Goal: Transaction & Acquisition: Purchase product/service

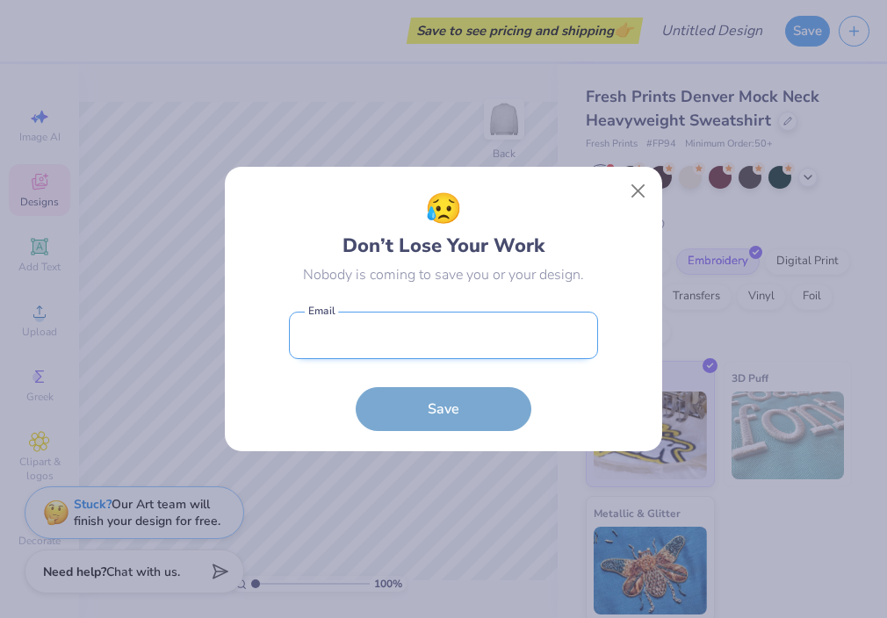
scroll to position [4, 0]
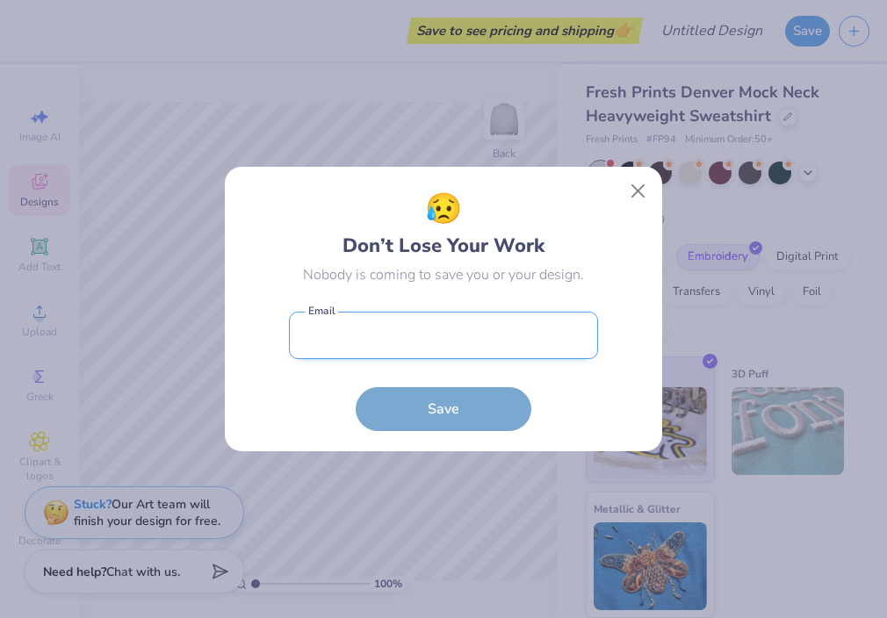
click at [330, 348] on input "email" at bounding box center [443, 336] width 309 height 48
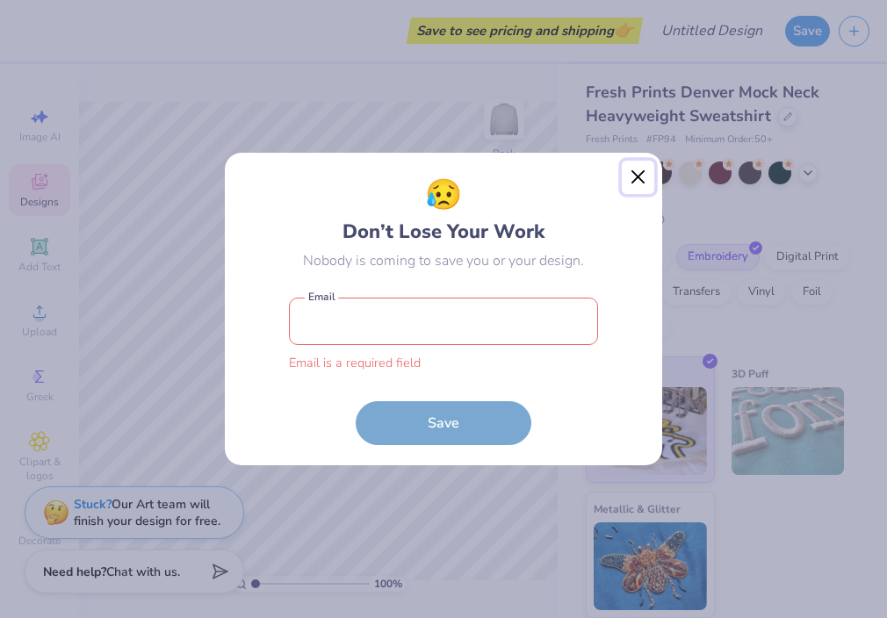
click at [622, 195] on div "😥 Don’t Lose Your Work Nobody is coming to save you or your design. Email is a …" at bounding box center [443, 309] width 439 height 314
click at [637, 181] on button "Close" at bounding box center [638, 177] width 33 height 33
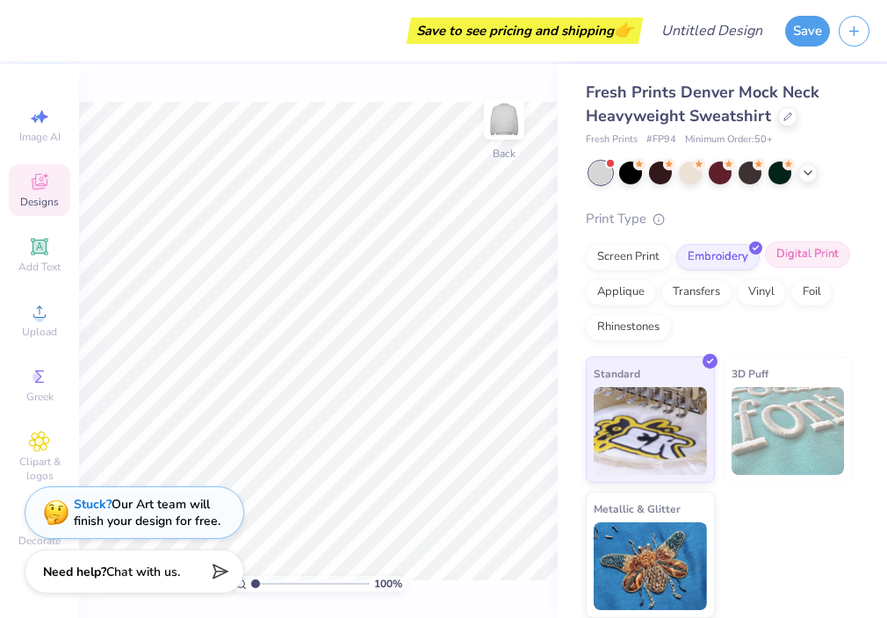
click at [821, 261] on div "Digital Print" at bounding box center [807, 255] width 85 height 26
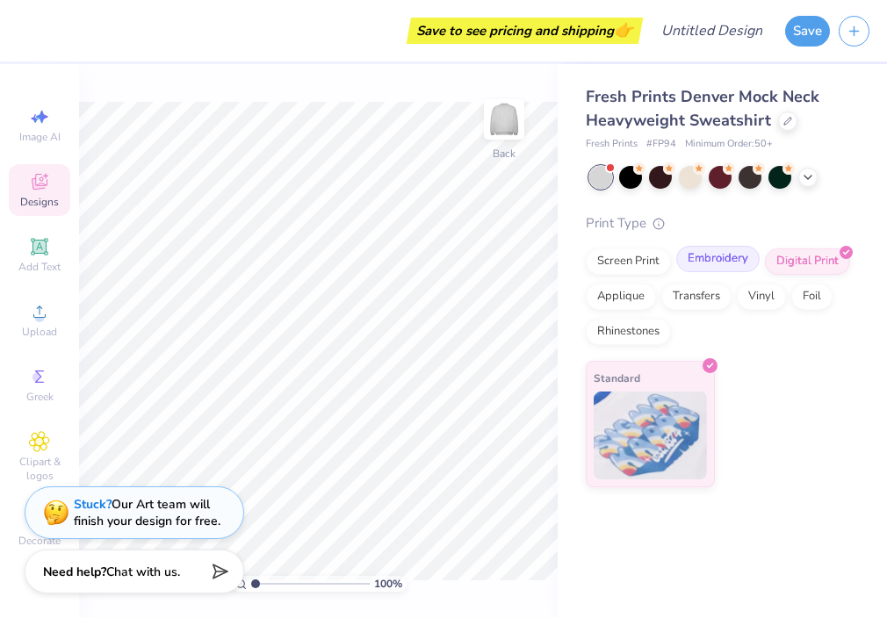
click at [732, 262] on div "Embroidery" at bounding box center [717, 259] width 83 height 26
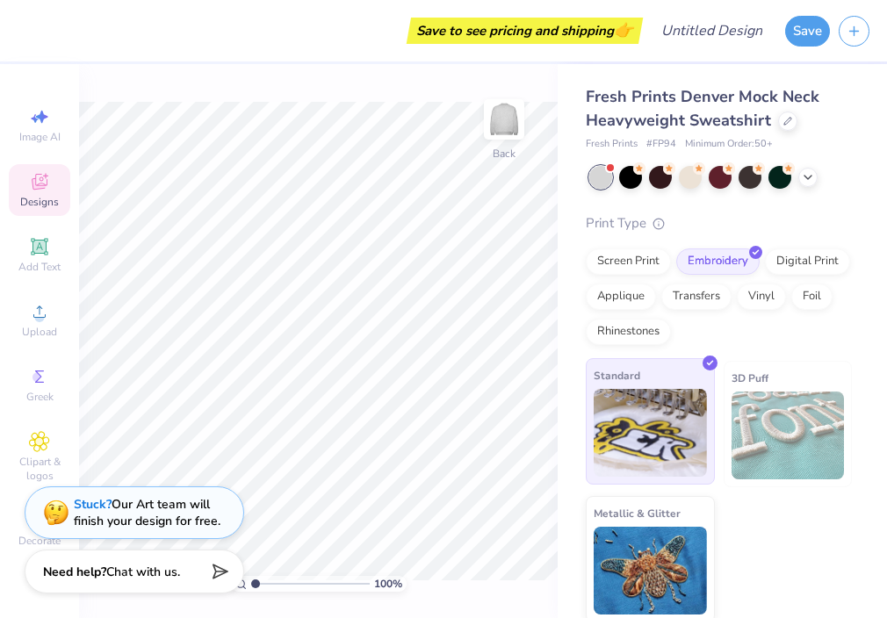
click at [632, 414] on img at bounding box center [650, 433] width 113 height 88
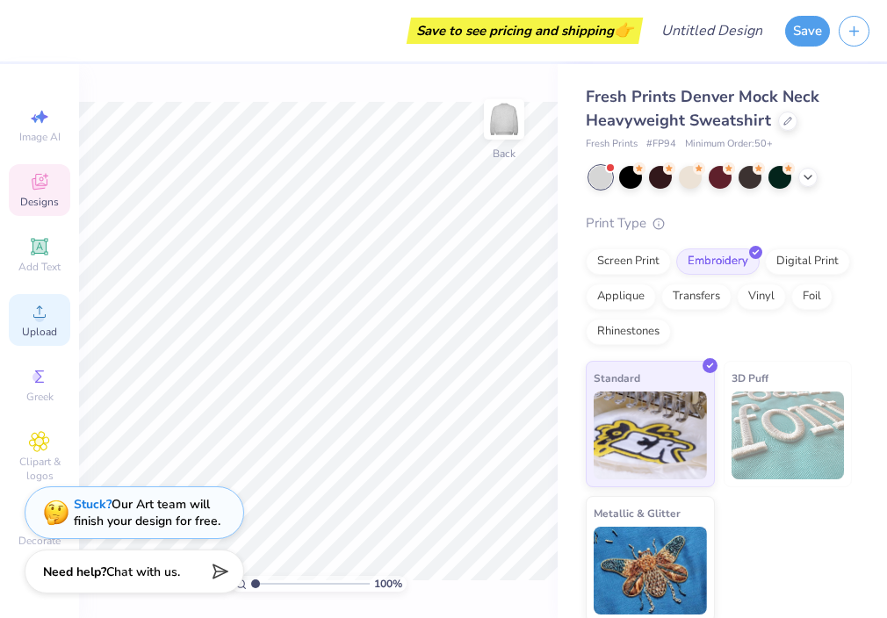
click at [40, 313] on circle at bounding box center [39, 318] width 10 height 10
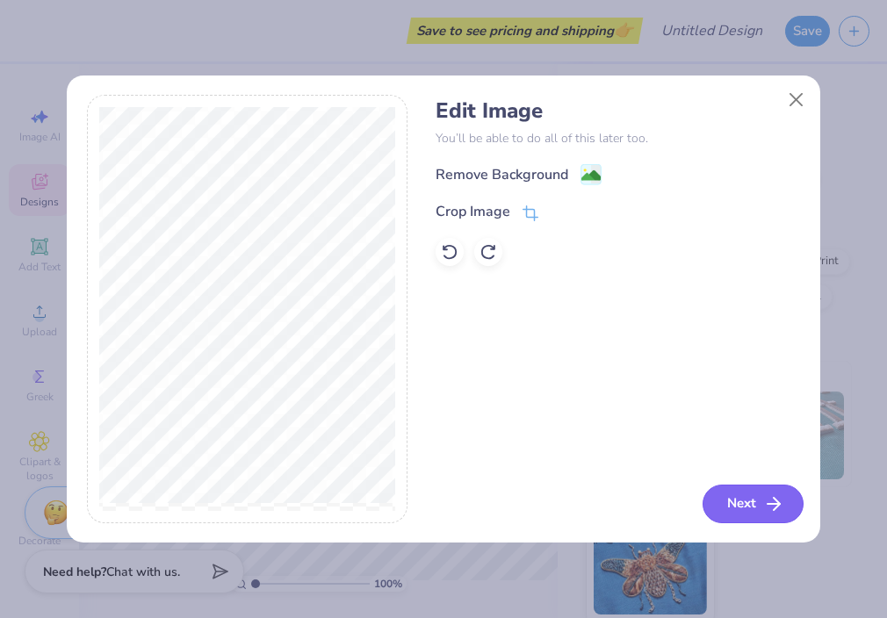
click at [746, 498] on button "Next" at bounding box center [753, 504] width 101 height 39
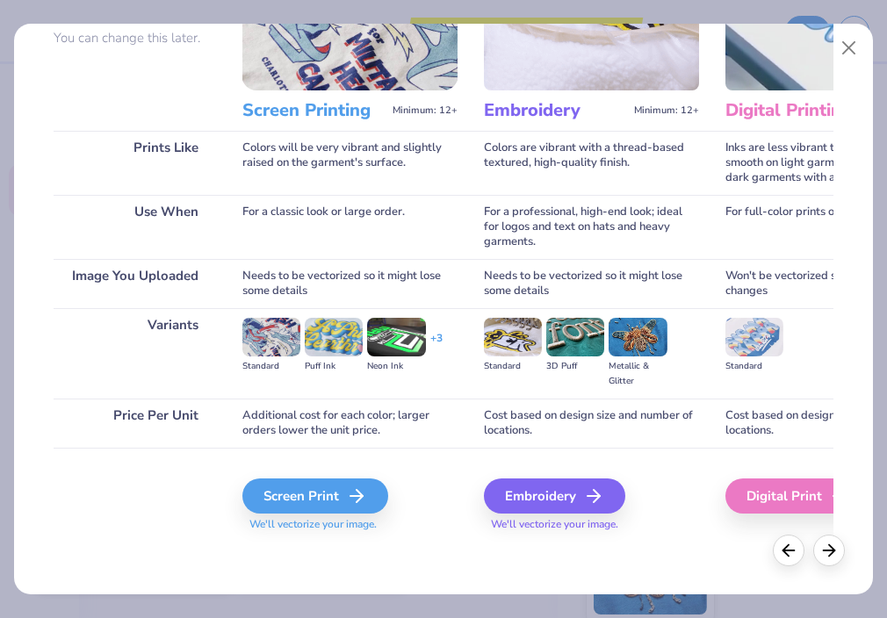
scroll to position [164, 0]
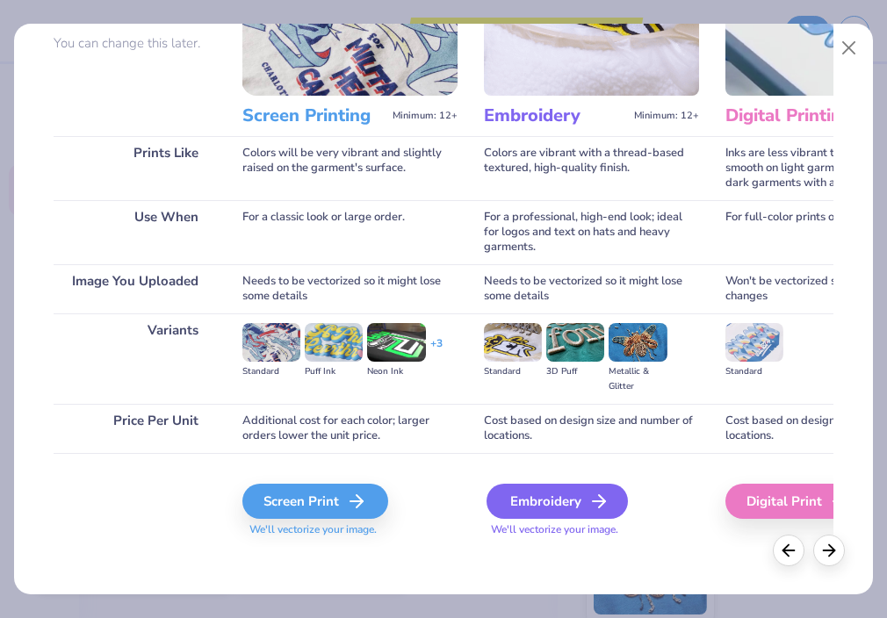
click at [545, 487] on div "Embroidery" at bounding box center [557, 501] width 141 height 35
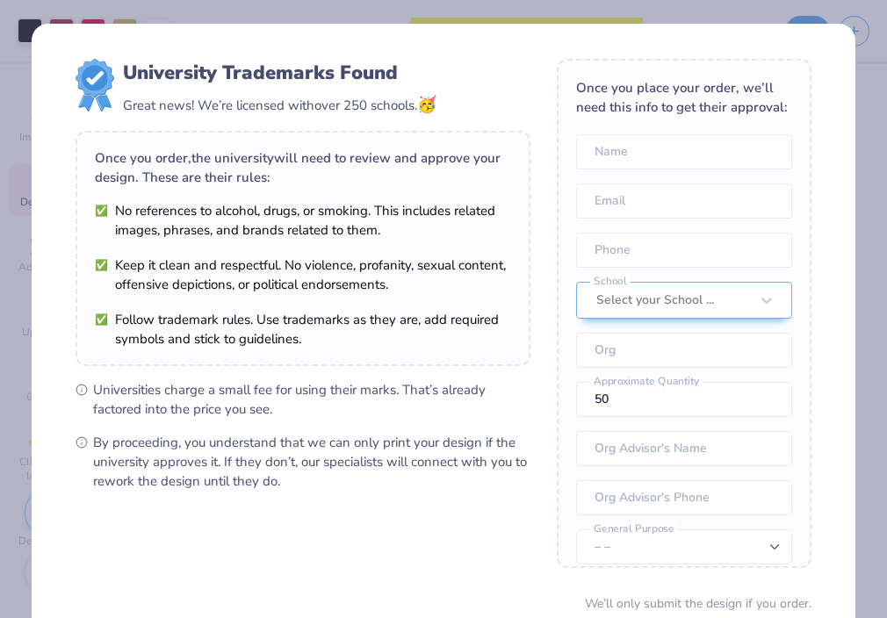
scroll to position [65, 0]
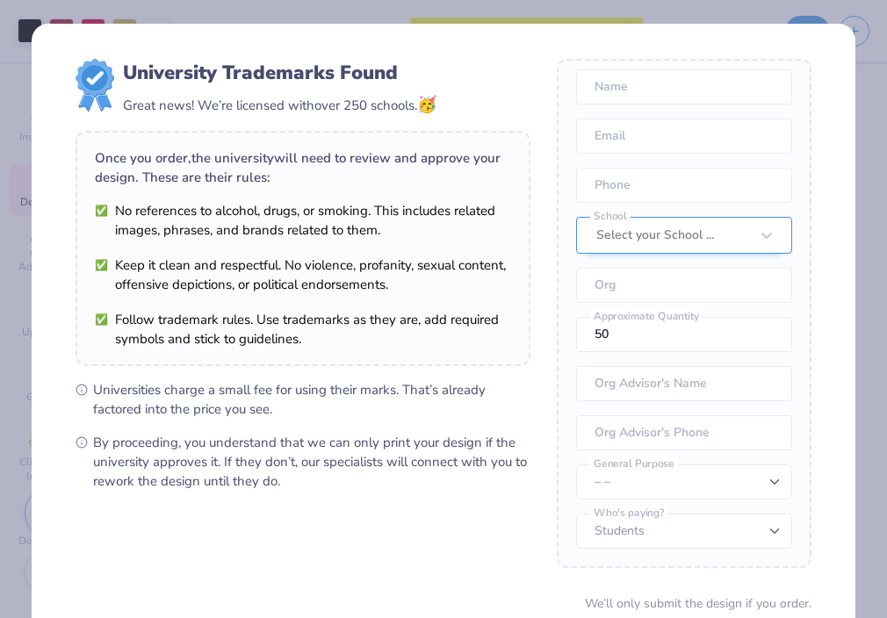
click at [618, 235] on div at bounding box center [672, 235] width 153 height 23
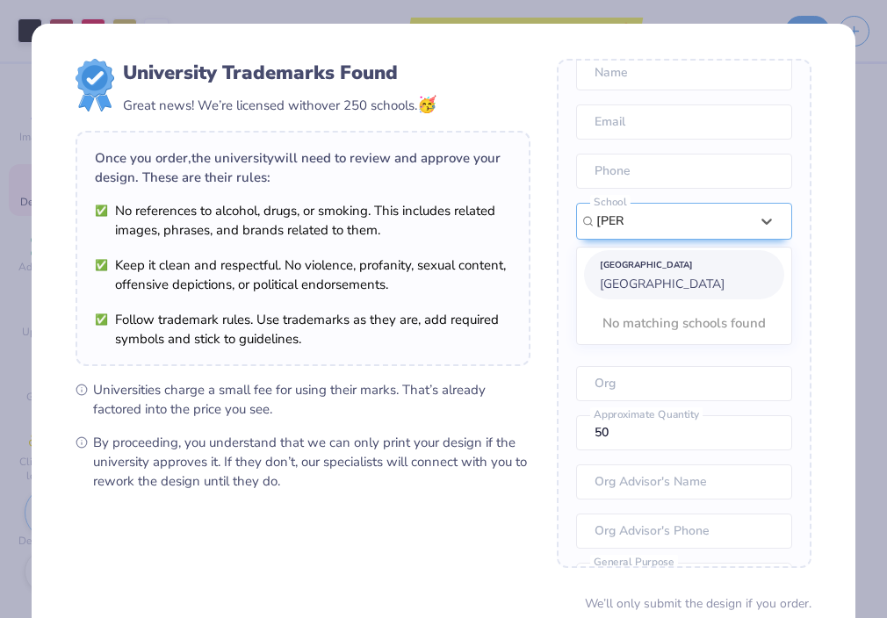
scroll to position [0, 0]
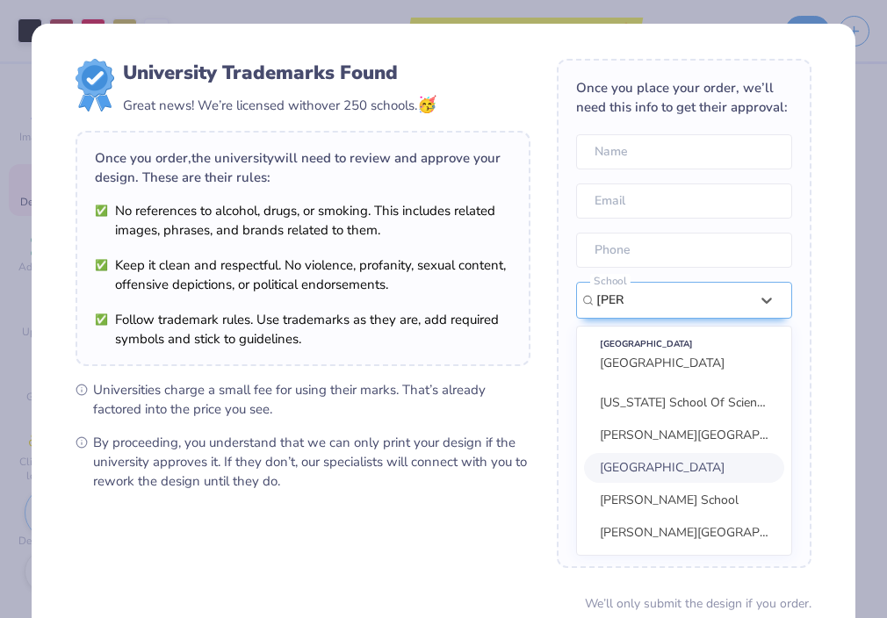
click at [686, 474] on span "[GEOGRAPHIC_DATA]" at bounding box center [662, 467] width 125 height 17
type input "[PERSON_NAME]"
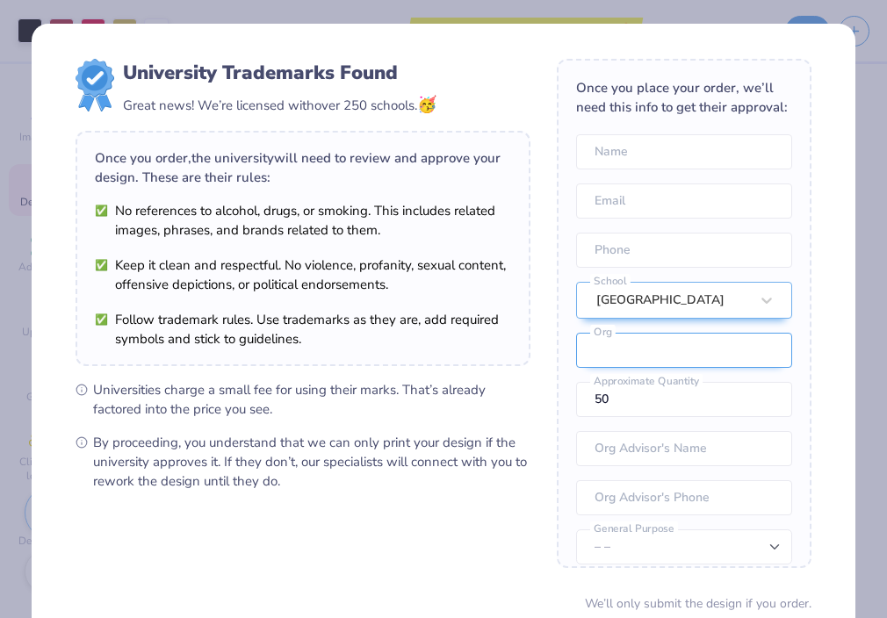
click at [695, 356] on input "text" at bounding box center [684, 350] width 216 height 35
type input "Cumberland School of Law"
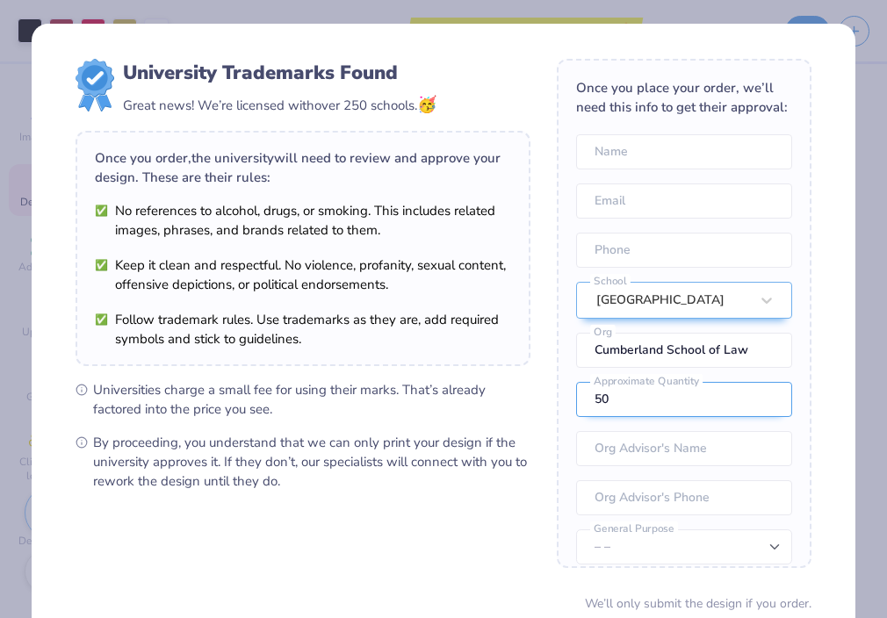
click at [692, 403] on input "50" at bounding box center [684, 399] width 216 height 35
click at [683, 452] on input "text" at bounding box center [684, 448] width 216 height 35
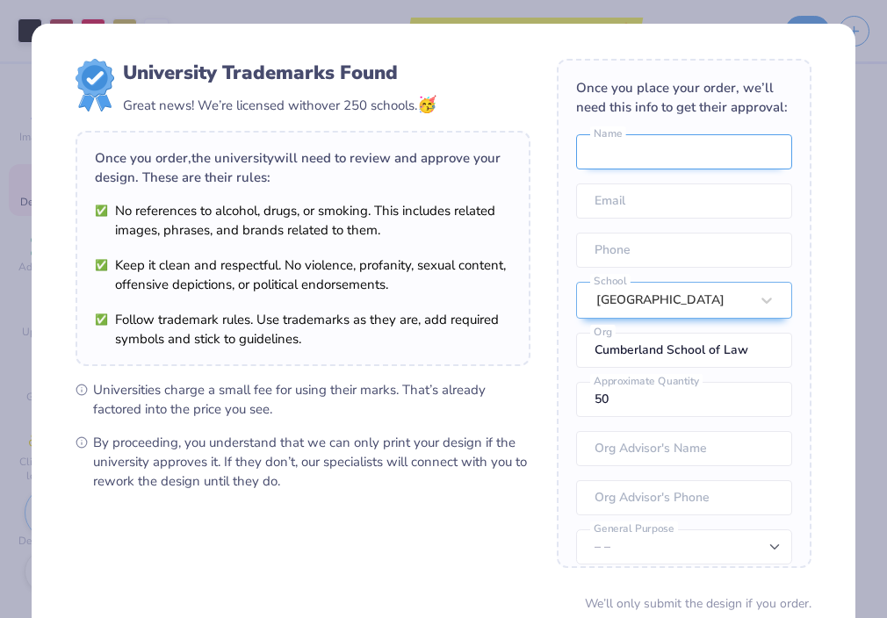
click at [665, 162] on input "text" at bounding box center [684, 151] width 216 height 35
type input "[PERSON_NAME]"
type input "[EMAIL_ADDRESS][DOMAIN_NAME]"
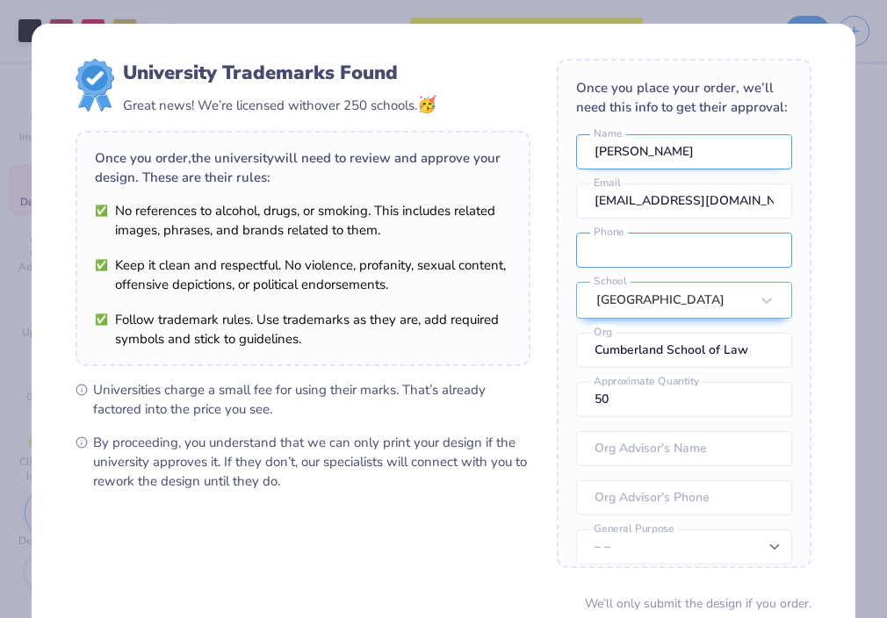
type input "[PHONE_NUMBER]"
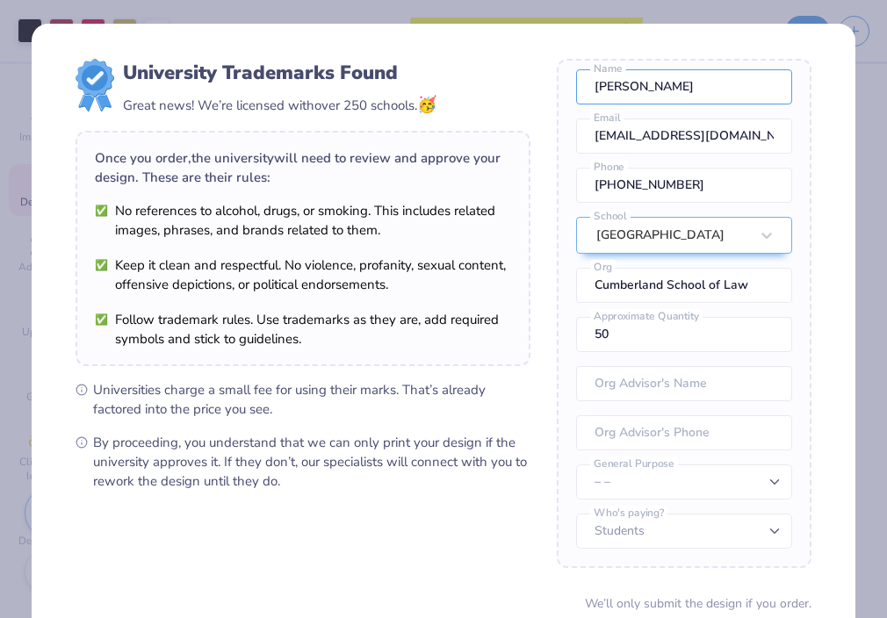
scroll to position [146, 0]
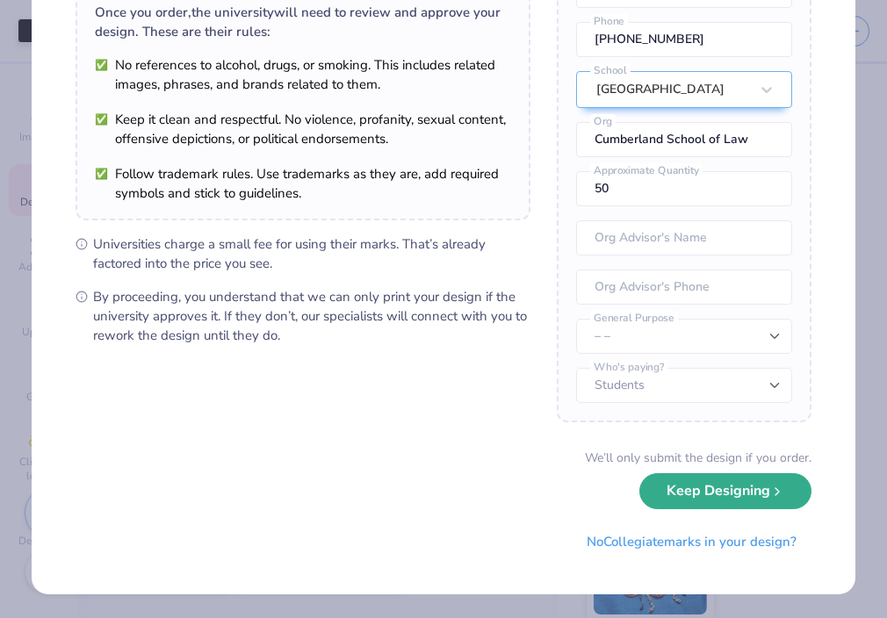
click at [732, 495] on button "Keep Designing" at bounding box center [725, 491] width 172 height 36
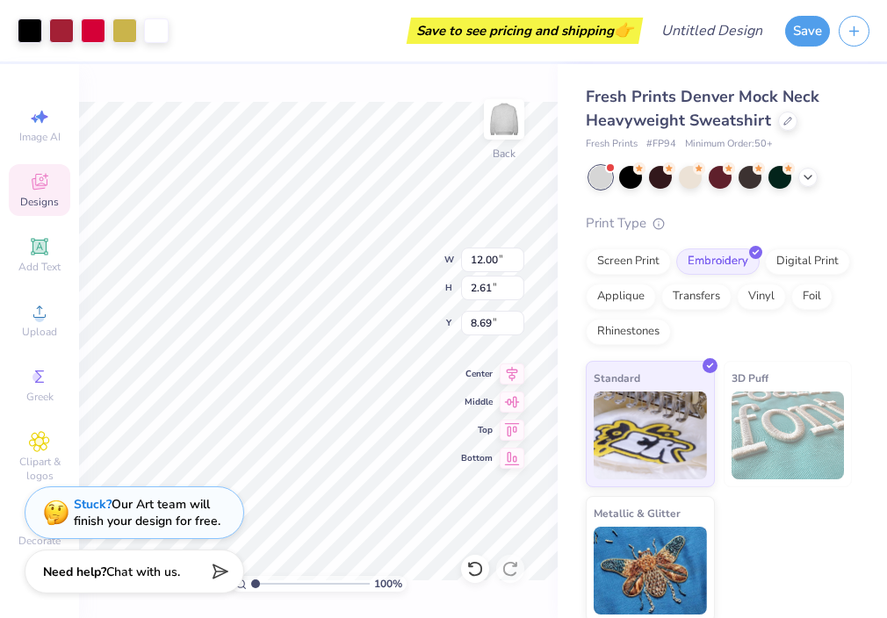
scroll to position [0, 0]
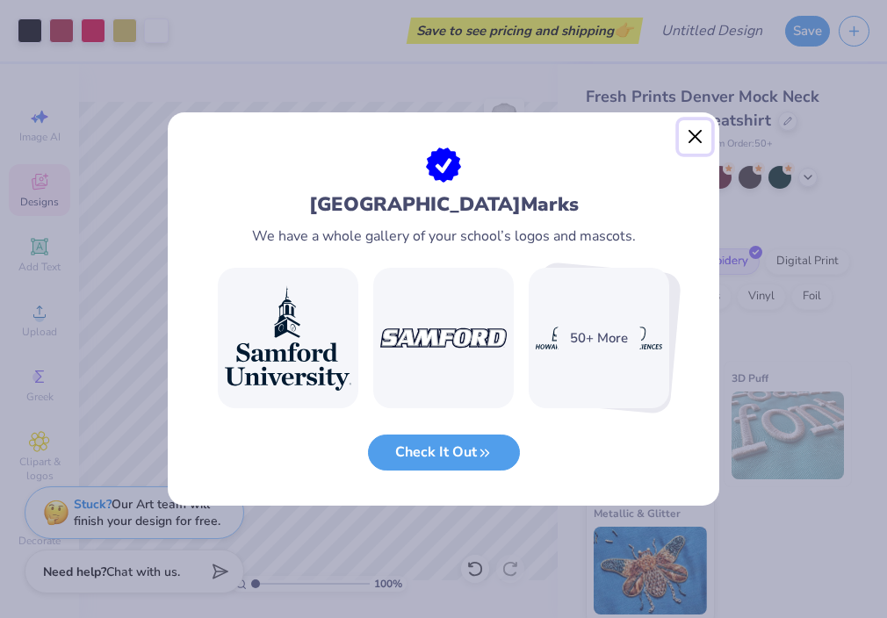
click at [689, 131] on button "Close" at bounding box center [695, 136] width 33 height 33
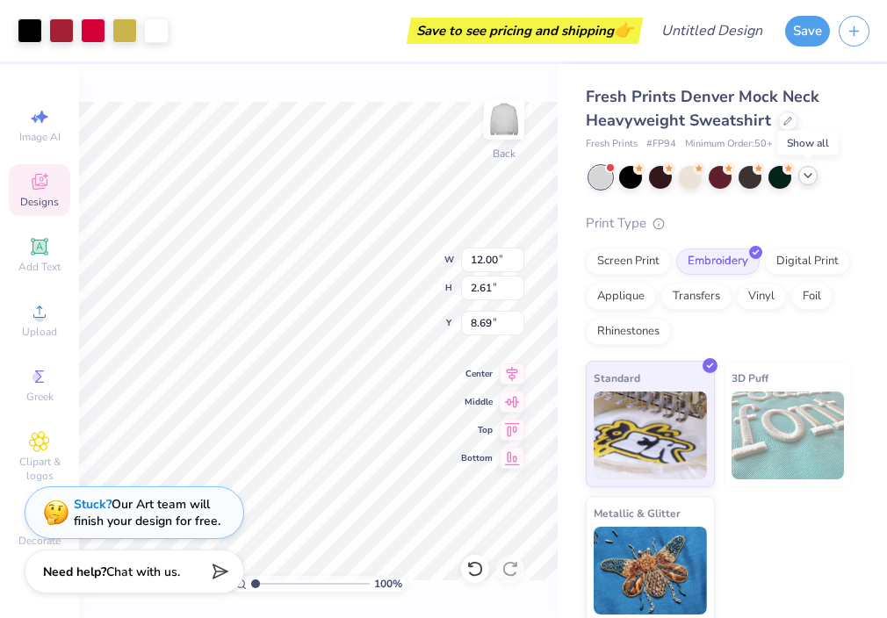
click at [806, 178] on icon at bounding box center [808, 176] width 14 height 14
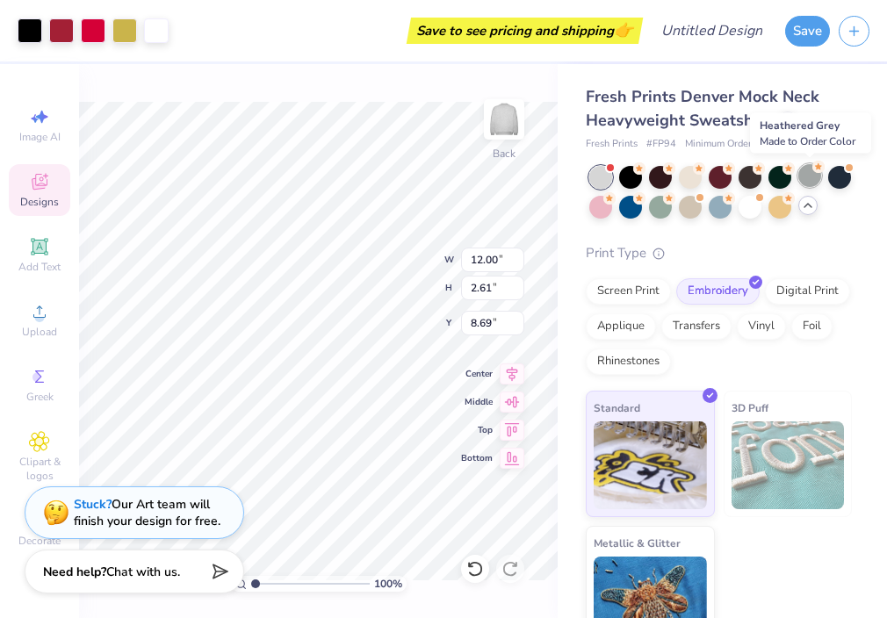
click at [810, 177] on div at bounding box center [809, 175] width 23 height 23
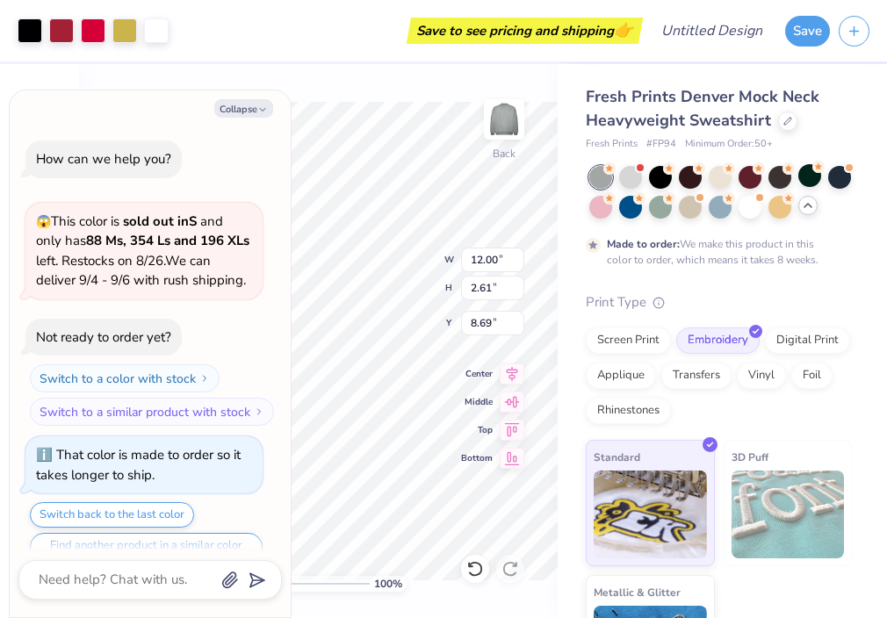
scroll to position [34, 0]
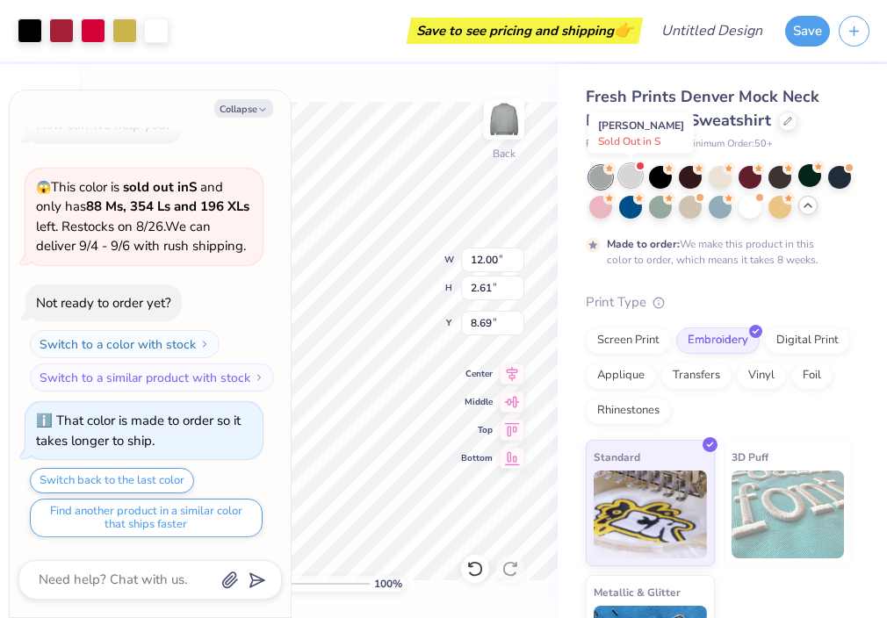
click at [628, 176] on div at bounding box center [630, 175] width 23 height 23
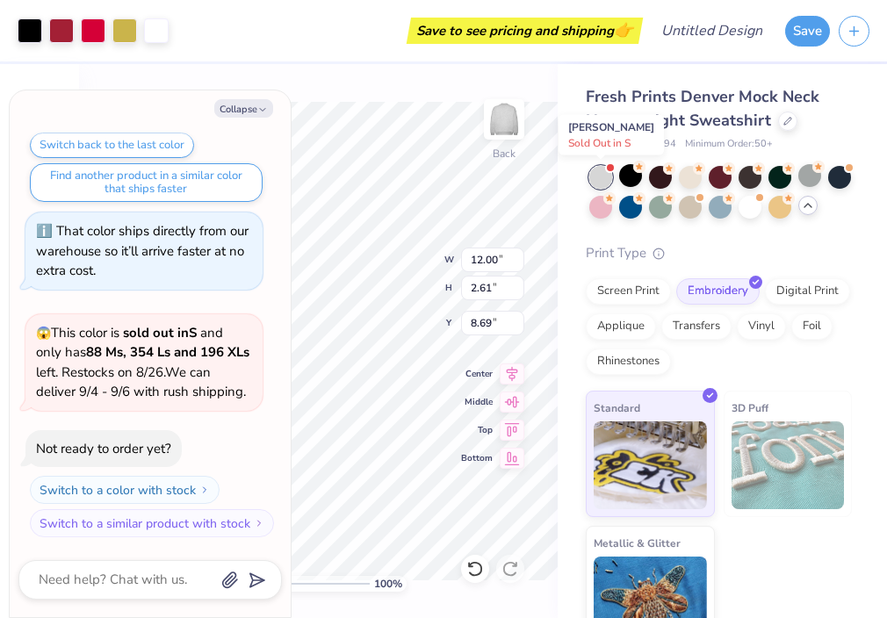
click at [609, 176] on div at bounding box center [600, 177] width 23 height 23
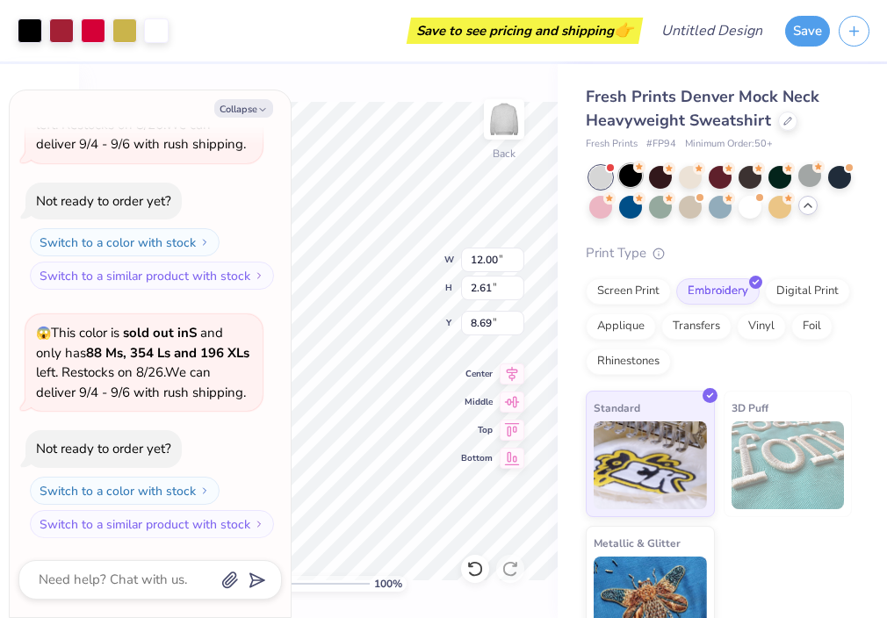
click at [627, 172] on div at bounding box center [630, 175] width 23 height 23
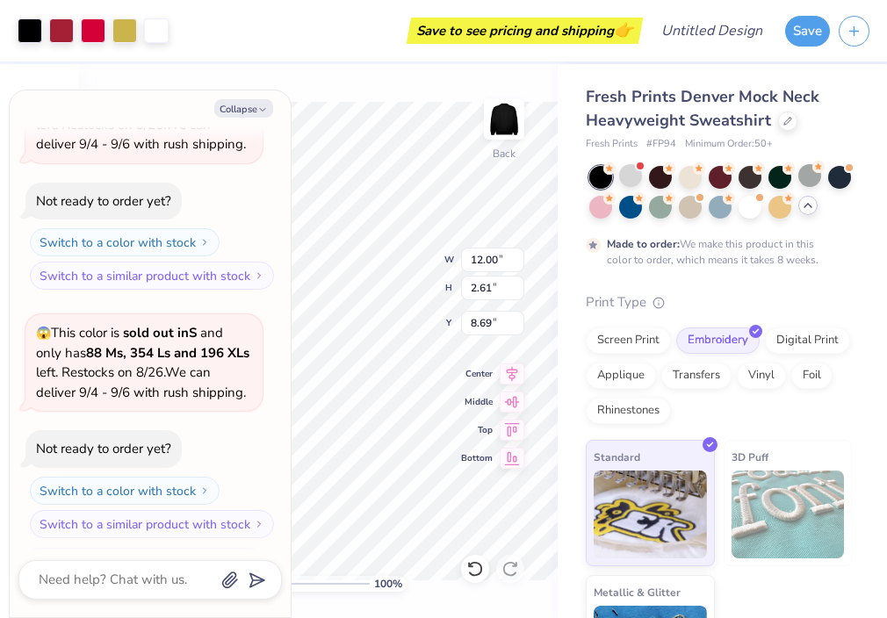
scroll to position [763, 0]
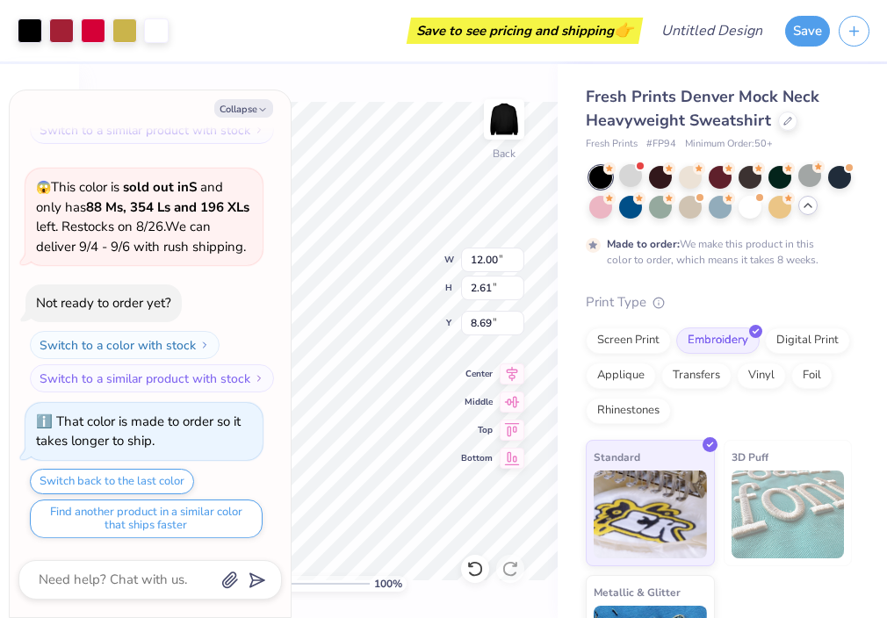
click at [603, 178] on div at bounding box center [600, 177] width 23 height 23
click at [638, 174] on div at bounding box center [630, 175] width 23 height 23
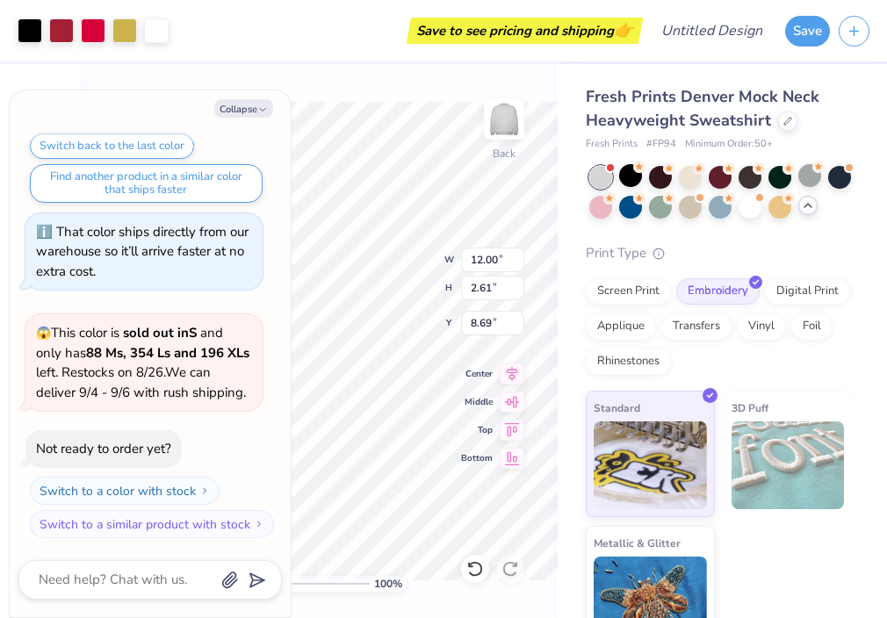
click at [810, 203] on icon at bounding box center [808, 205] width 14 height 14
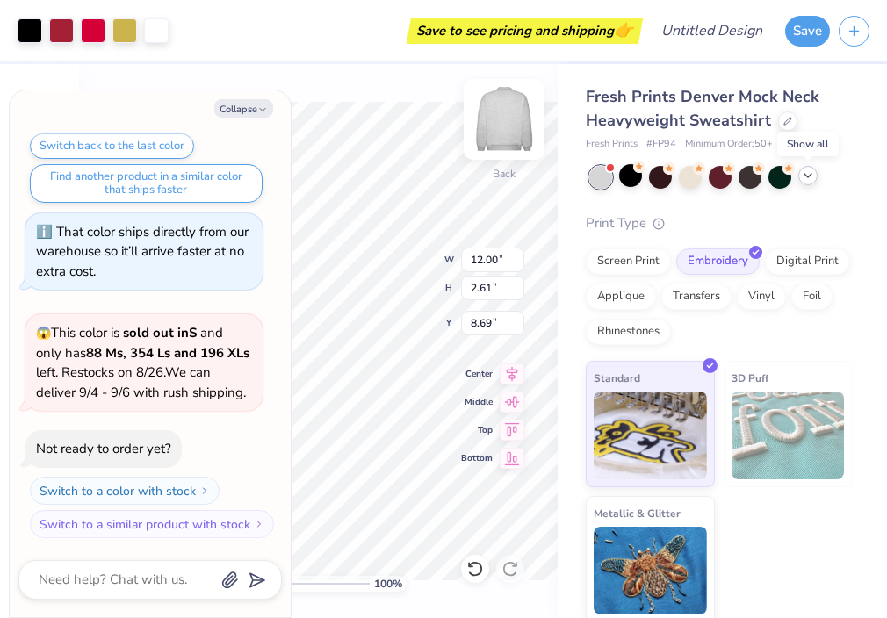
click at [494, 136] on img at bounding box center [504, 119] width 70 height 70
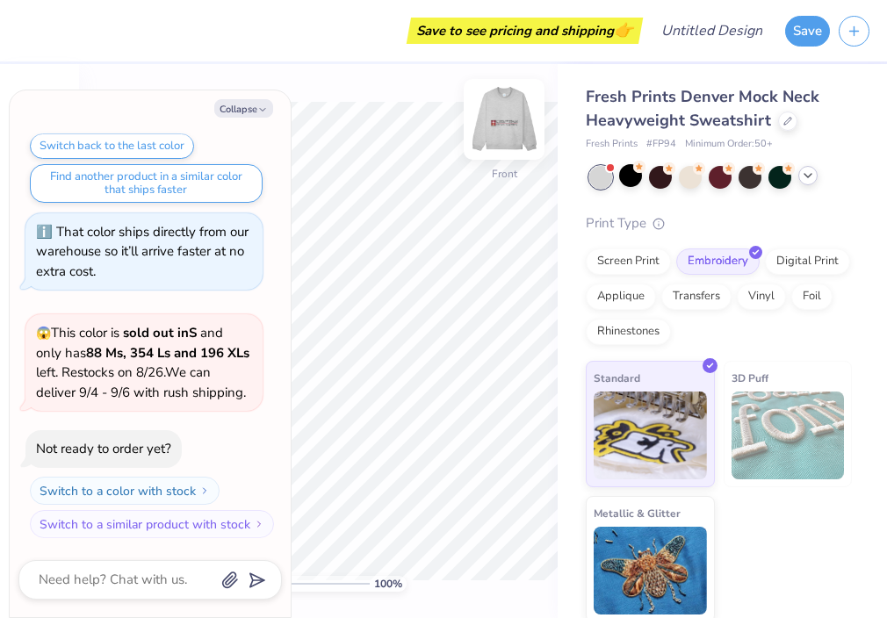
click at [495, 137] on img at bounding box center [504, 119] width 70 height 70
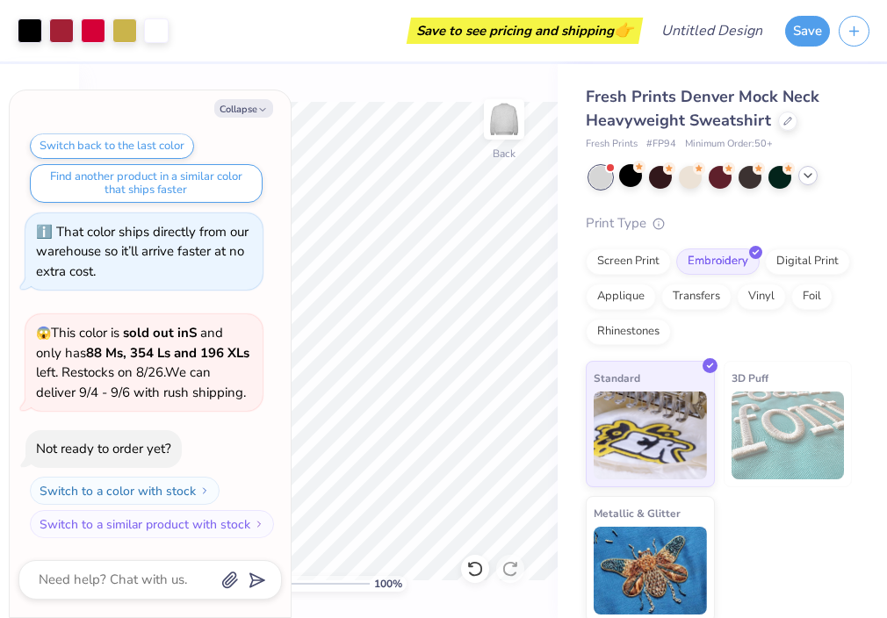
click at [276, 111] on div "Collapse" at bounding box center [149, 108] width 263 height 18
click at [266, 100] on button "Collapse" at bounding box center [243, 108] width 59 height 18
type textarea "x"
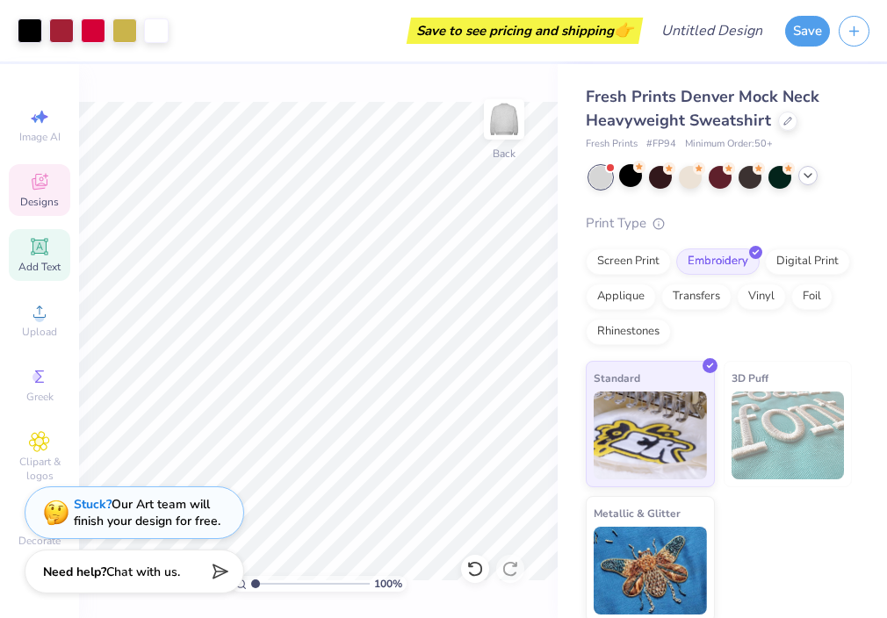
click at [35, 243] on icon at bounding box center [38, 246] width 13 height 13
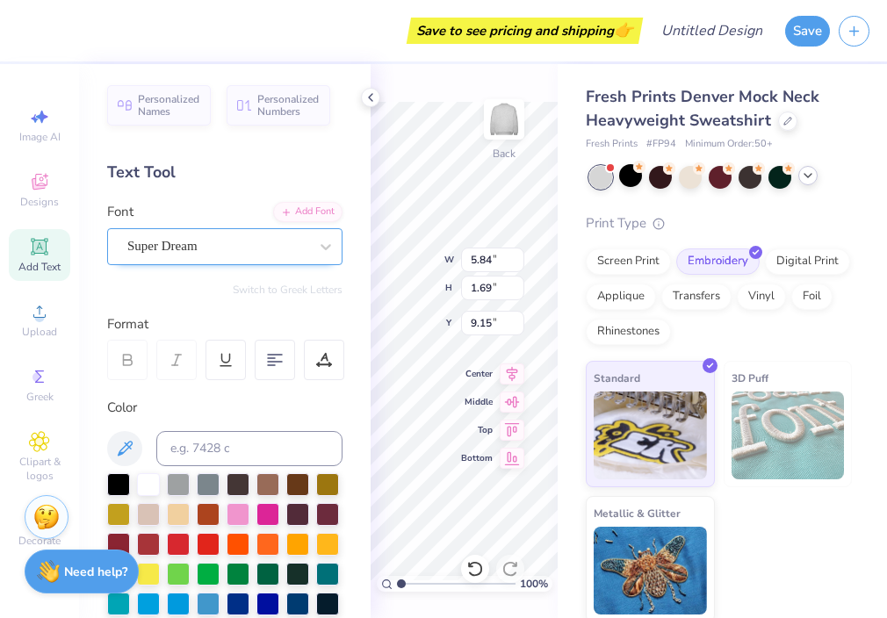
click at [258, 234] on div at bounding box center [217, 246] width 181 height 24
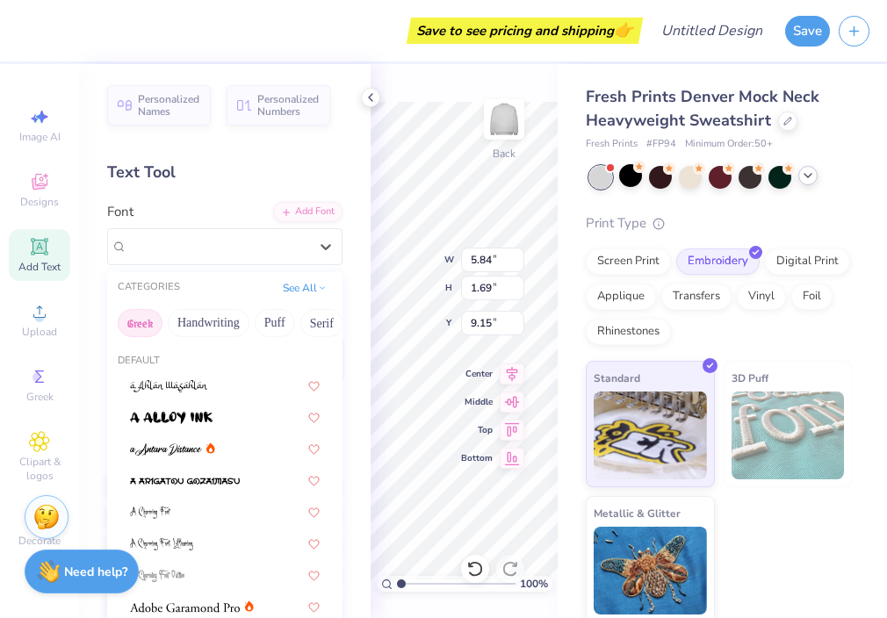
click at [147, 318] on button "Greek" at bounding box center [140, 323] width 45 height 28
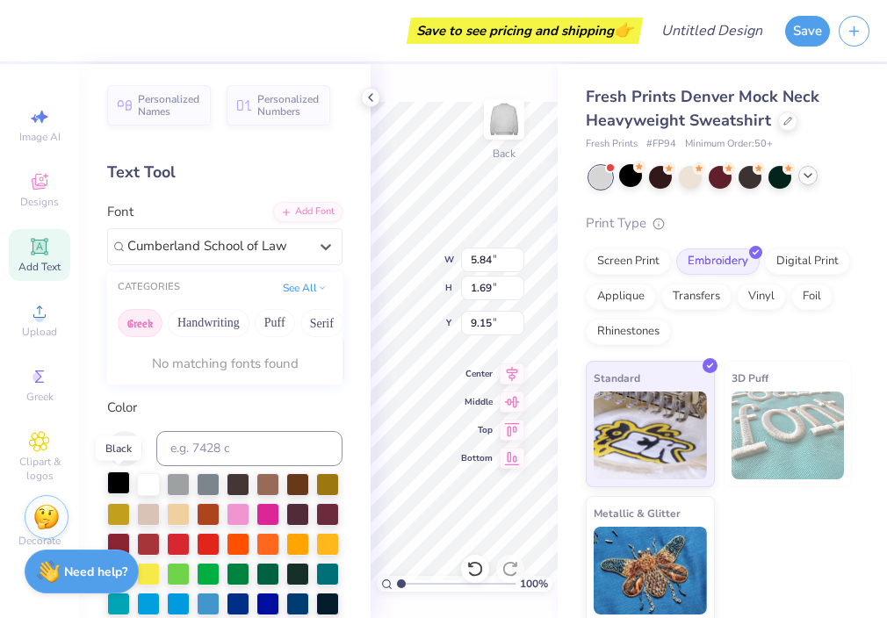
type input "Cumberland School of Law"
click at [122, 487] on div at bounding box center [118, 483] width 23 height 23
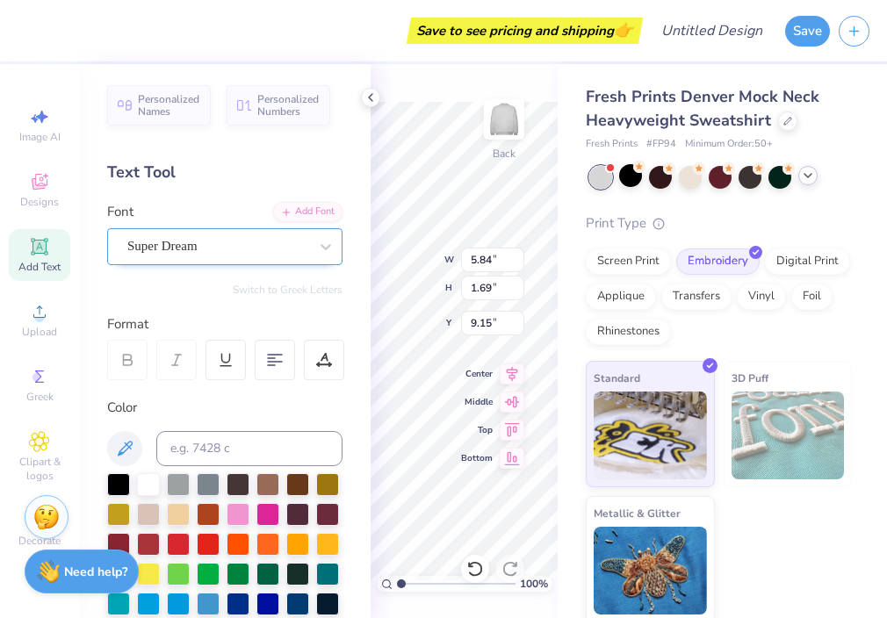
click at [233, 249] on div "Super Dream" at bounding box center [218, 246] width 184 height 27
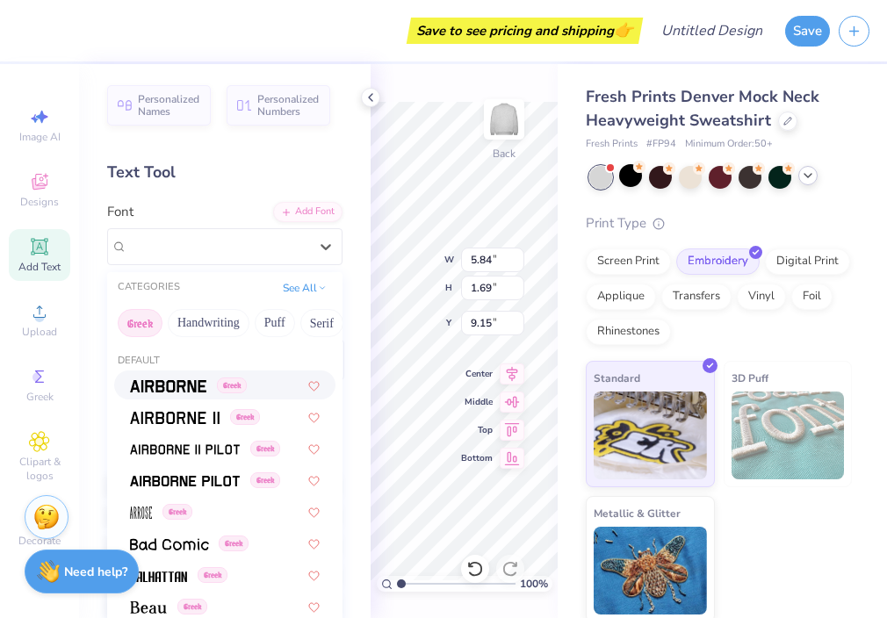
click at [247, 386] on span "Greek" at bounding box center [232, 386] width 30 height 16
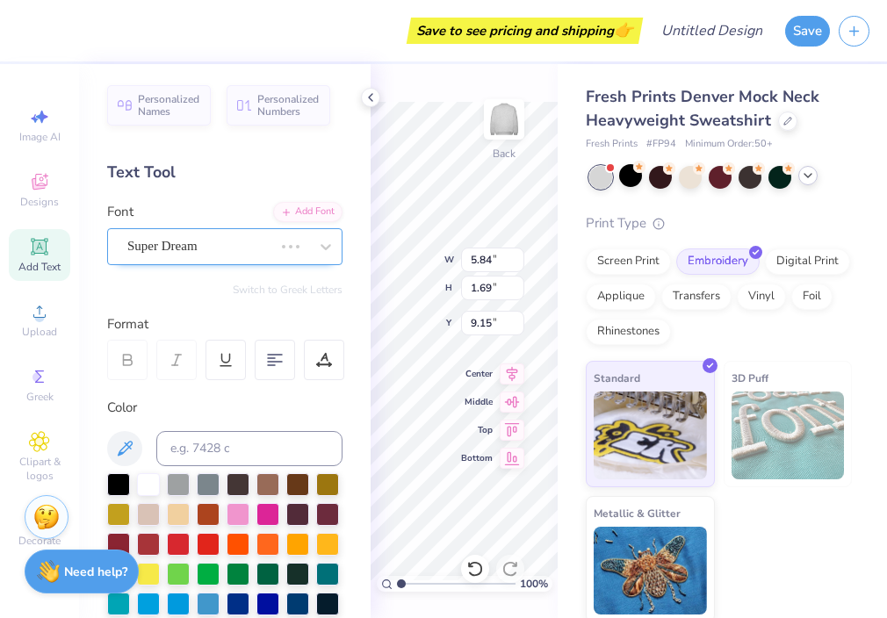
click at [206, 254] on div "Super Dream" at bounding box center [200, 246] width 149 height 27
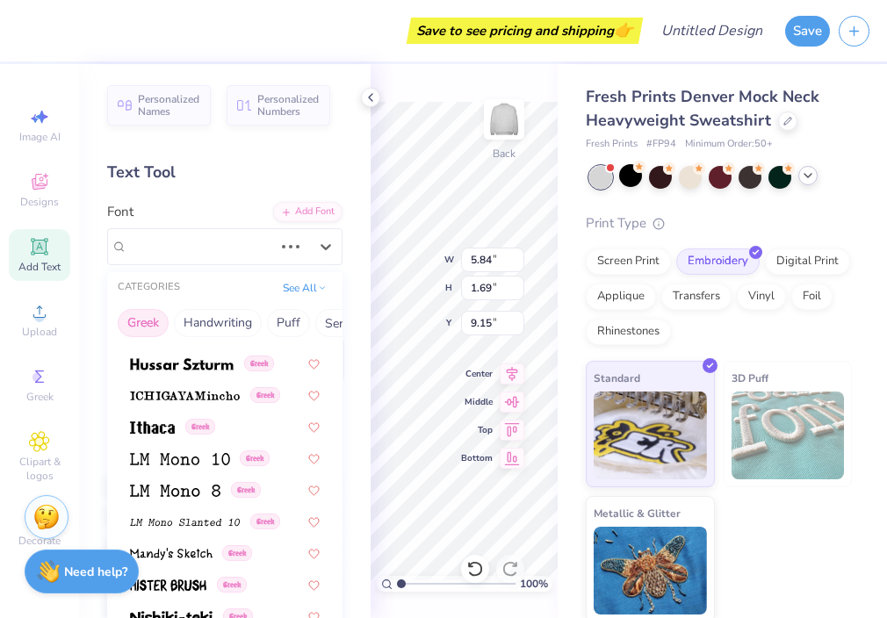
scroll to position [689, 0]
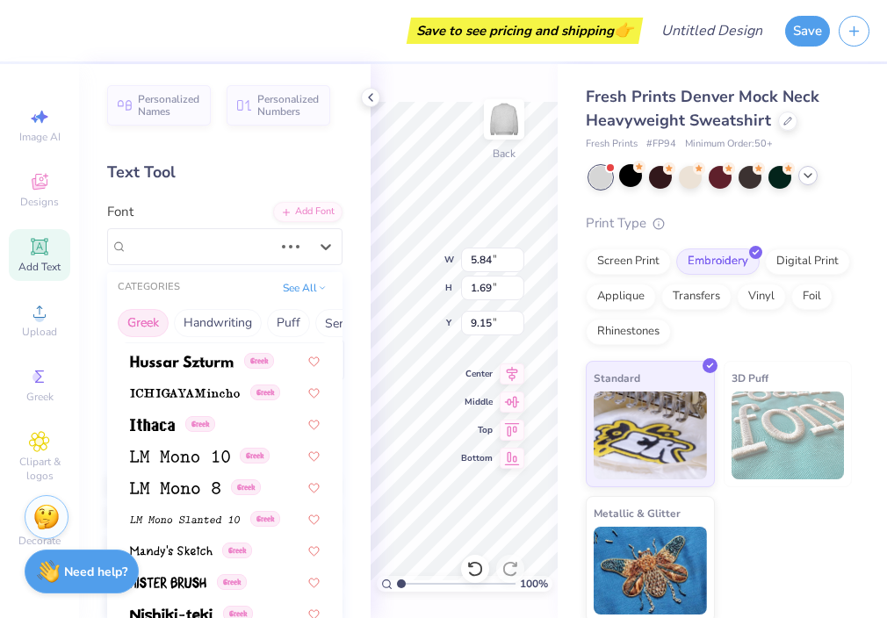
click at [238, 162] on div "Text Tool" at bounding box center [224, 173] width 235 height 24
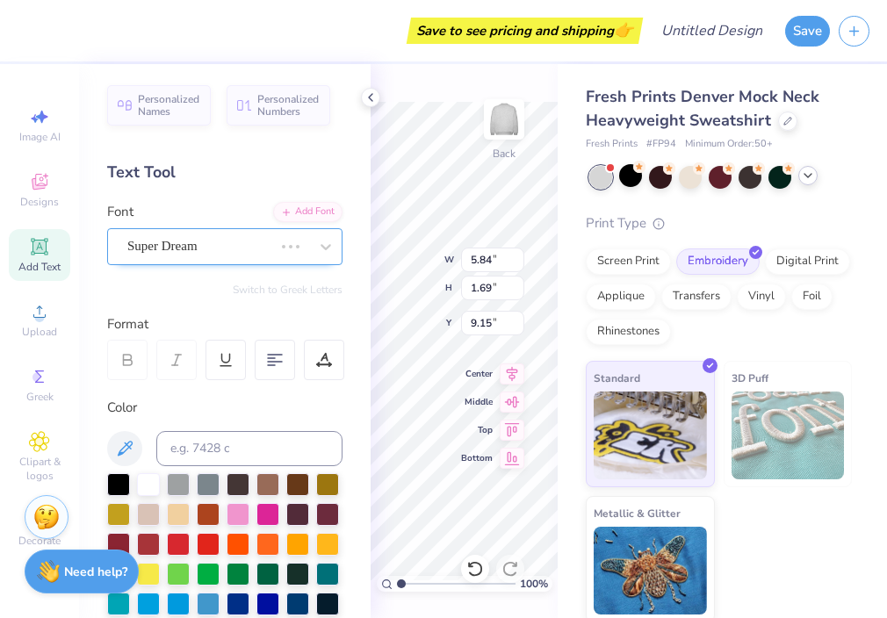
click at [270, 249] on div "Super Dream" at bounding box center [200, 246] width 149 height 27
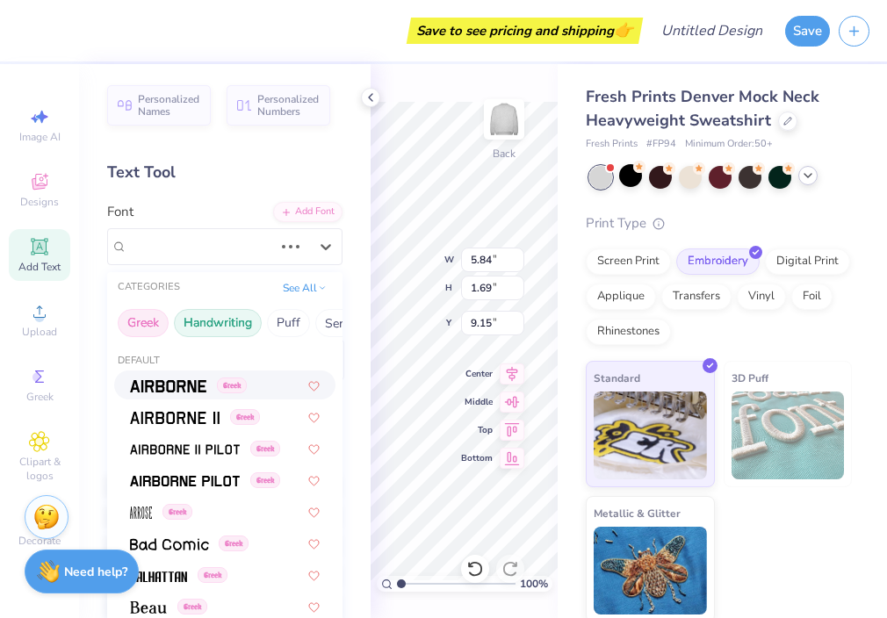
click at [227, 317] on button "Handwriting" at bounding box center [218, 323] width 88 height 28
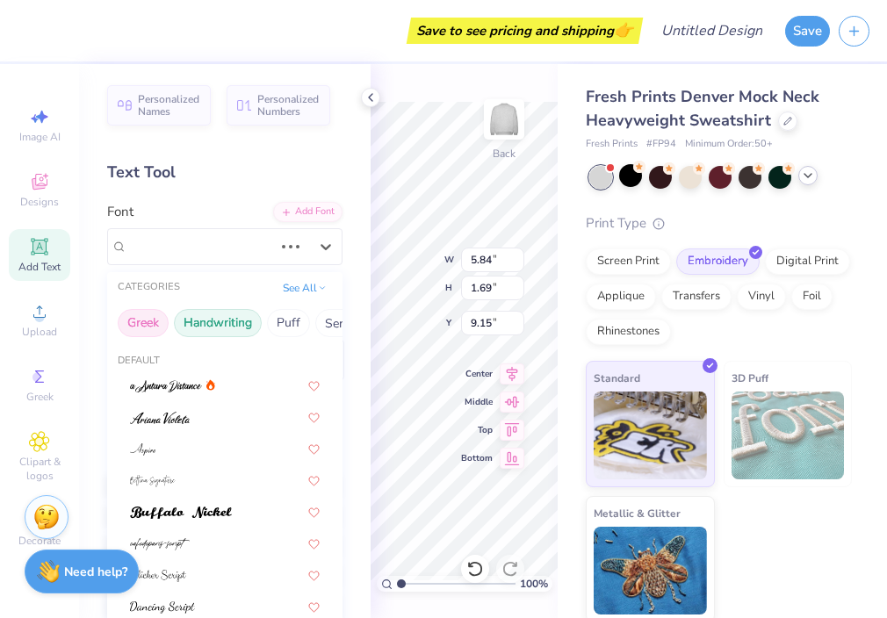
click at [165, 316] on button "Greek" at bounding box center [143, 323] width 51 height 28
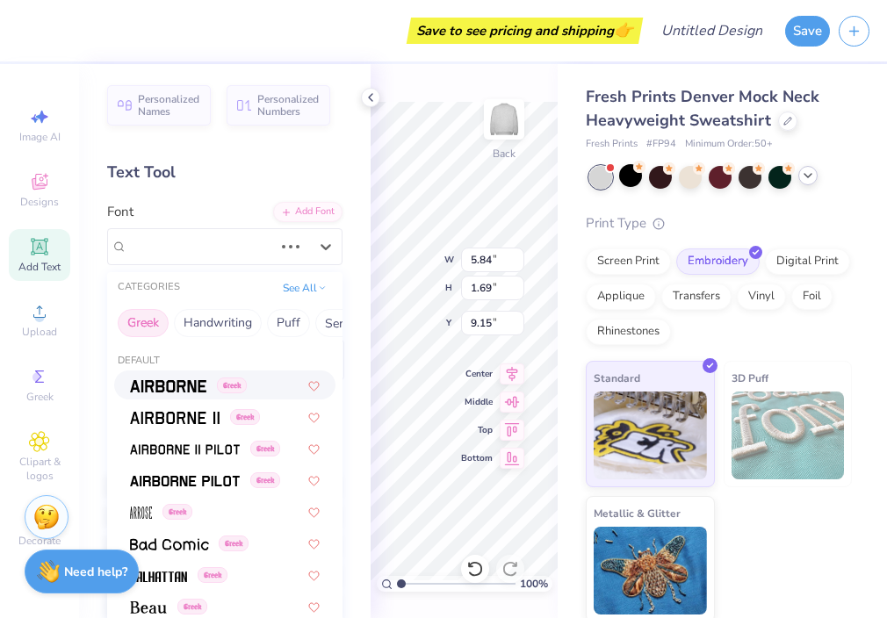
click at [235, 184] on div "Personalized Names Personalized Numbers Text Tool Add Font Font option Airborne…" at bounding box center [225, 341] width 292 height 554
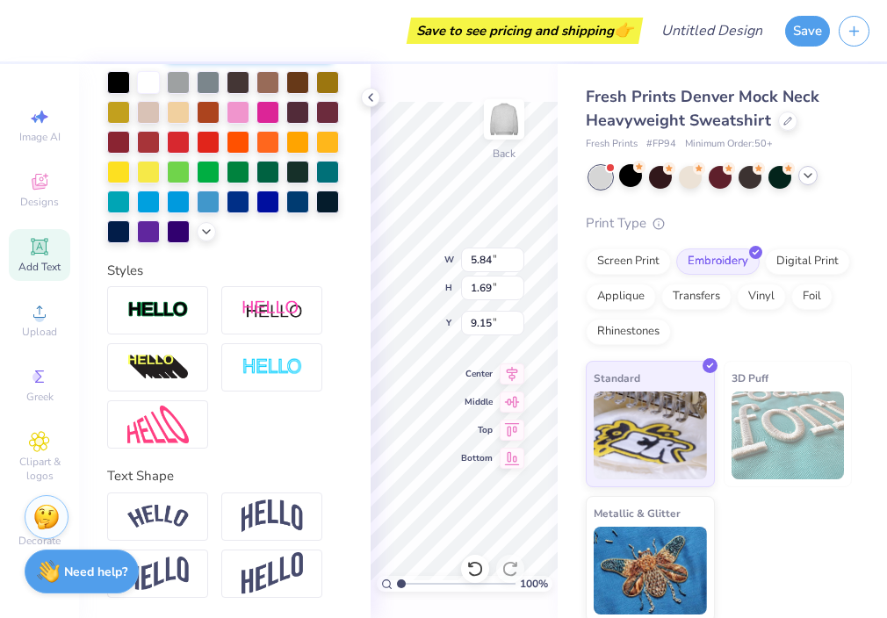
scroll to position [0, 0]
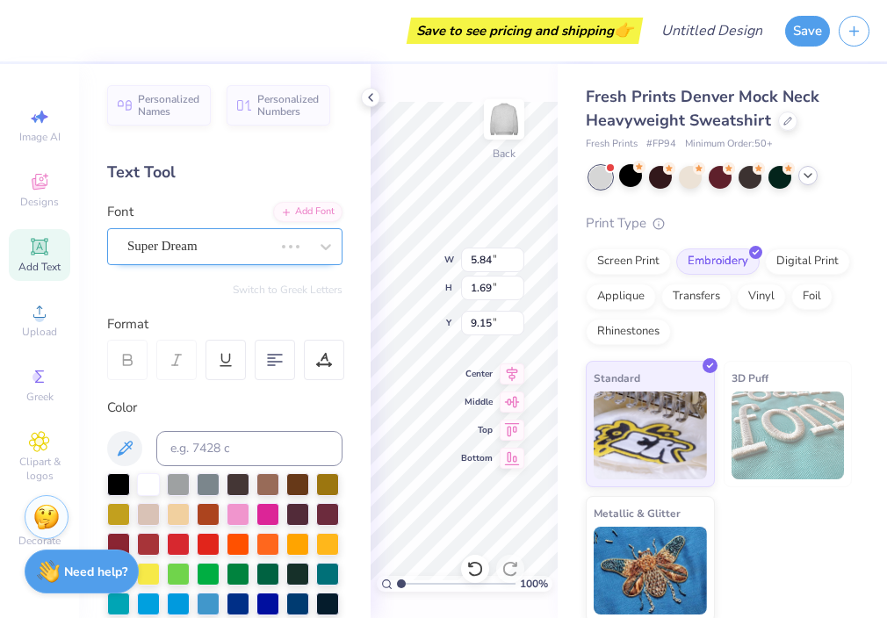
click at [186, 248] on div "Super Dream" at bounding box center [200, 246] width 149 height 27
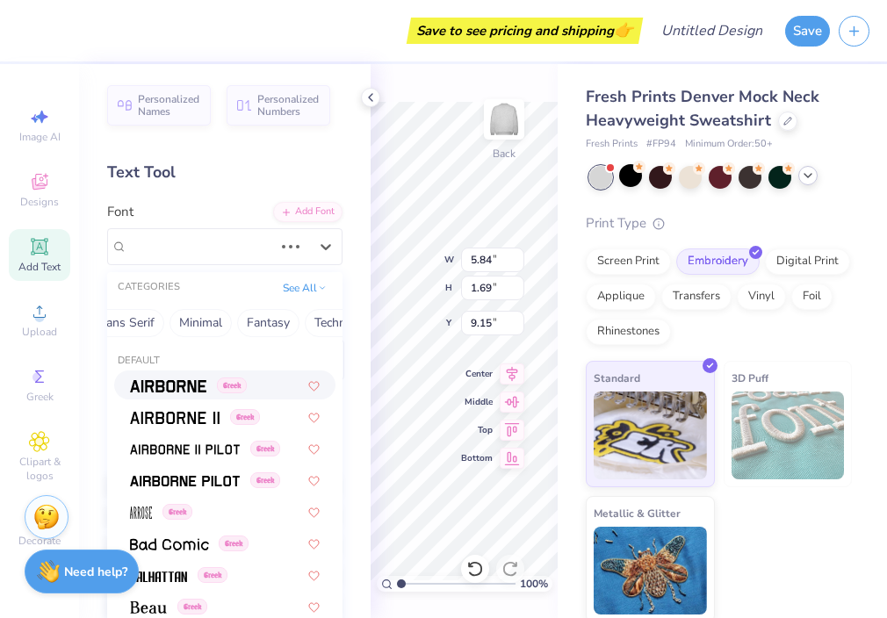
scroll to position [0, 563]
click at [299, 290] on button "See All" at bounding box center [305, 287] width 54 height 18
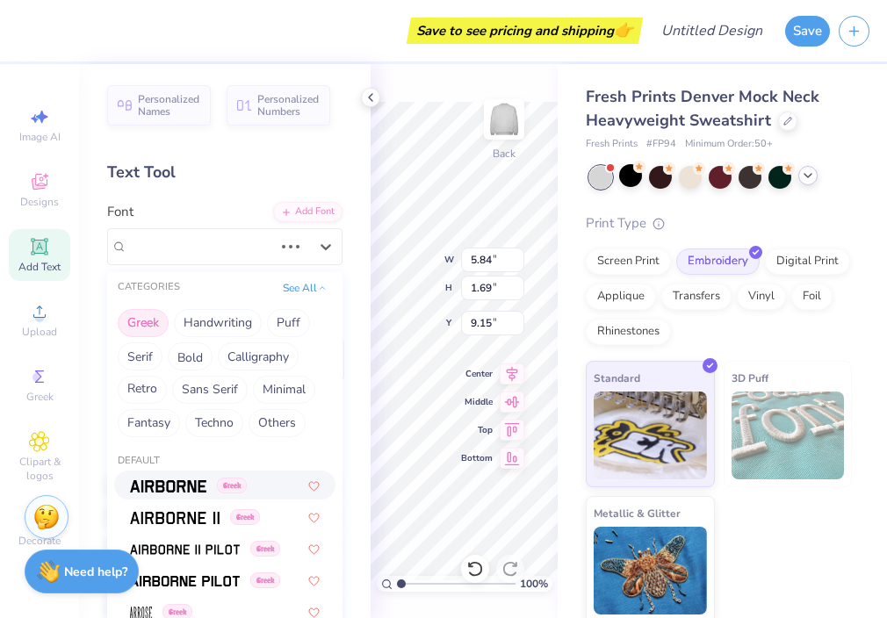
click at [225, 213] on div "Font option Airborne focused, 1 of 49. 49 results available. Use Up and Down to…" at bounding box center [224, 233] width 235 height 63
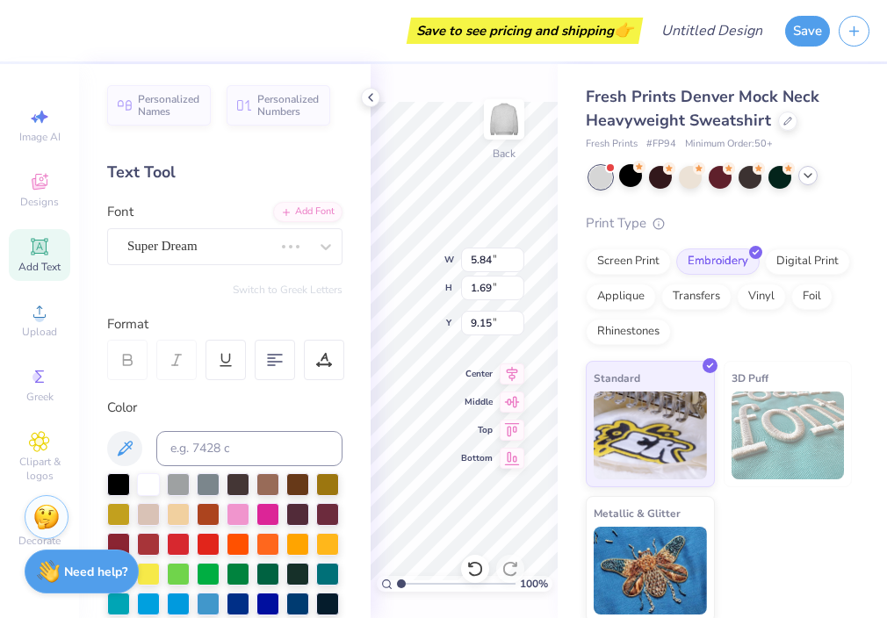
click at [38, 271] on span "Add Text" at bounding box center [39, 267] width 42 height 14
click at [479, 369] on span "Center" at bounding box center [477, 371] width 32 height 12
type input "12.00"
type input "2.61"
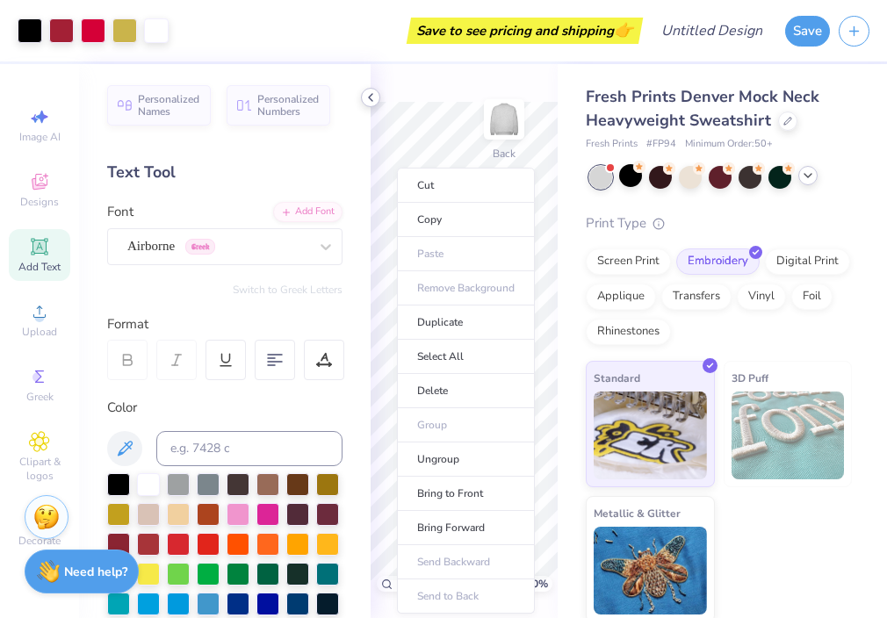
click at [371, 97] on icon at bounding box center [371, 97] width 14 height 14
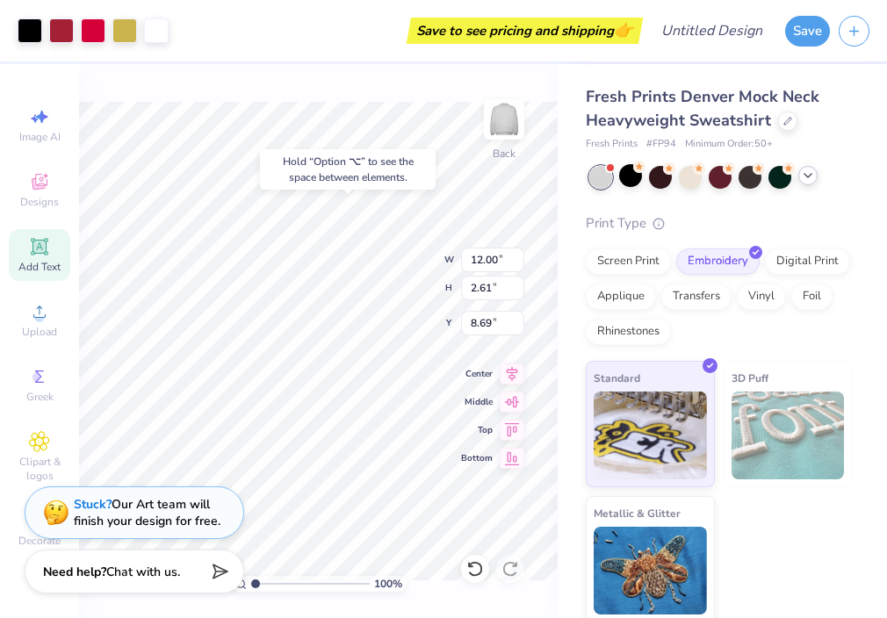
type input "2.11"
type input "6.55"
type input "1.43"
type input "3.00"
type input "6.40"
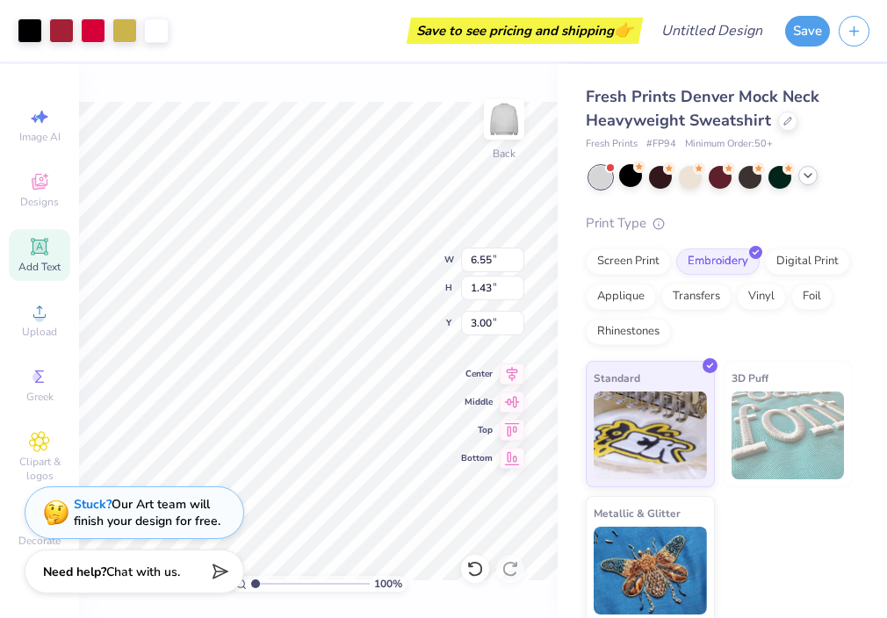
type input "1.39"
type input "3.03"
type input "5.84"
type input "1.69"
type input "9.15"
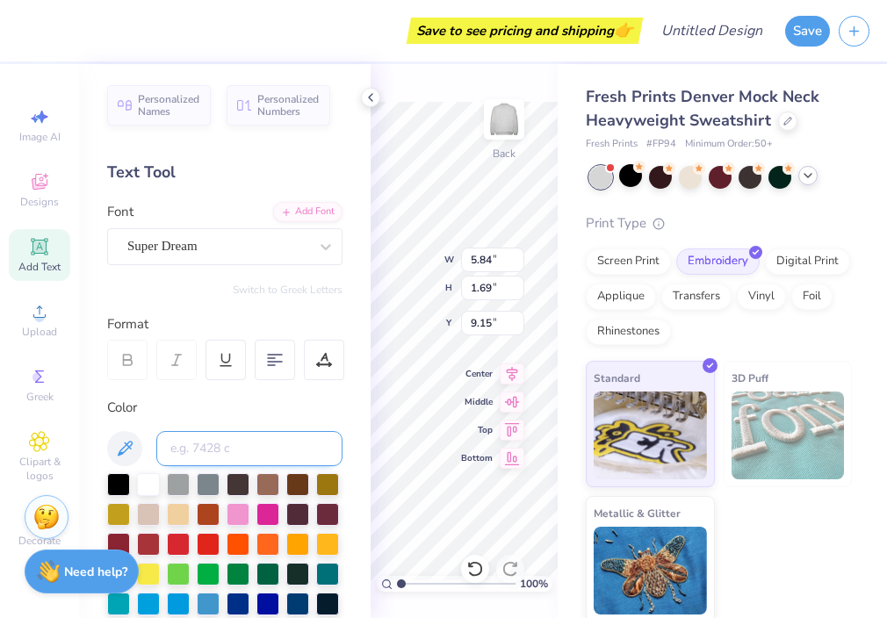
click at [224, 450] on input at bounding box center [249, 448] width 186 height 35
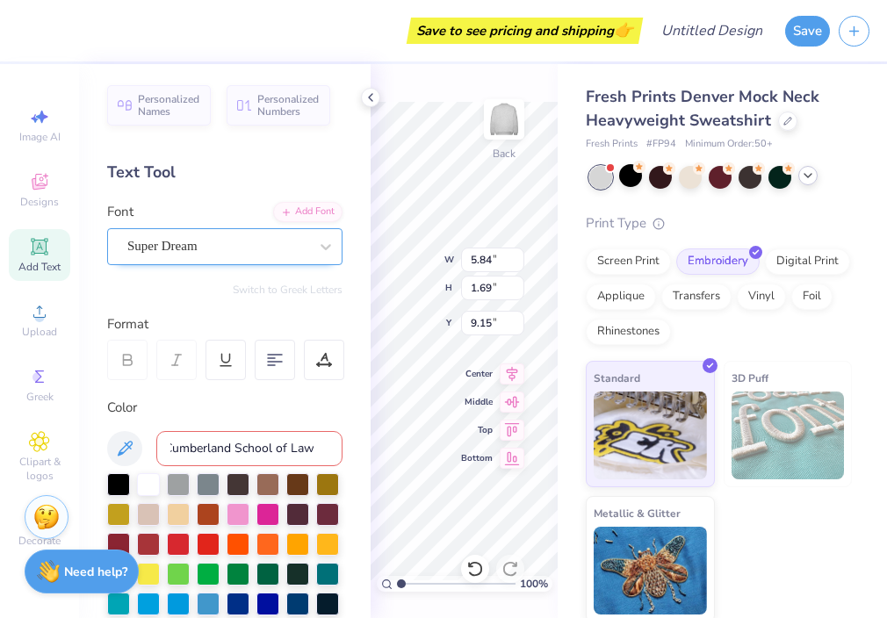
type input "Cumberland School of Law"
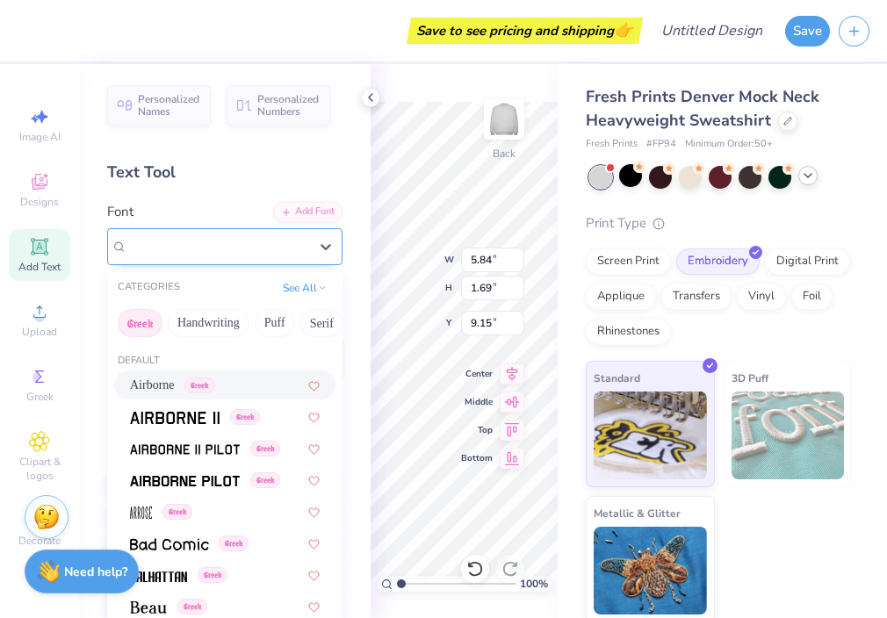
click at [196, 242] on div "Super Dream" at bounding box center [218, 246] width 184 height 27
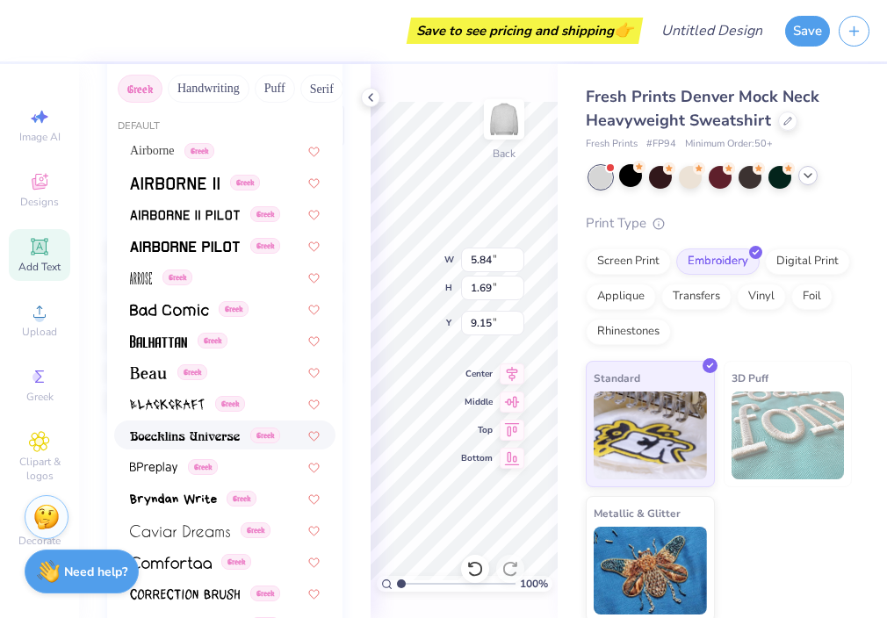
scroll to position [0, 0]
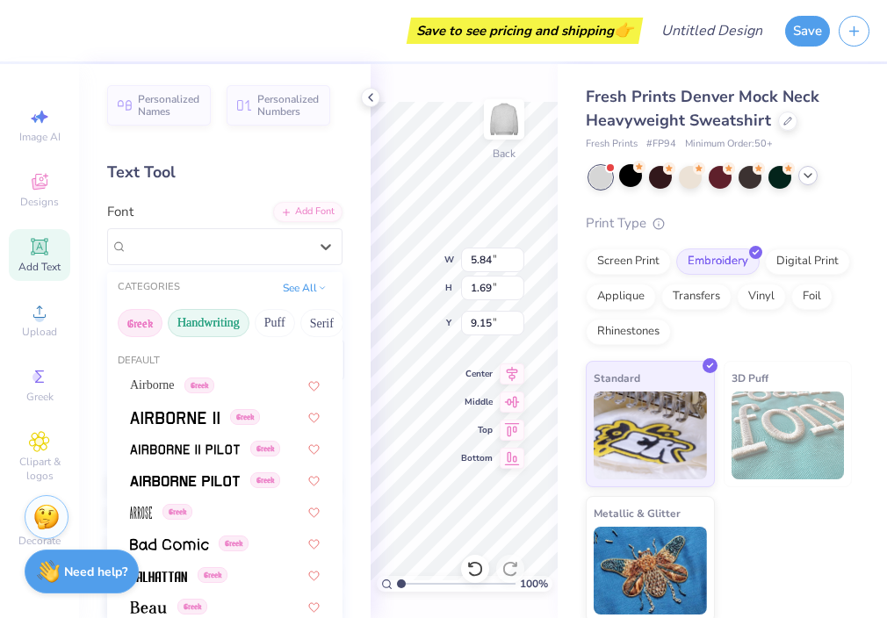
click at [218, 322] on button "Handwriting" at bounding box center [209, 323] width 82 height 28
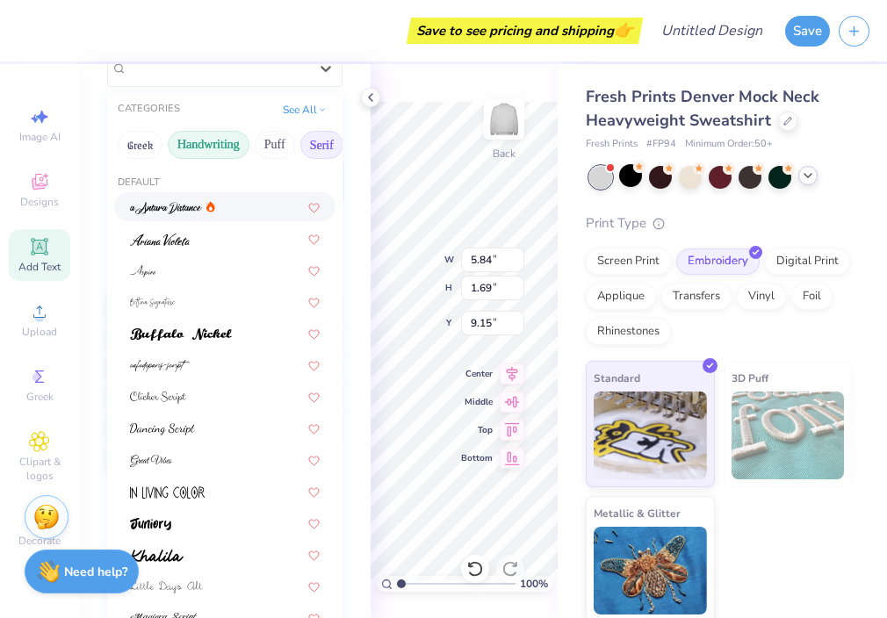
click at [318, 150] on button "Serif" at bounding box center [321, 145] width 43 height 28
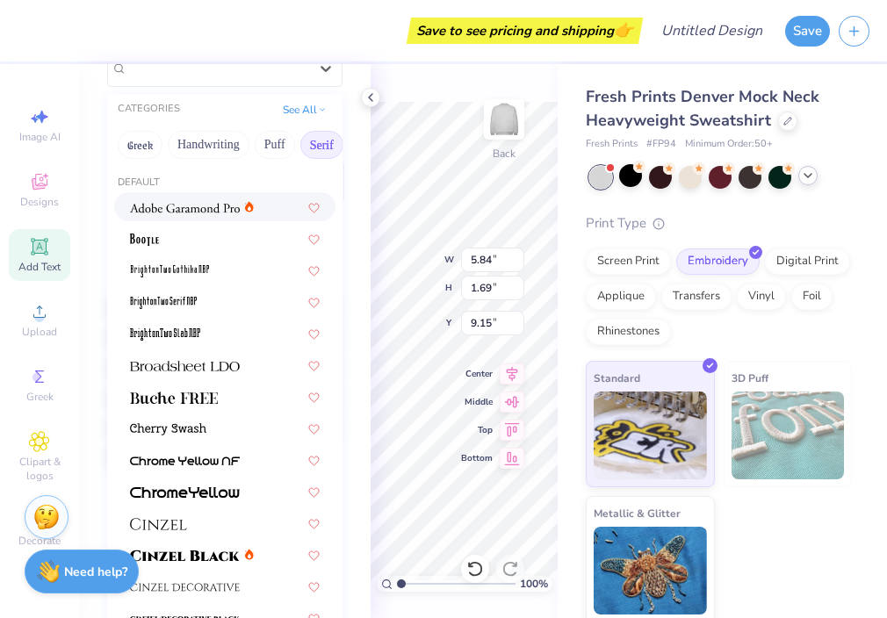
click at [190, 220] on div at bounding box center [224, 206] width 221 height 29
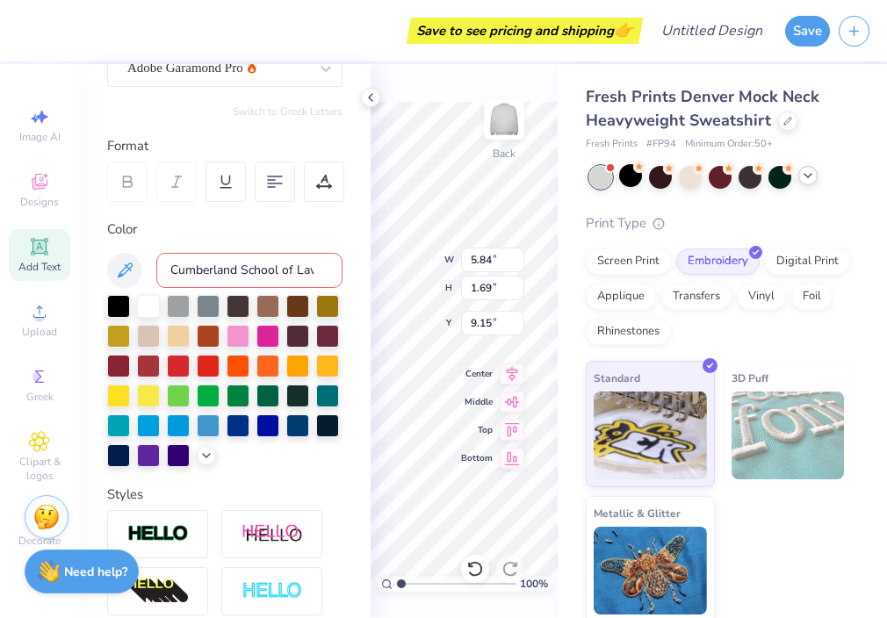
type input "6.11"
type input "1.68"
type input "9.16"
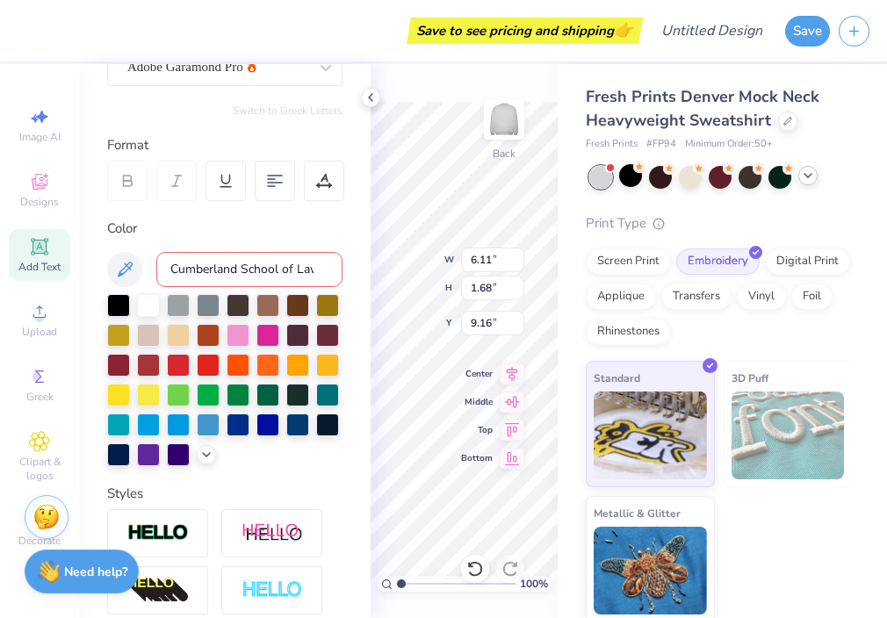
click at [314, 273] on input "Cumberland School of Law" at bounding box center [249, 269] width 186 height 35
drag, startPoint x: 334, startPoint y: 270, endPoint x: 111, endPoint y: 263, distance: 223.2
click at [111, 263] on div "Cumberland School of Law" at bounding box center [224, 269] width 235 height 35
click at [125, 301] on div at bounding box center [118, 303] width 23 height 23
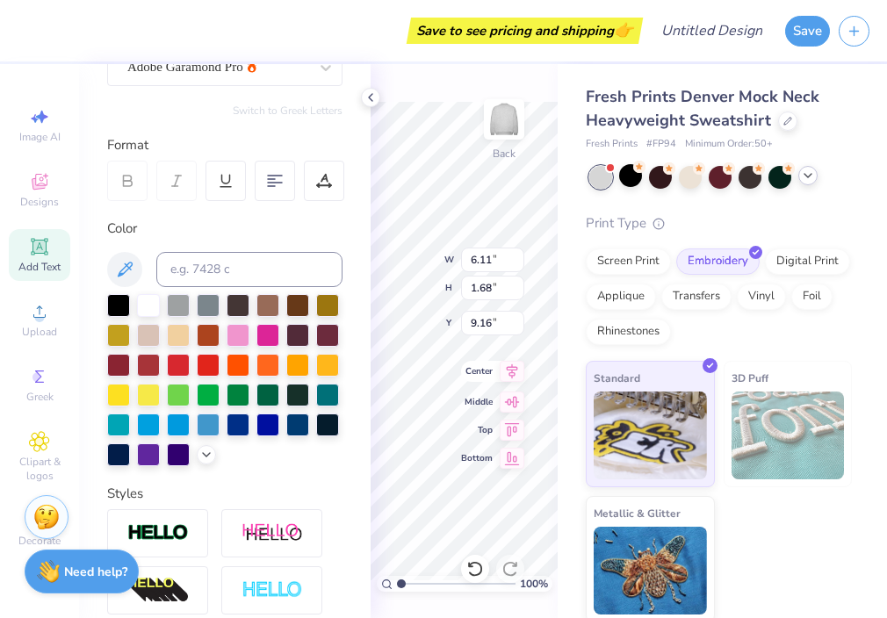
click at [476, 365] on span "Center" at bounding box center [477, 371] width 32 height 12
type textarea "T"
type input "5.59"
type input "1.77"
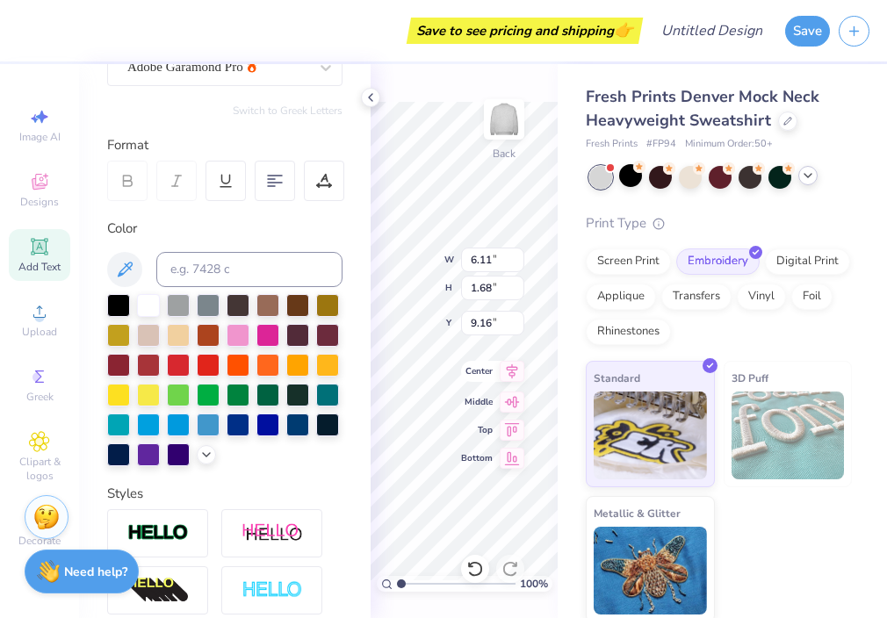
type input "9.12"
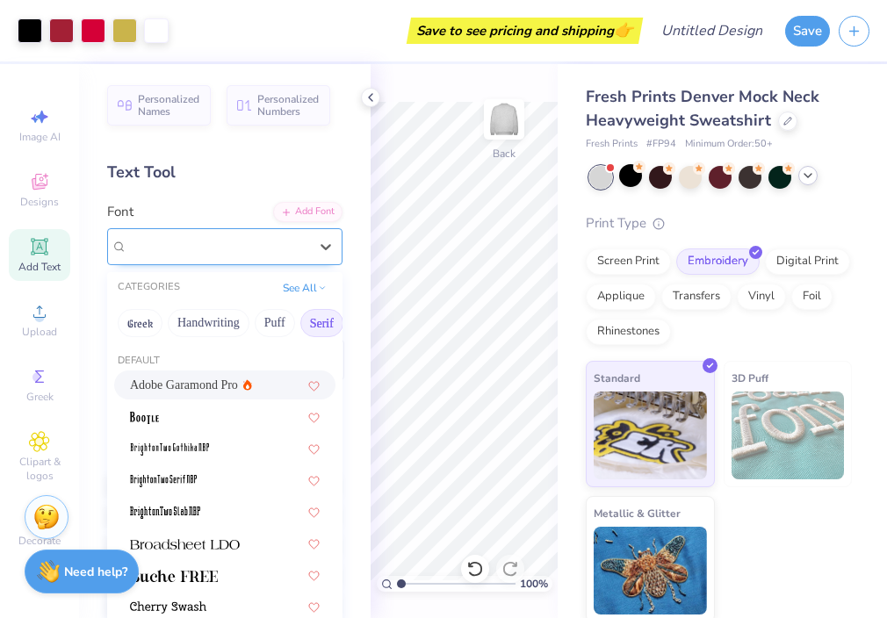
click at [225, 246] on div "Airborne Greek" at bounding box center [218, 246] width 184 height 27
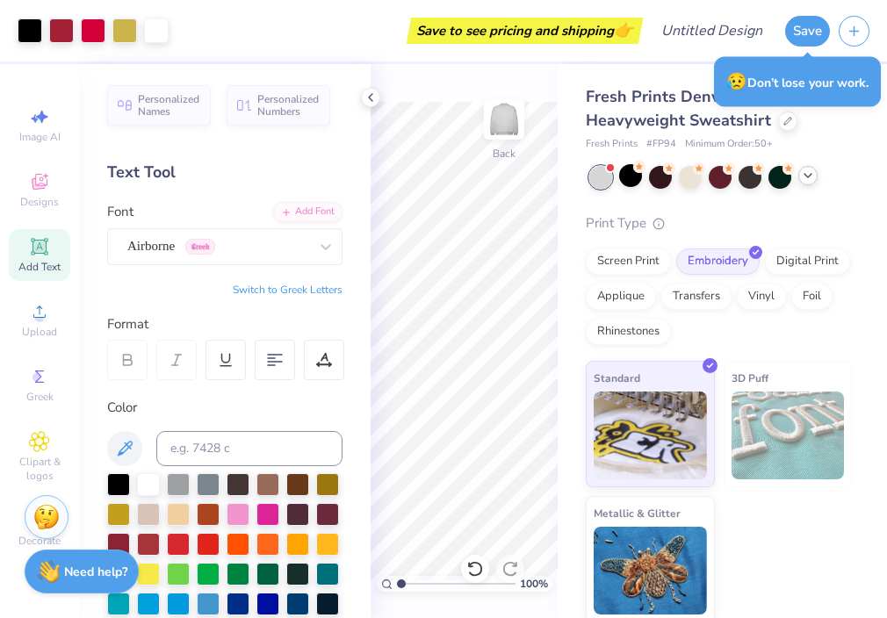
click at [33, 253] on icon at bounding box center [39, 246] width 21 height 21
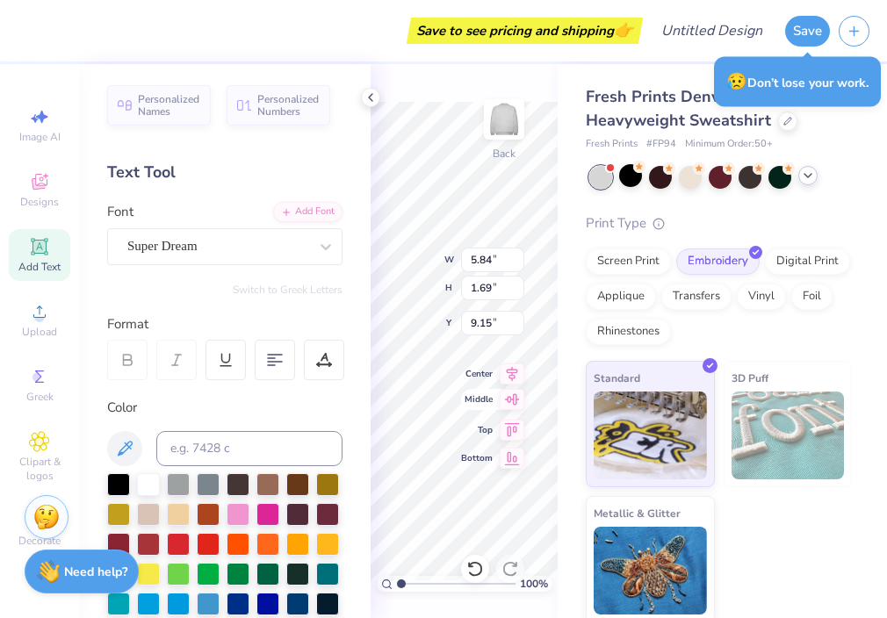
type textarea "E"
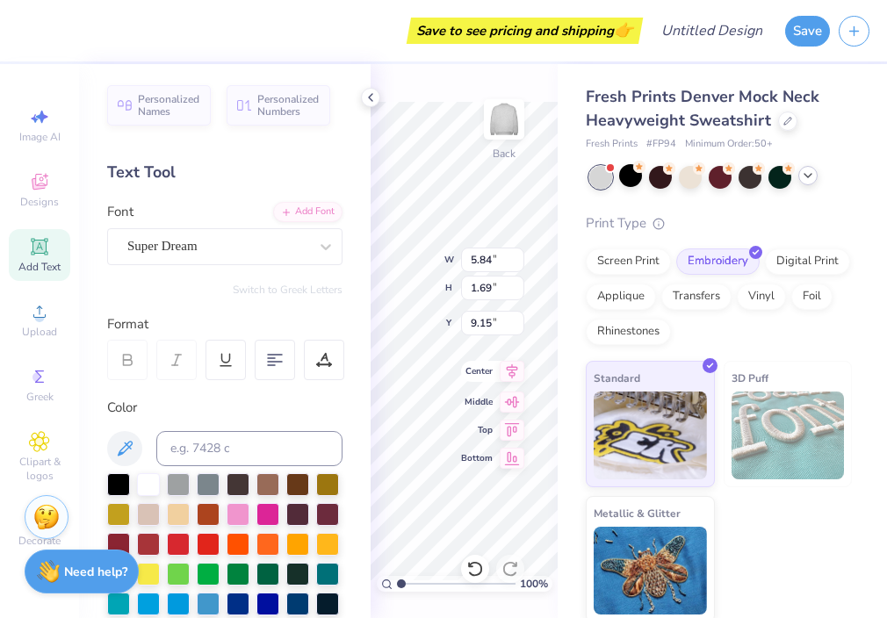
scroll to position [0, 11]
type textarea "Cumberland School of Lof Lawaw"
click at [216, 252] on div "Super Dream" at bounding box center [218, 246] width 184 height 27
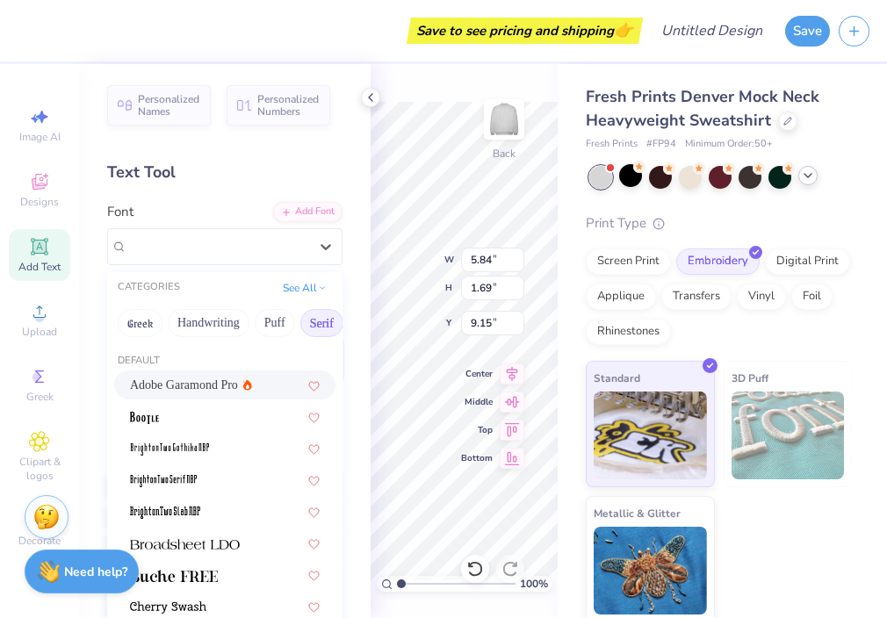
click at [206, 383] on span "Adobe Garamond Pro" at bounding box center [184, 385] width 108 height 18
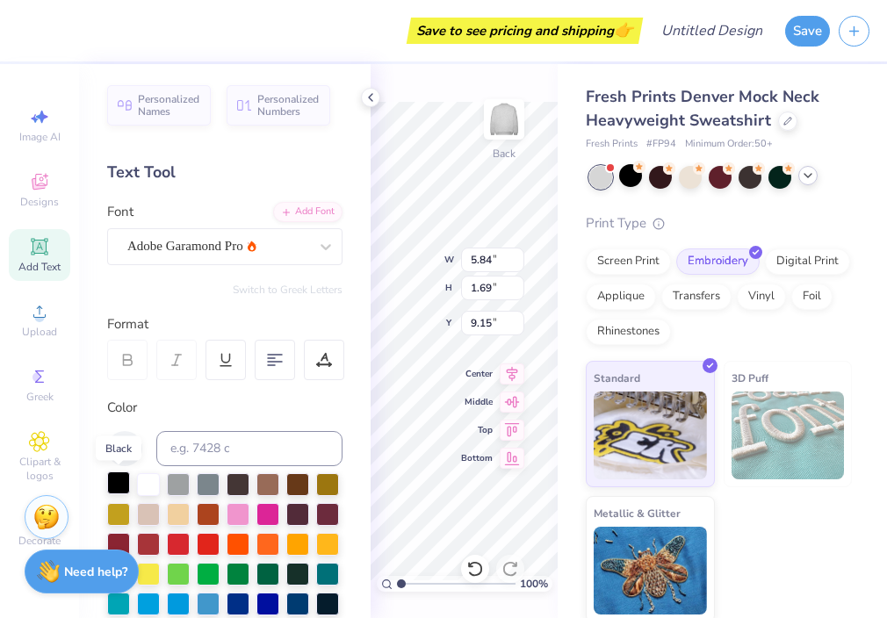
click at [117, 488] on div at bounding box center [118, 483] width 23 height 23
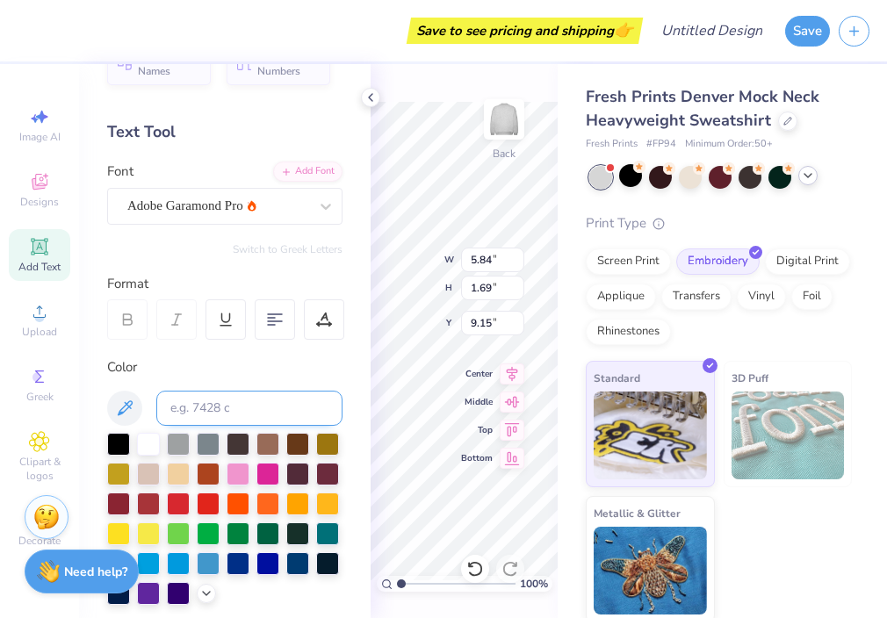
scroll to position [0, 0]
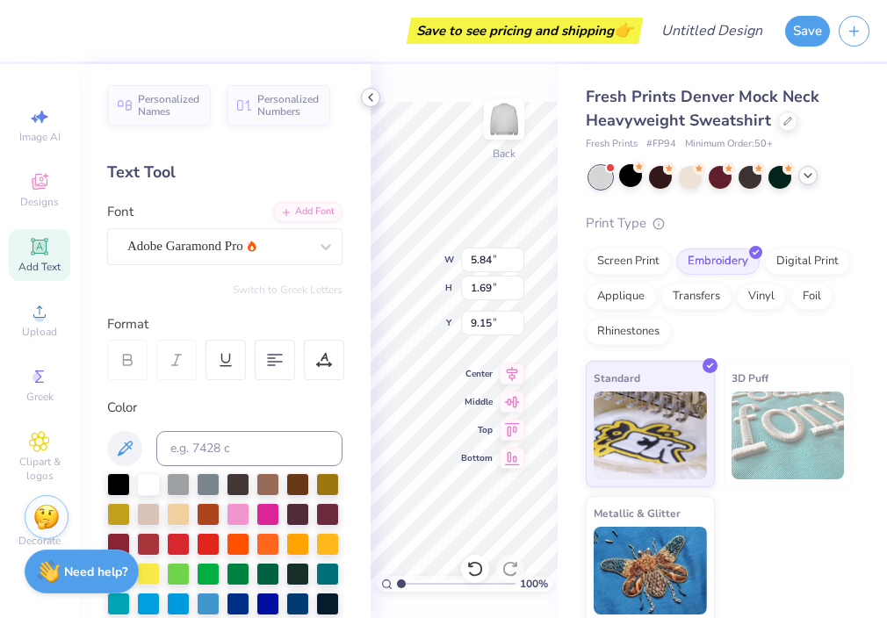
click at [372, 92] on icon at bounding box center [371, 97] width 14 height 14
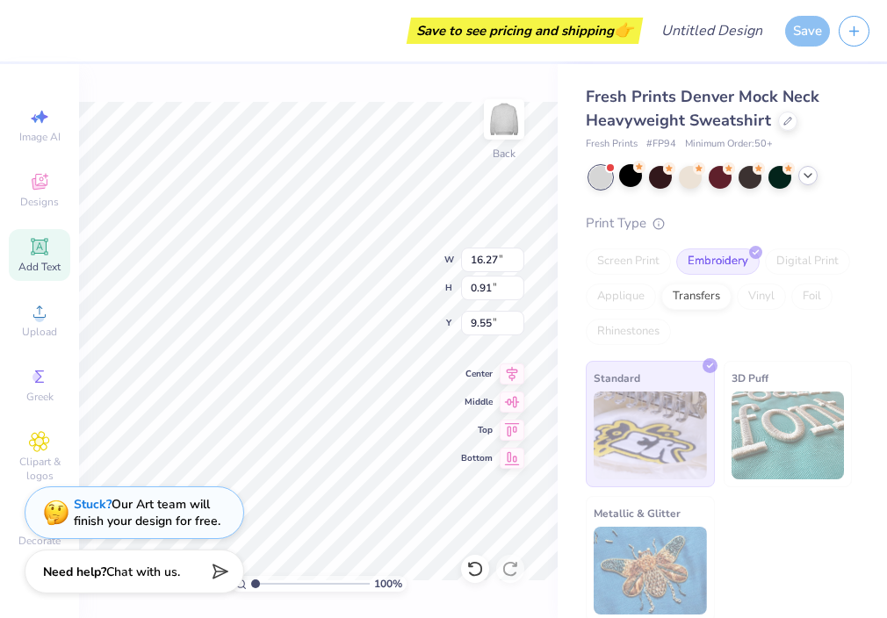
type input "16.27"
type input "0.91"
type input "9.55"
type textarea "Cumberland School of of Lawaw"
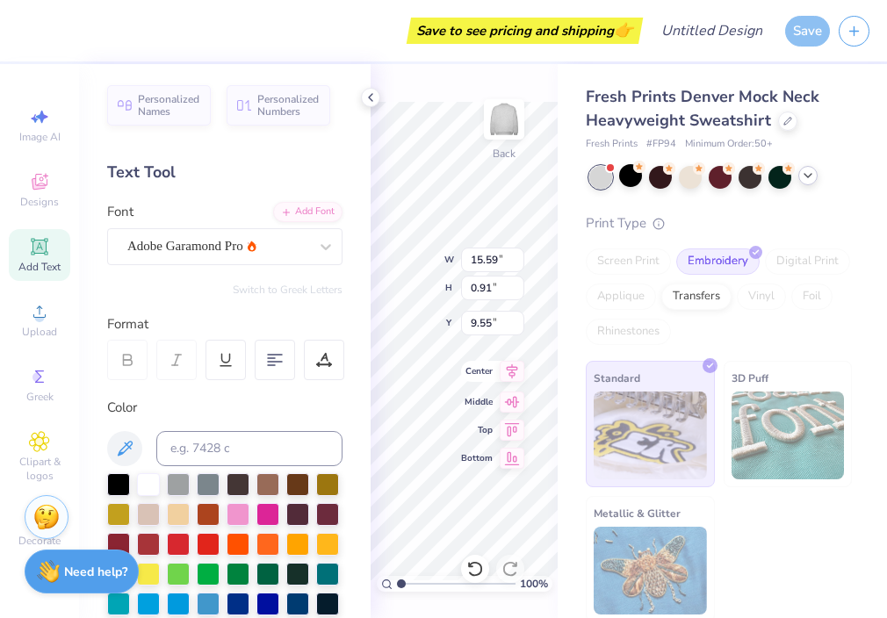
scroll to position [0, 10]
type textarea "Cumberland School of of Law"
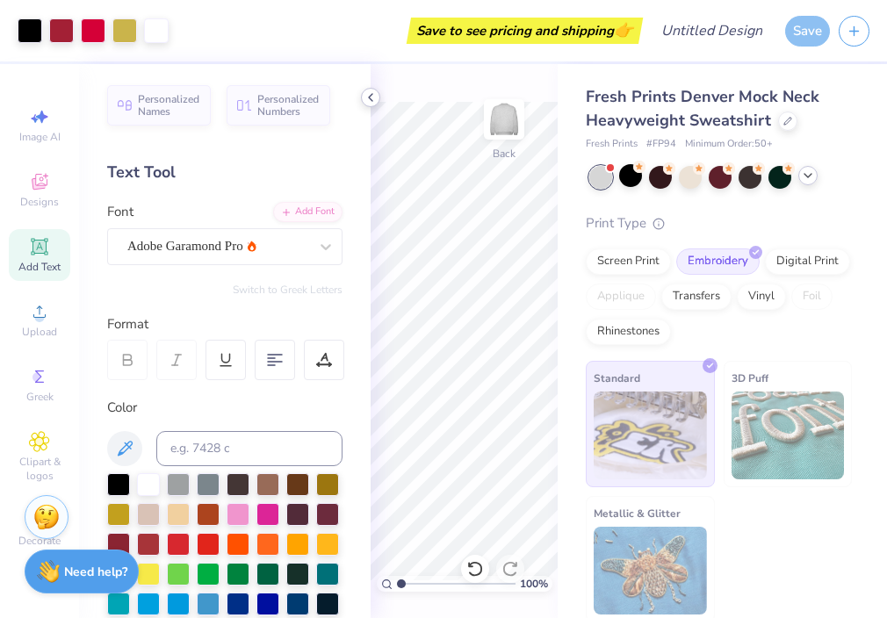
click at [373, 88] on div at bounding box center [370, 97] width 19 height 19
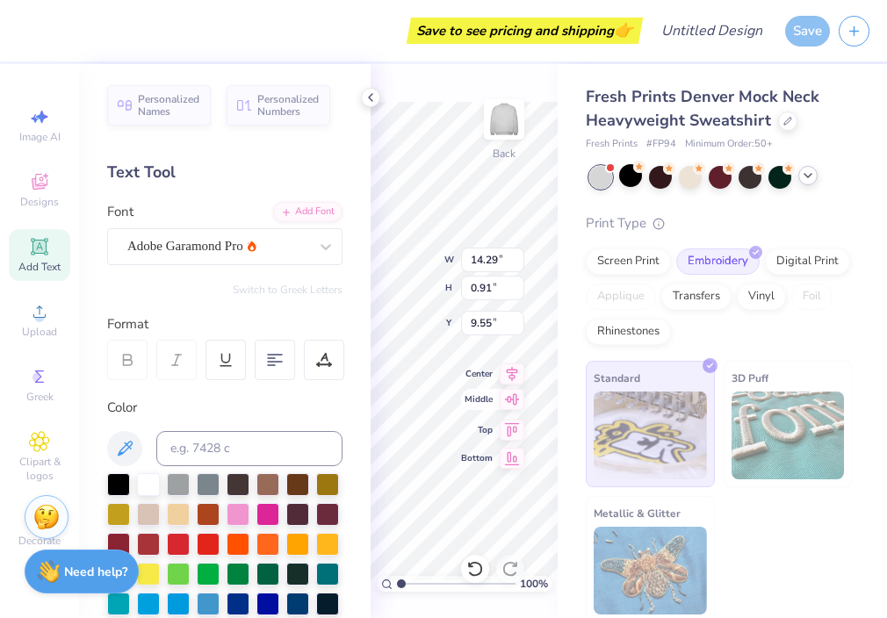
scroll to position [0, 7]
type textarea "Cumberland School of Law"
click at [367, 97] on icon at bounding box center [371, 97] width 14 height 14
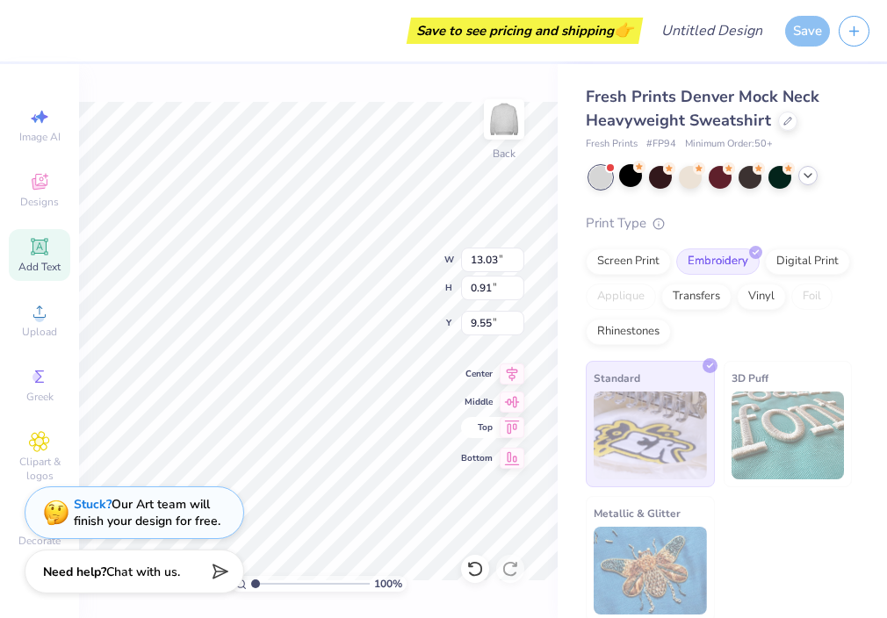
click at [514, 429] on icon at bounding box center [512, 427] width 25 height 21
type input "0.50"
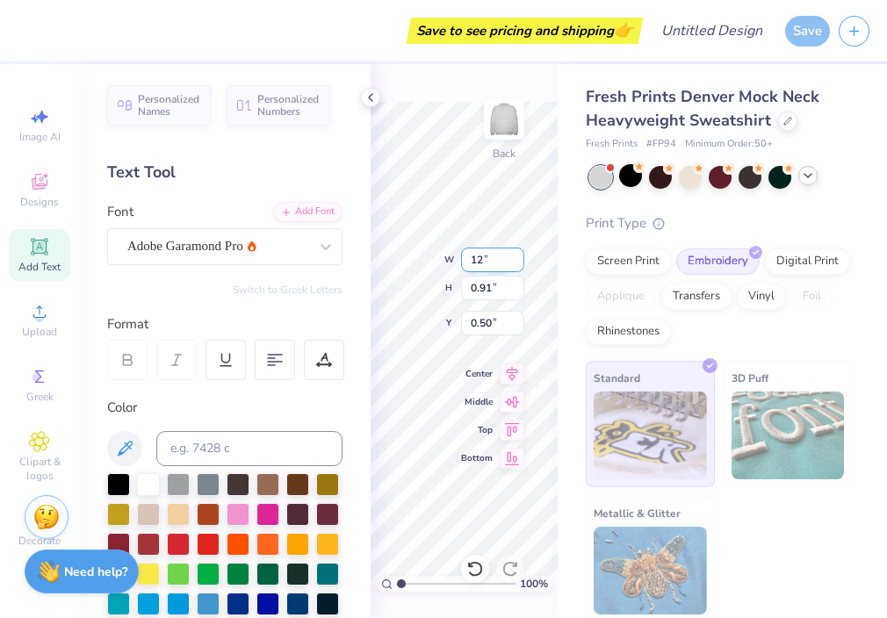
click at [514, 265] on input "12" at bounding box center [492, 260] width 63 height 25
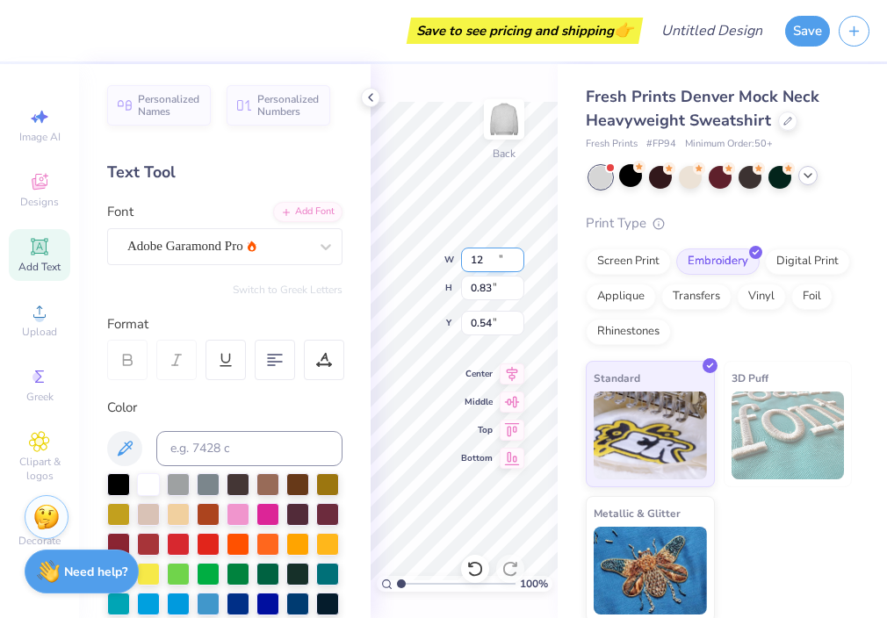
type input "12.00"
type input "0.83"
type input "0.54"
click at [510, 290] on input "0.82" at bounding box center [492, 288] width 63 height 25
click at [516, 290] on input "0.81" at bounding box center [492, 288] width 63 height 25
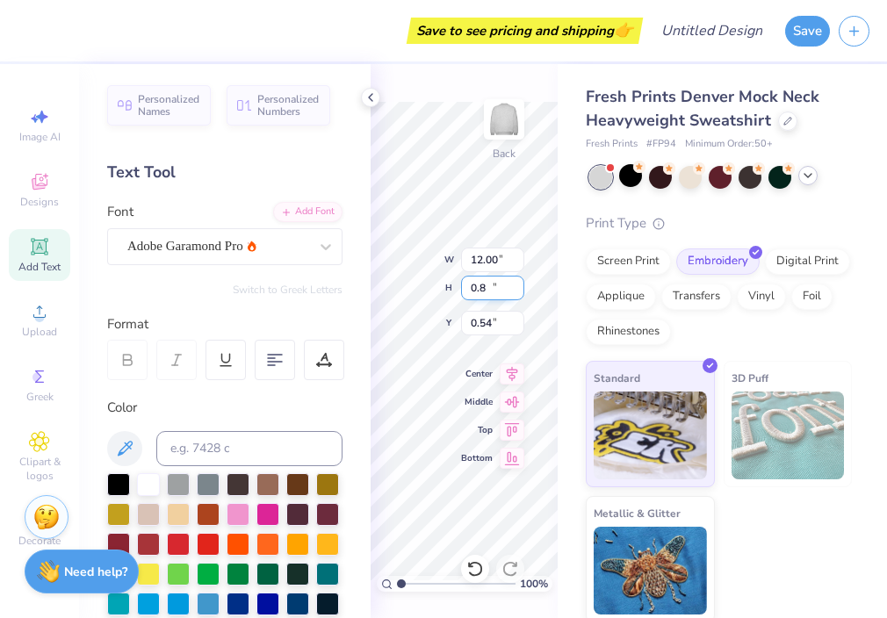
click at [516, 290] on input "0.8" at bounding box center [492, 288] width 63 height 25
click at [516, 290] on input "0.79" at bounding box center [492, 288] width 63 height 25
click at [516, 290] on input "0.78" at bounding box center [492, 288] width 63 height 25
click at [516, 290] on input "0.77" at bounding box center [492, 288] width 63 height 25
click at [516, 290] on input "0.76" at bounding box center [492, 288] width 63 height 25
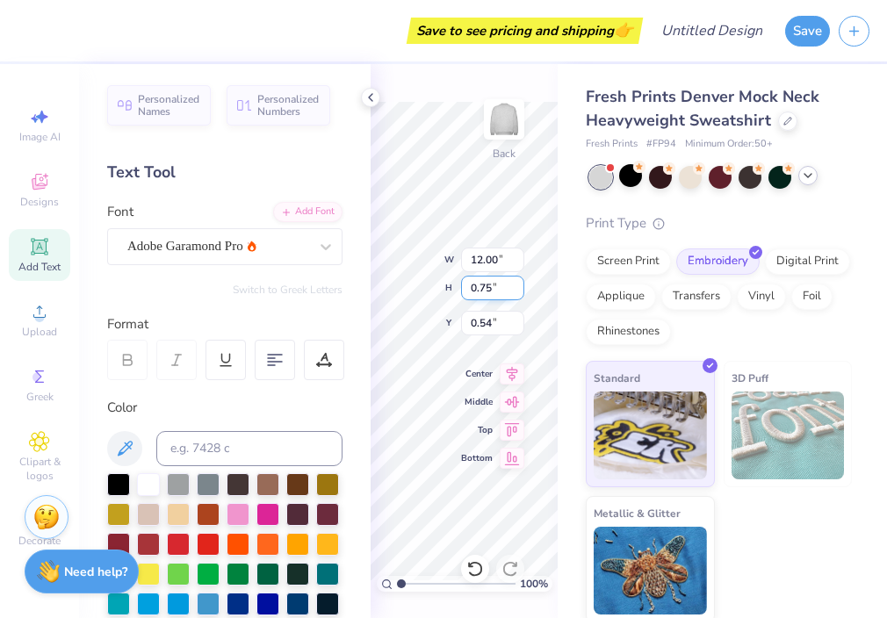
click at [516, 290] on input "0.75" at bounding box center [492, 288] width 63 height 25
click at [516, 290] on input "0.74" at bounding box center [492, 288] width 63 height 25
click at [516, 290] on input "0.73" at bounding box center [492, 288] width 63 height 25
click at [516, 290] on input "0.72" at bounding box center [492, 288] width 63 height 25
click at [516, 290] on input "0.71" at bounding box center [492, 288] width 63 height 25
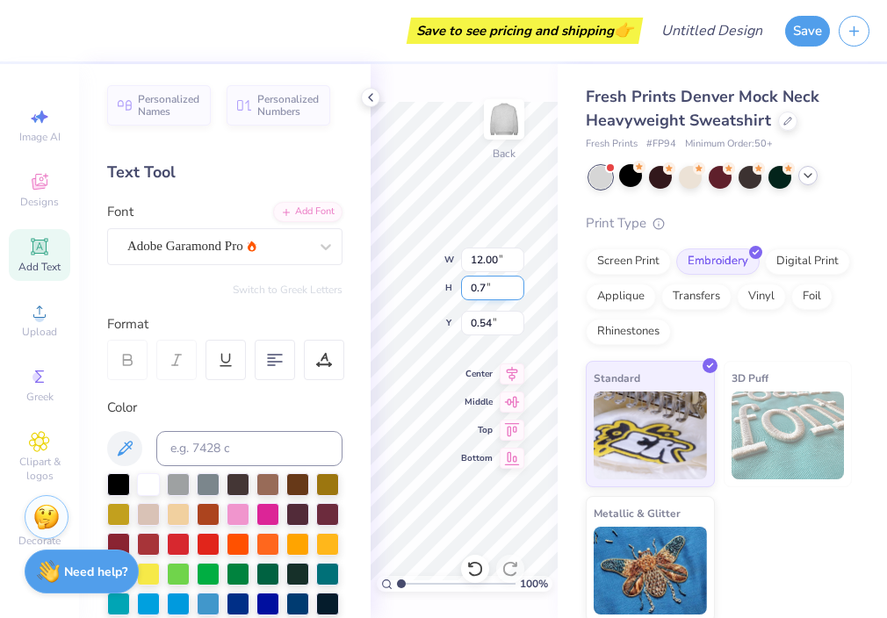
type input "0.7"
click at [516, 290] on input "0.7" at bounding box center [492, 288] width 63 height 25
type input "10.07"
type input "0.70"
type input "0.60"
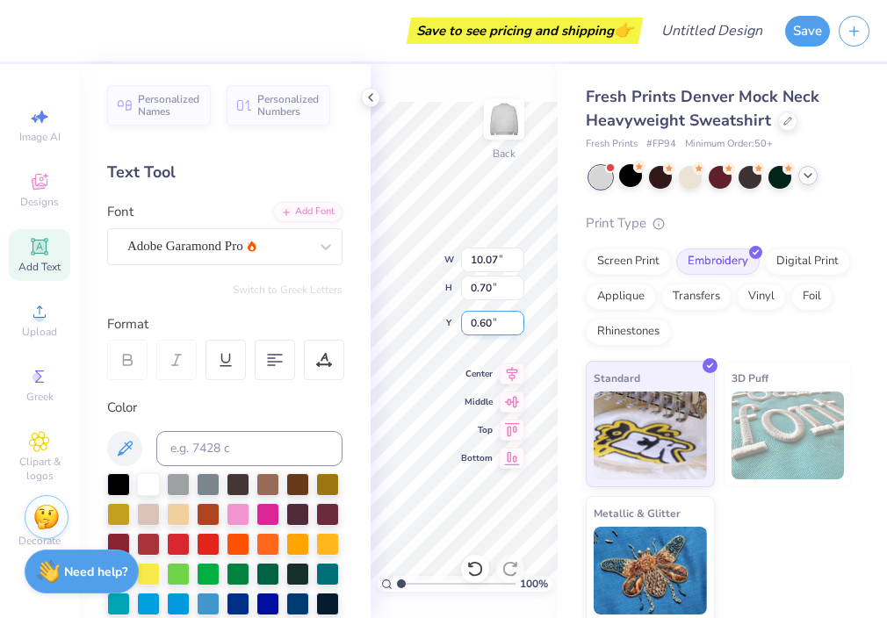
click at [504, 325] on input "0.60" at bounding box center [492, 323] width 63 height 25
click at [515, 290] on input "0.69" at bounding box center [492, 288] width 63 height 25
click at [515, 290] on input "0.68" at bounding box center [492, 288] width 63 height 25
click at [515, 290] on input "0.67" at bounding box center [492, 288] width 63 height 25
click at [515, 290] on input "0.66" at bounding box center [492, 288] width 63 height 25
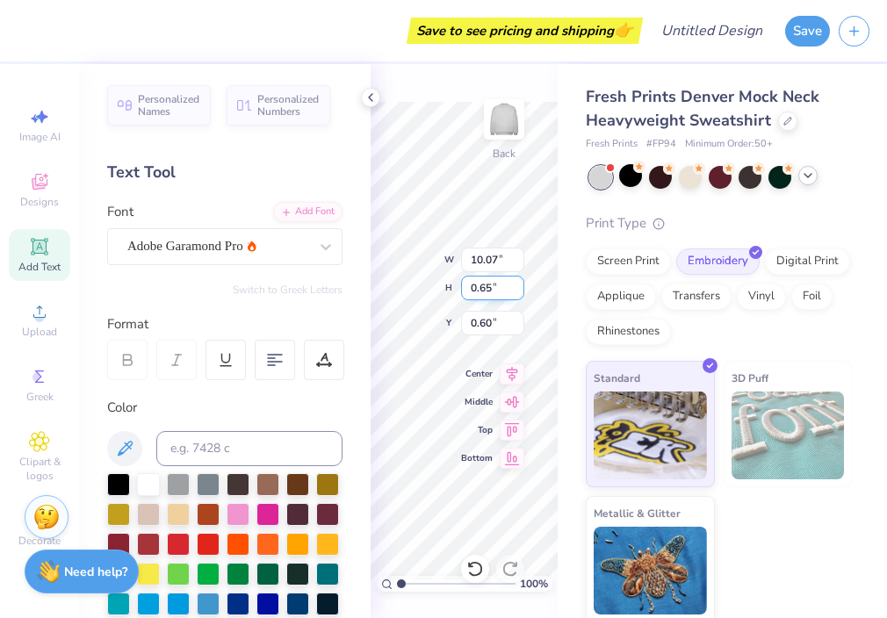
click at [515, 290] on input "0.65" at bounding box center [492, 288] width 63 height 25
click at [515, 290] on input "0.64" at bounding box center [492, 288] width 63 height 25
click at [515, 290] on input "0.63" at bounding box center [492, 288] width 63 height 25
click at [515, 290] on input "0.62" at bounding box center [492, 288] width 63 height 25
click at [515, 290] on input "0.61" at bounding box center [492, 288] width 63 height 25
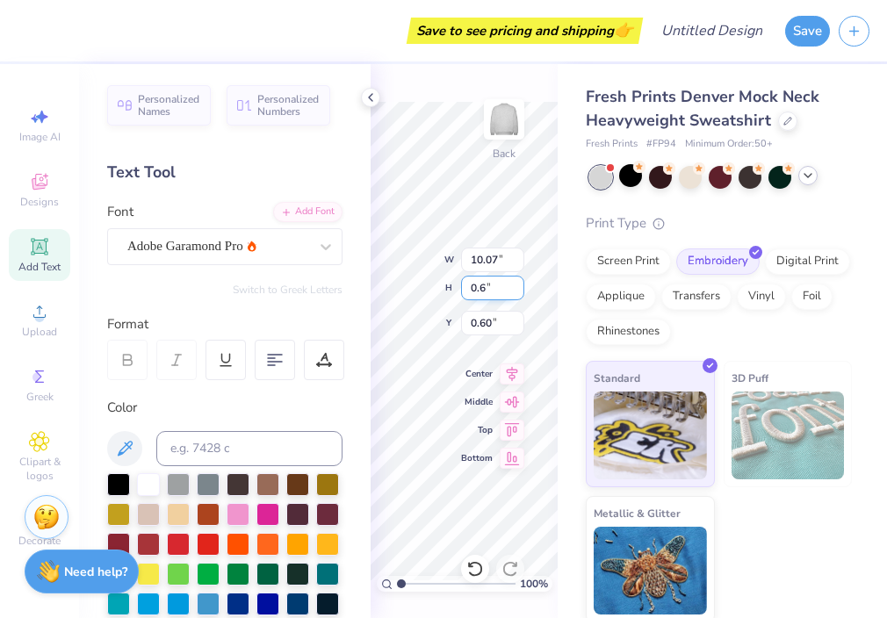
type input "0.6"
click at [515, 290] on input "0.6" at bounding box center [492, 288] width 63 height 25
type input "8.63"
type input "0.60"
click at [372, 97] on icon at bounding box center [371, 97] width 14 height 14
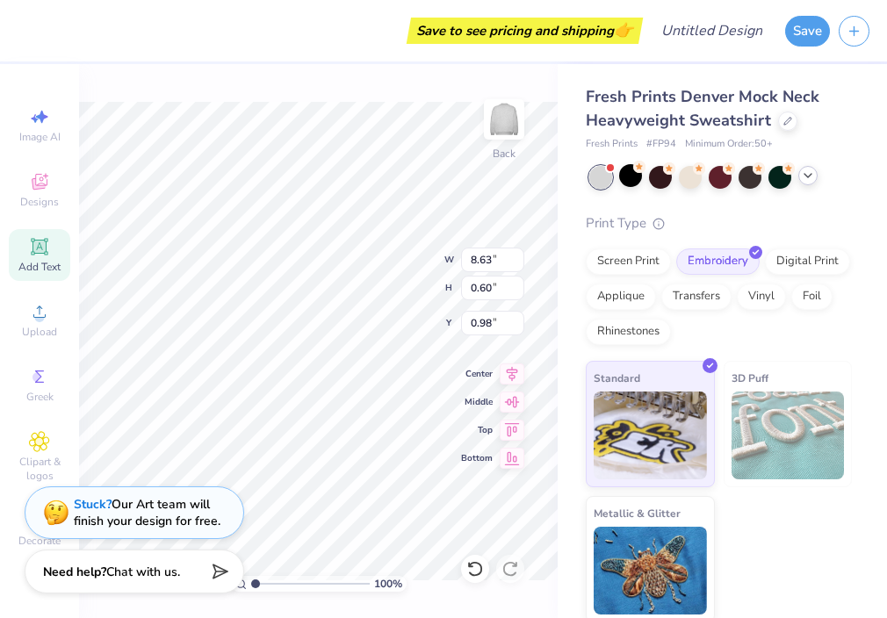
type input "0.50"
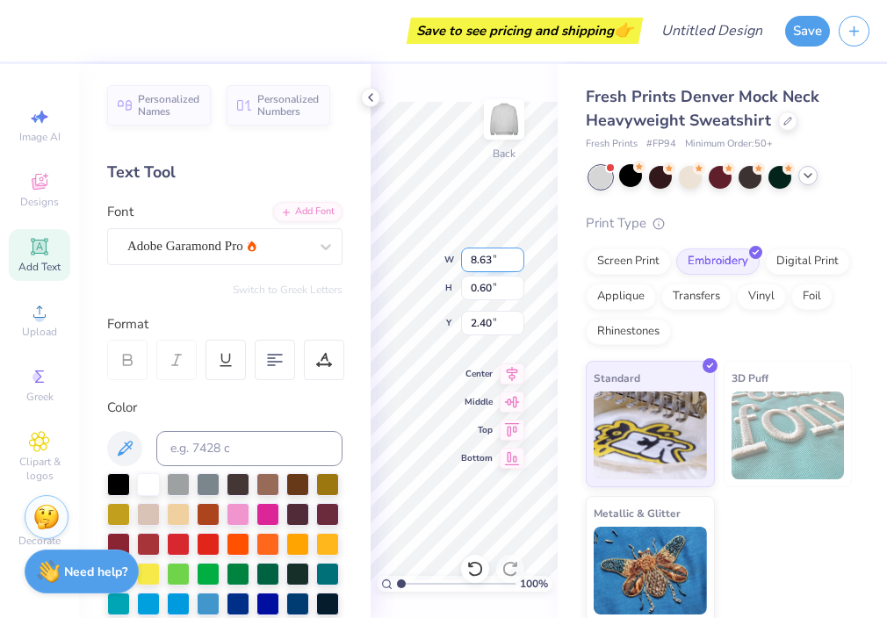
type input "2.40"
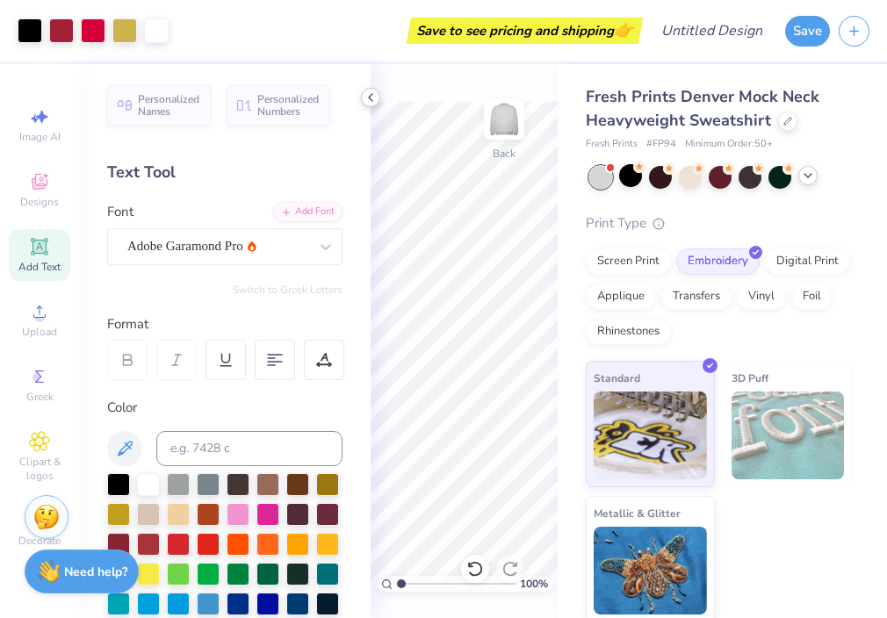
click at [369, 99] on icon at bounding box center [371, 97] width 14 height 14
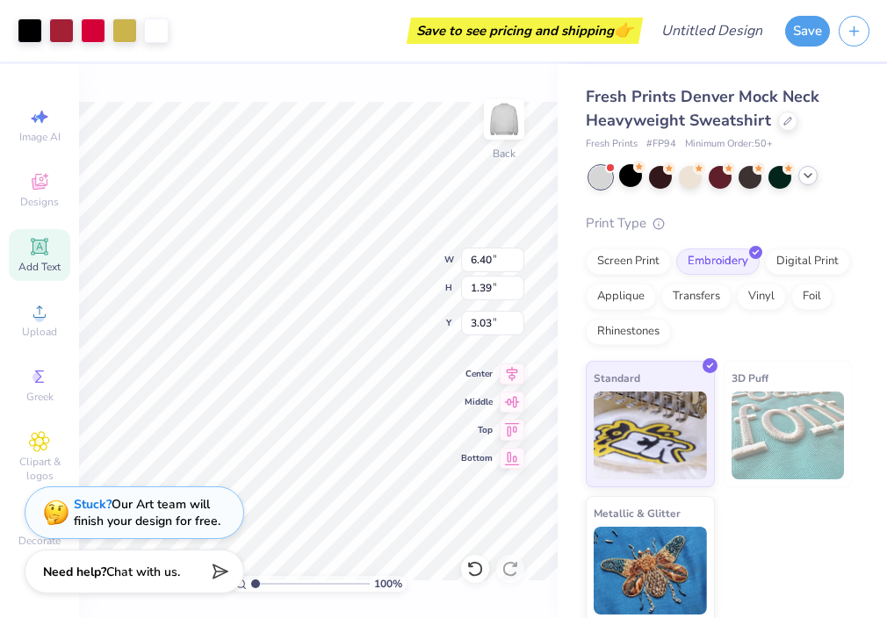
type input "3.46"
type input "5.45"
type input "1.19"
type input "3.47"
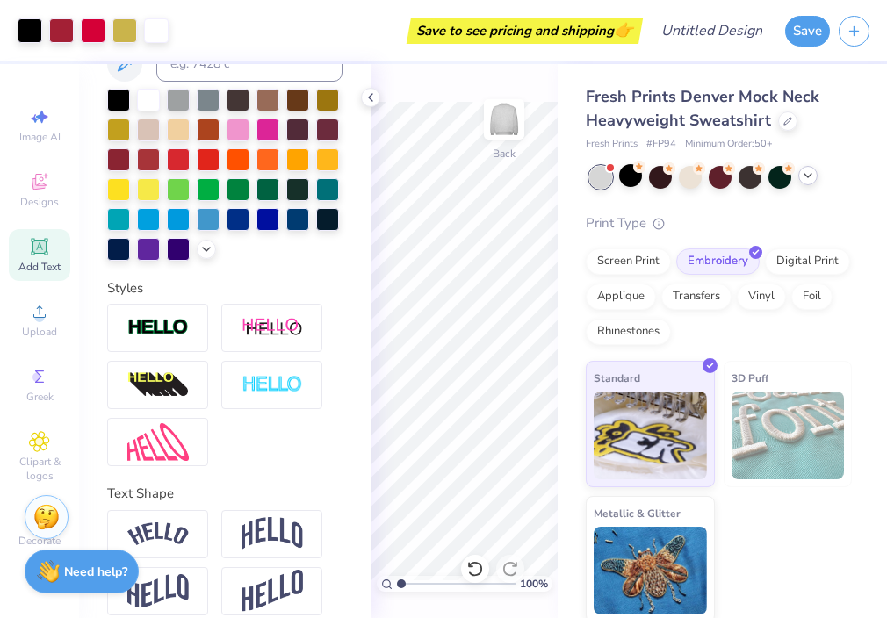
scroll to position [402, 0]
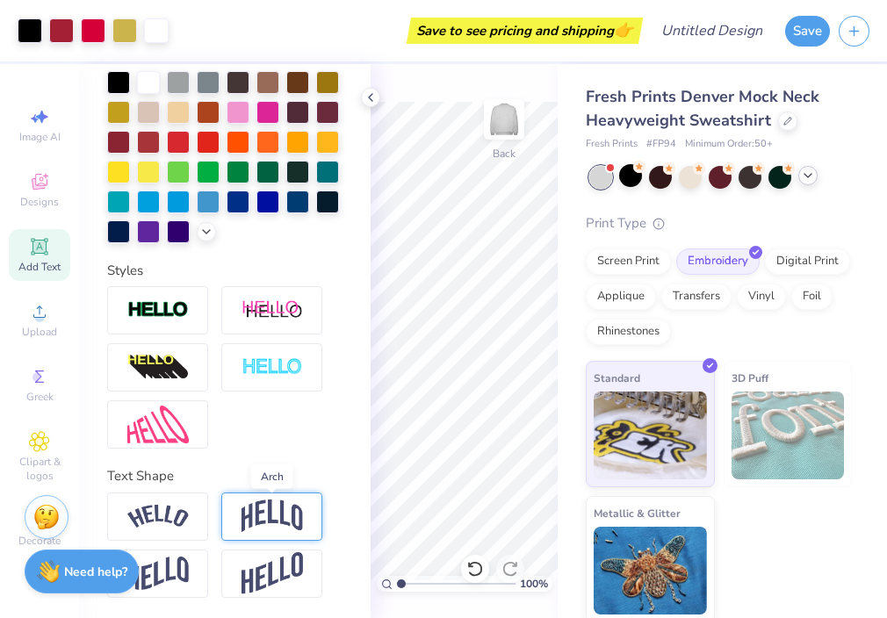
click at [266, 515] on img at bounding box center [272, 516] width 61 height 33
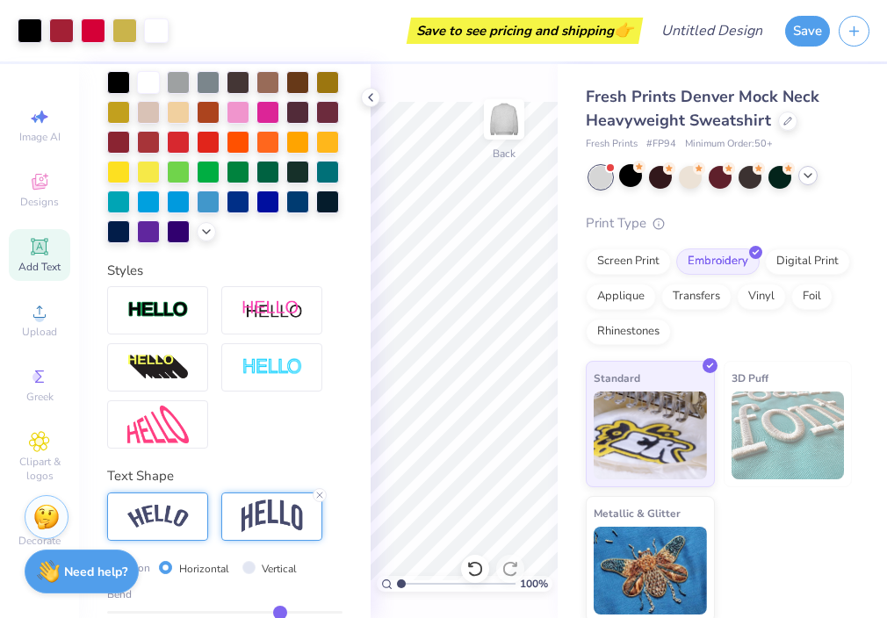
click at [172, 532] on div at bounding box center [157, 517] width 101 height 48
click at [259, 464] on div "Personalized Names Personalized Numbers Text Tool Add Font Font Adobe Garamond …" at bounding box center [225, 341] width 292 height 554
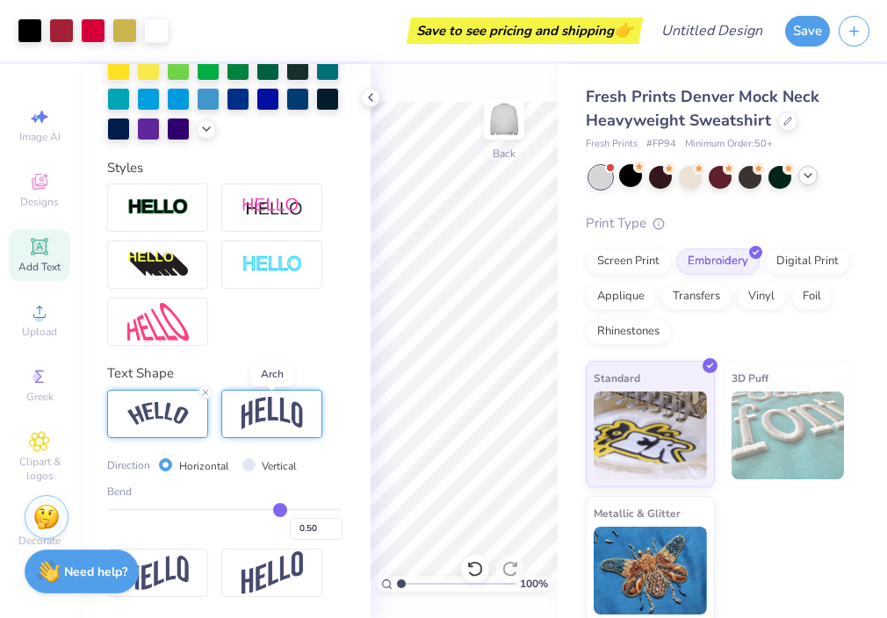
click at [246, 422] on img at bounding box center [272, 413] width 61 height 33
type input "0.49"
type input "0.47"
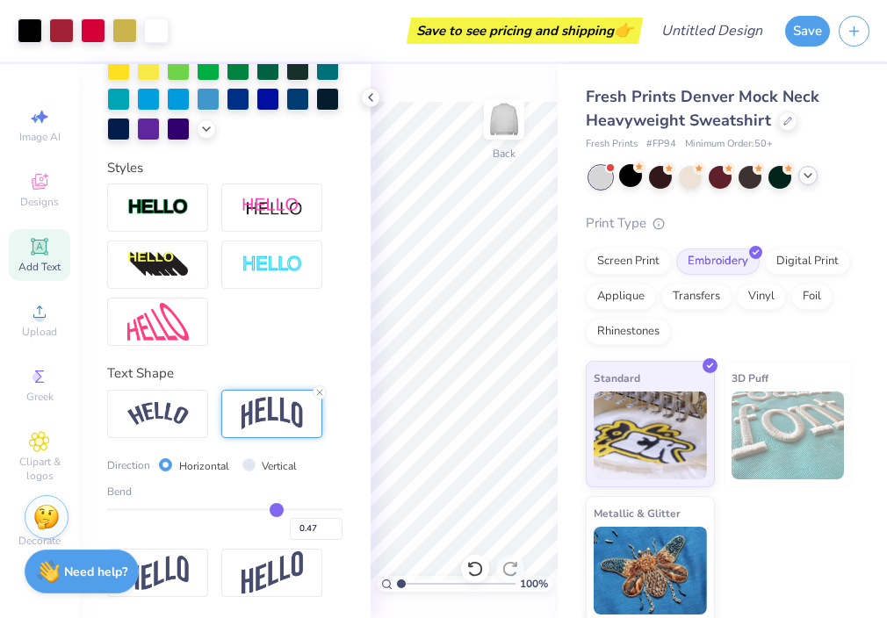
type input "0.44"
type input "0.39"
type input "0.37"
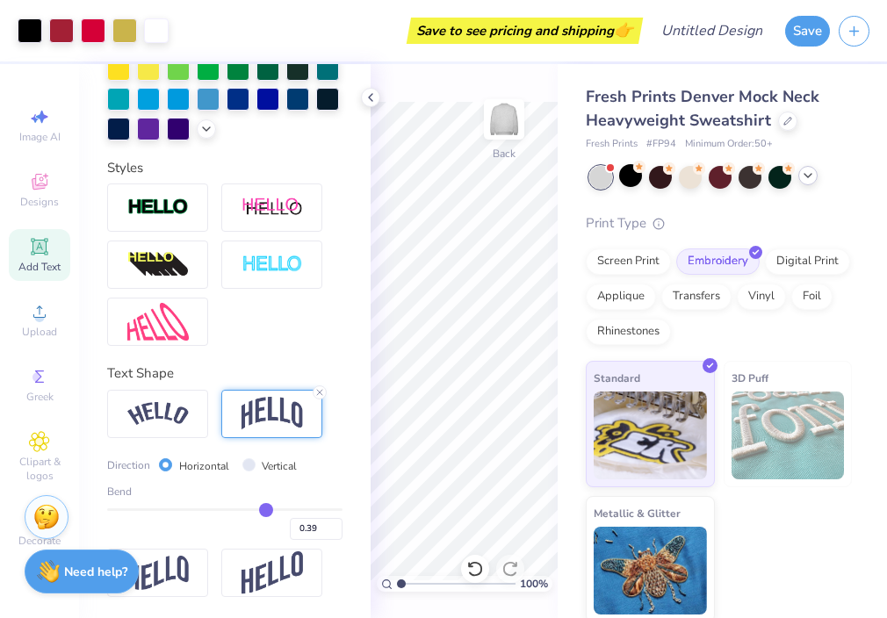
type input "0.37"
type input "0.35"
type input "0.34"
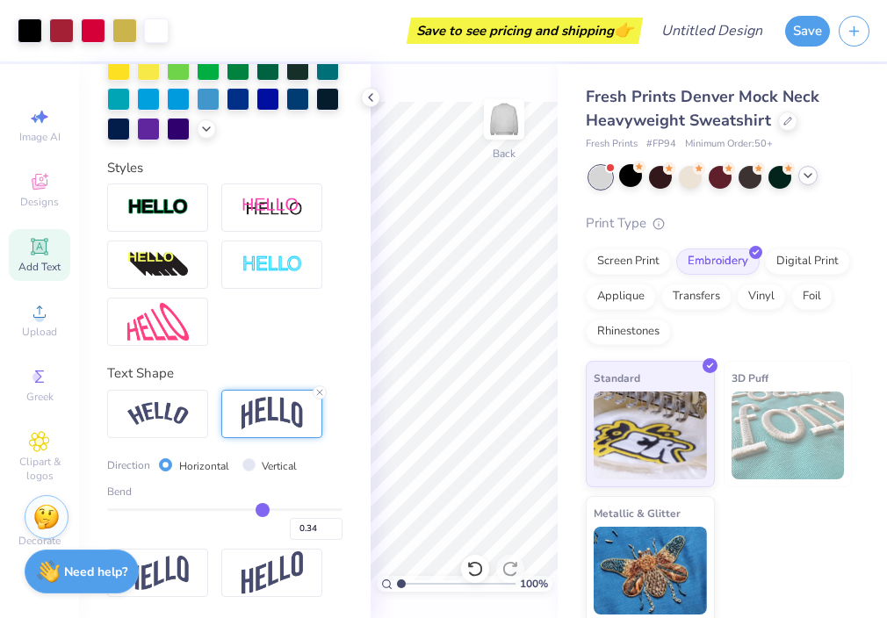
type input "0.33"
type input "0.32"
type input "0.31"
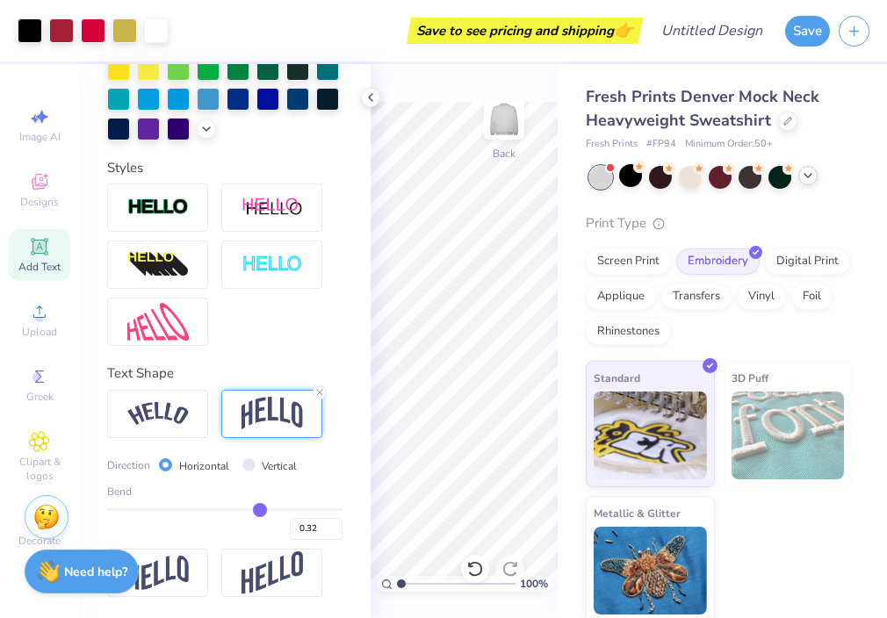
type input "0.31"
type input "0.29"
type input "0.28"
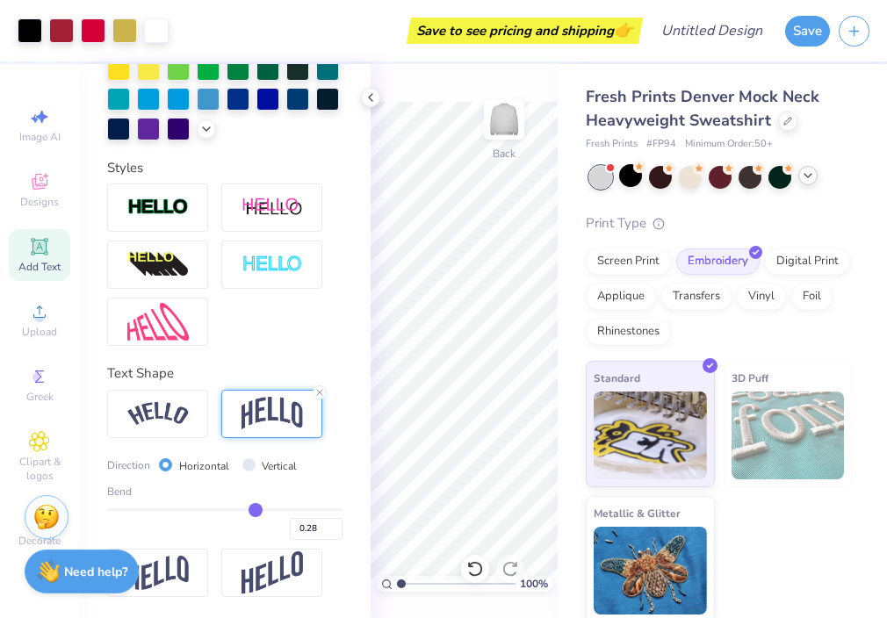
type input "0.27"
type input "0.25"
type input "0.23"
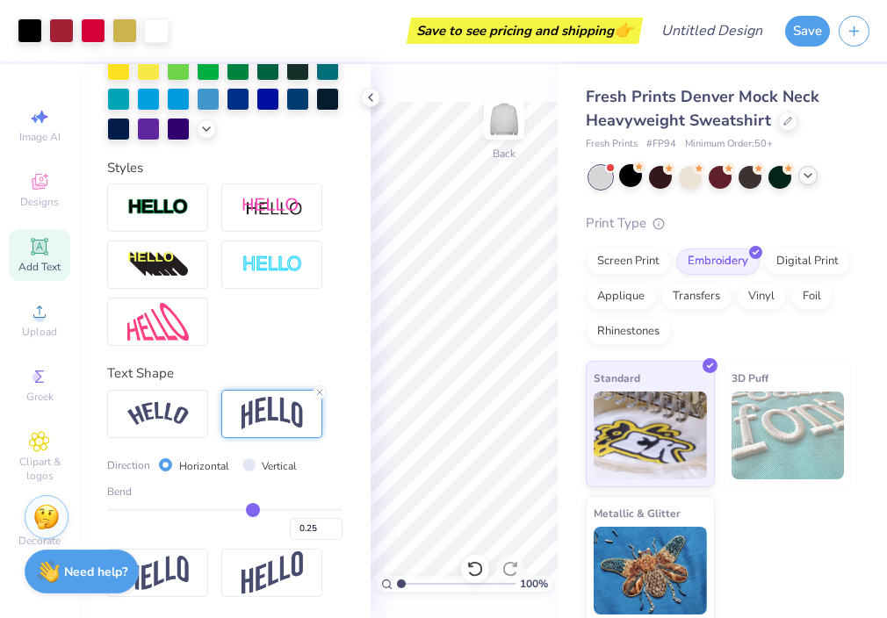
type input "0.23"
type input "0.2"
type input "0.20"
type input "0.18"
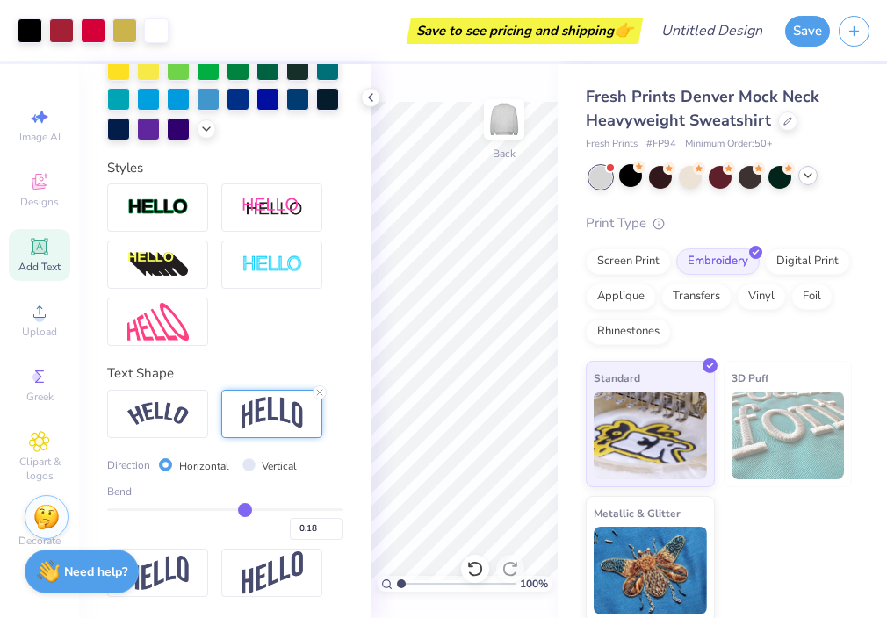
type input "0.17"
type input "0.15"
type input "0.14"
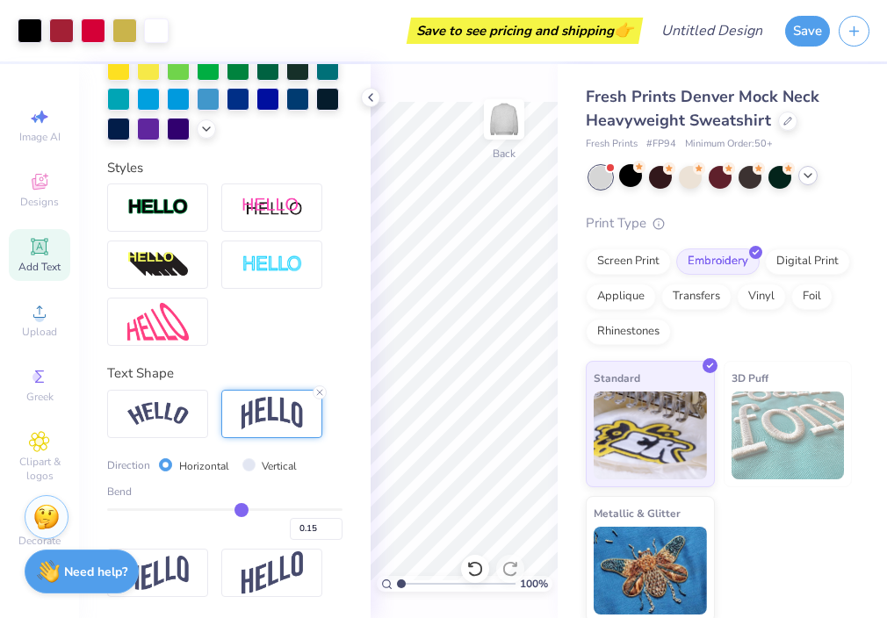
type input "0.14"
type input "0.12"
type input "0.11"
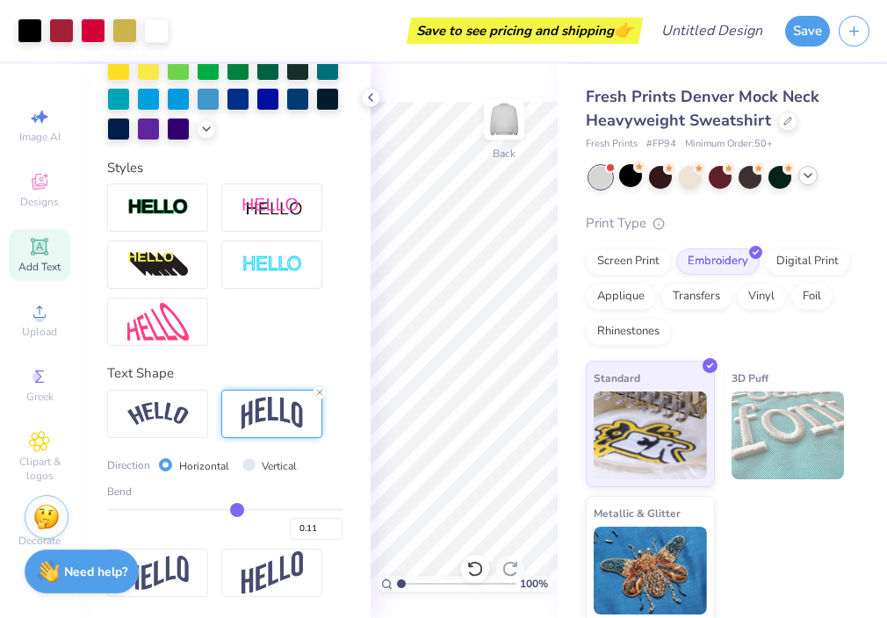
type input "0.1"
type input "0.10"
type input "0.08"
type input "0.07"
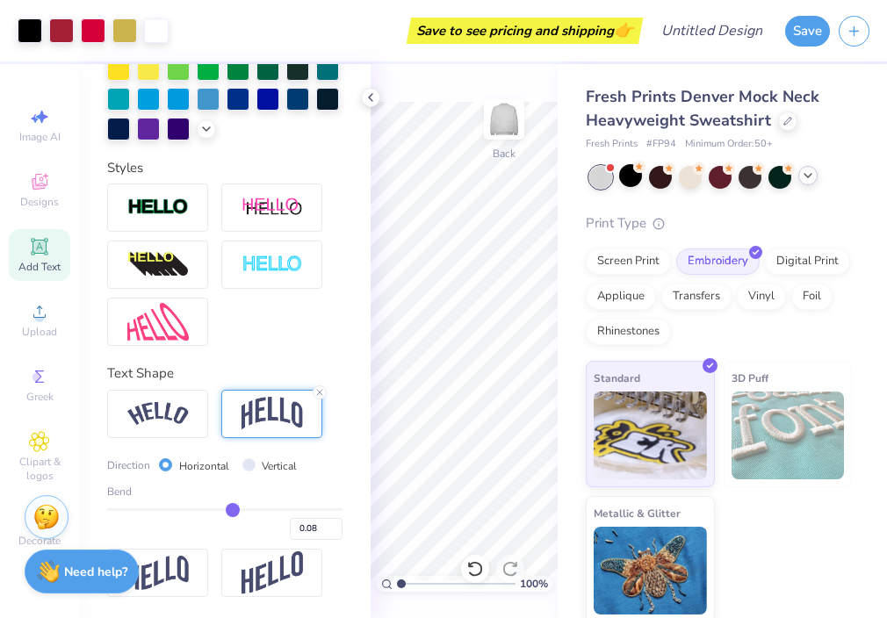
type input "0.07"
type input "0.06"
type input "0.05"
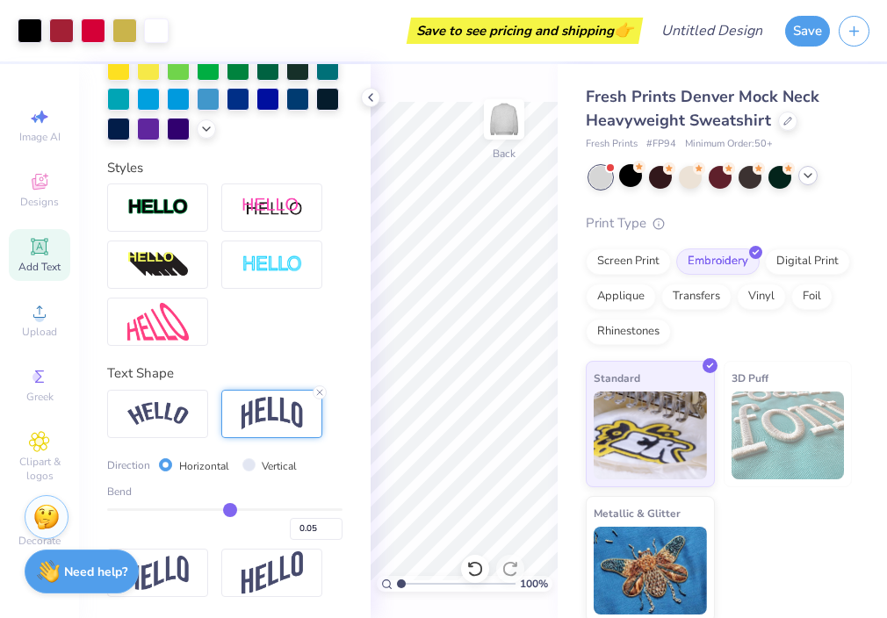
type input "0.04"
type input "0.03"
type input "0.02"
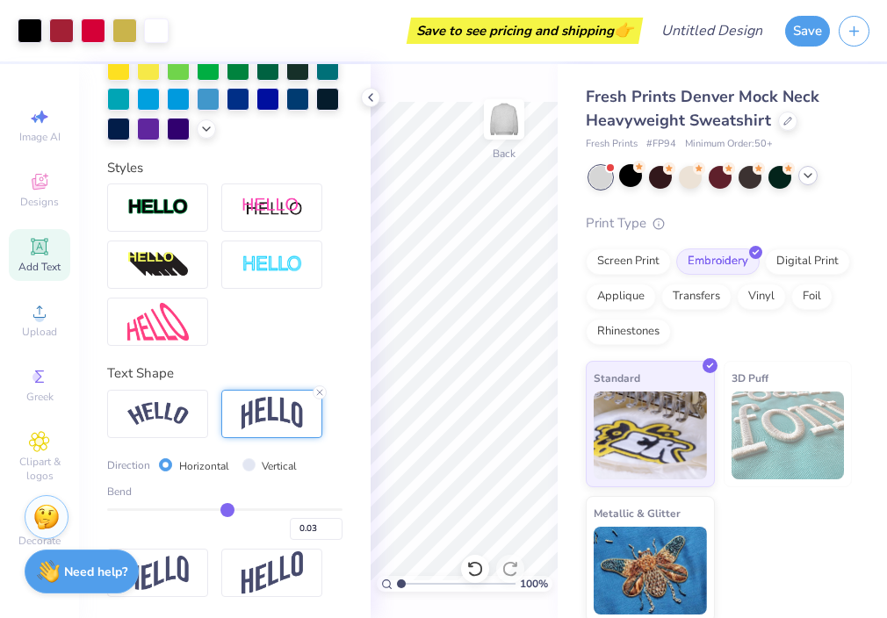
type input "0.02"
type input "0.01"
type input "0"
type input "0.00"
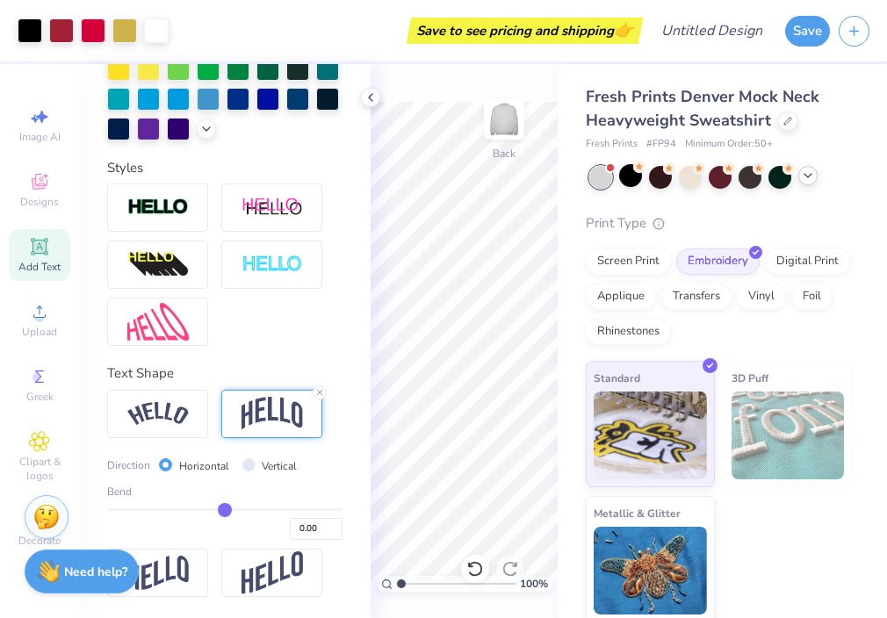
type input "-0.01"
type input "-0.02"
type input "-0.03"
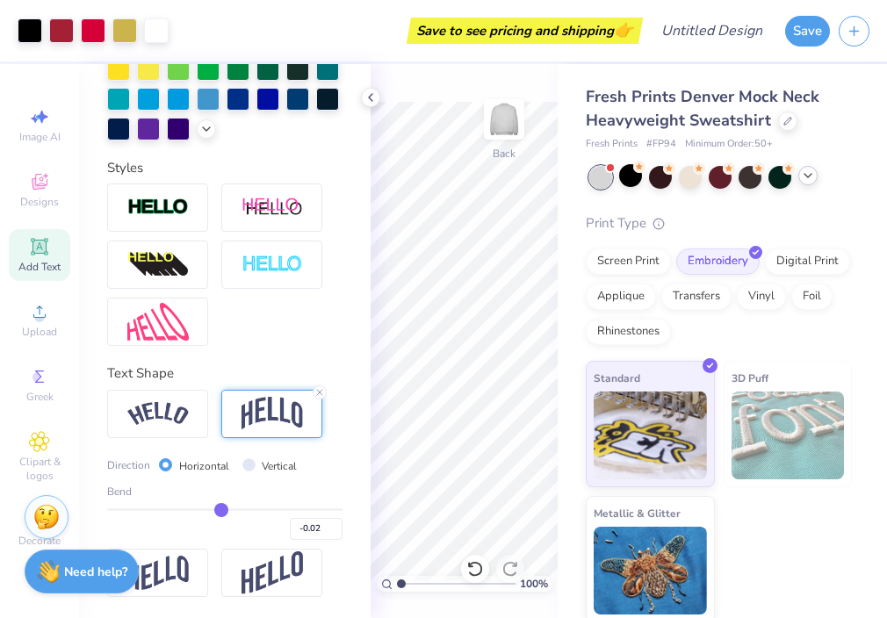
type input "-0.03"
type input "-0.05"
type input "-0.06"
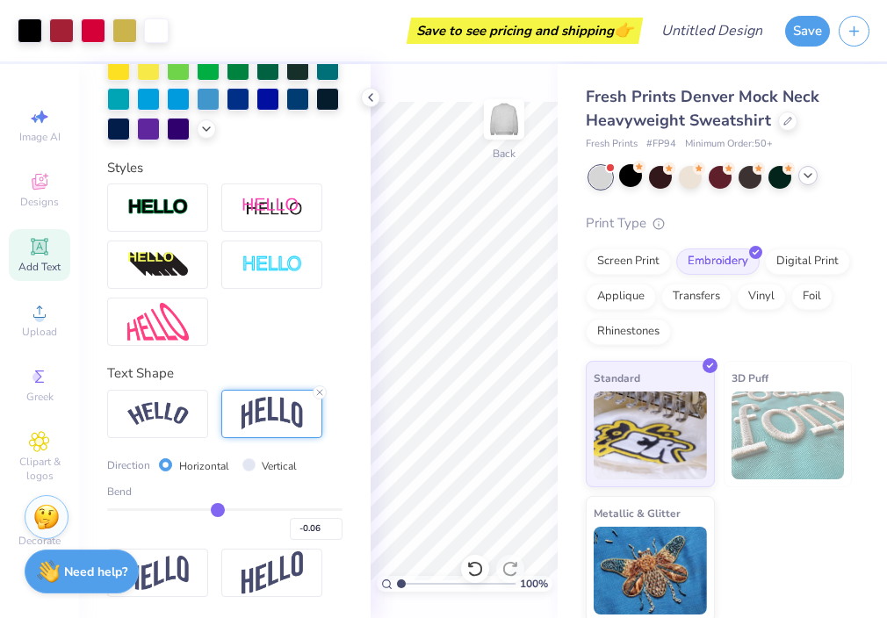
type input "-0.08"
type input "-0.1"
type input "-0.10"
type input "-0.12"
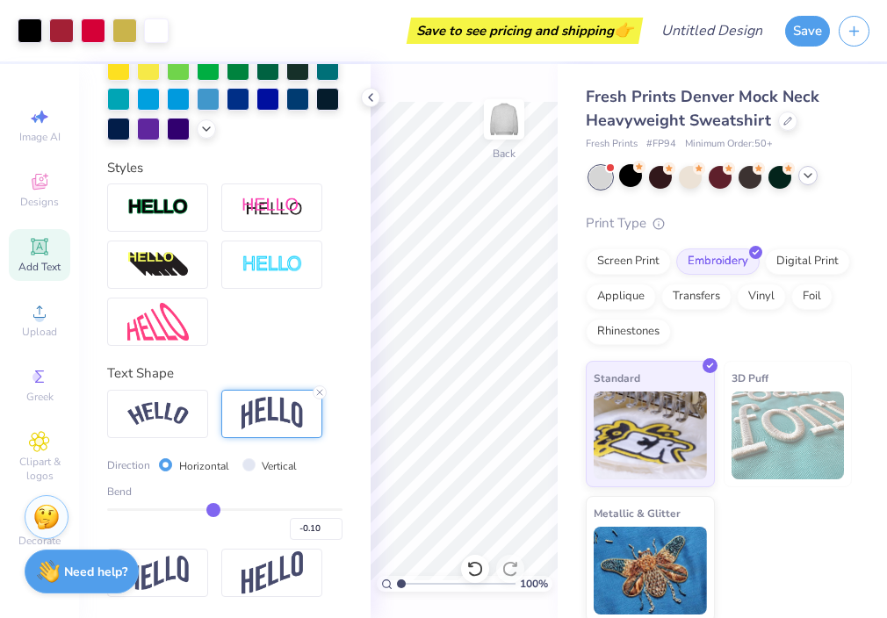
type input "-0.12"
type input "-0.13"
type input "-0.15"
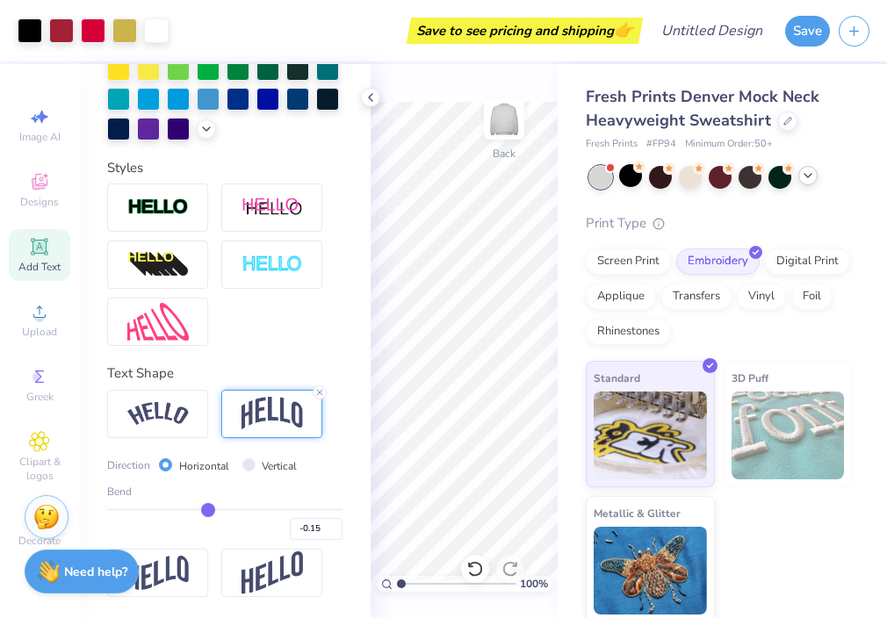
type input "-0.17"
type input "-0.19"
type input "-0.21"
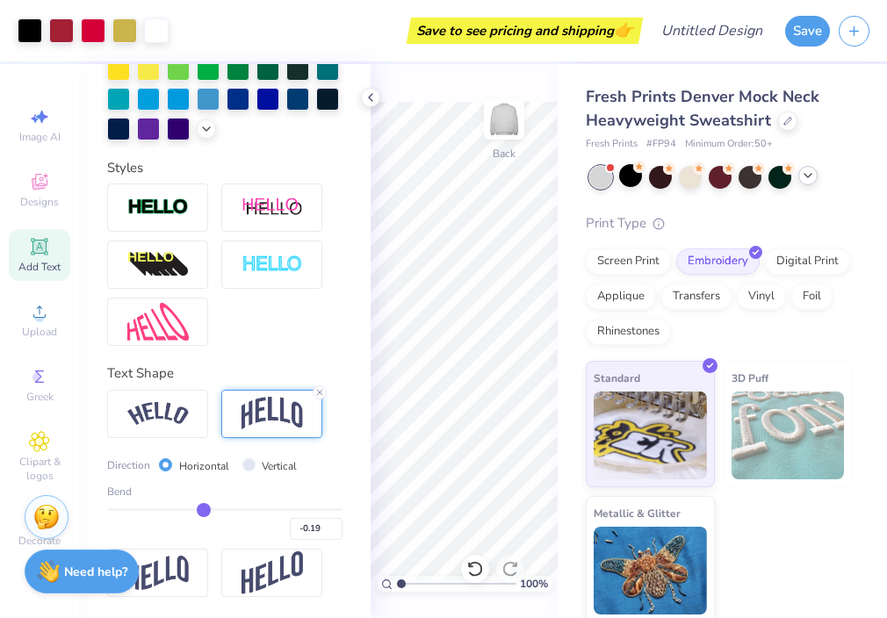
type input "-0.21"
type input "-0.23"
type input "-0.24"
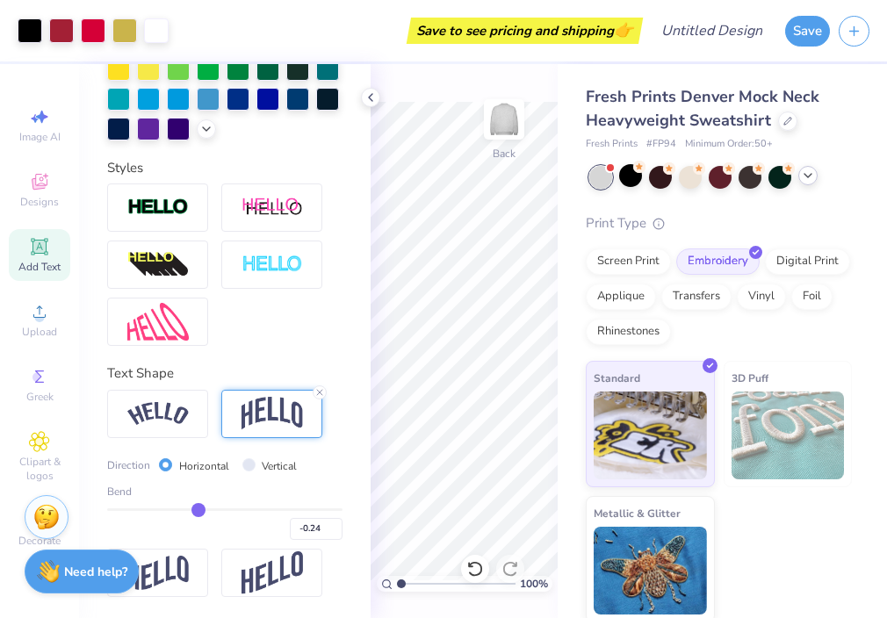
type input "-0.25"
type input "-0.27"
type input "-0.29"
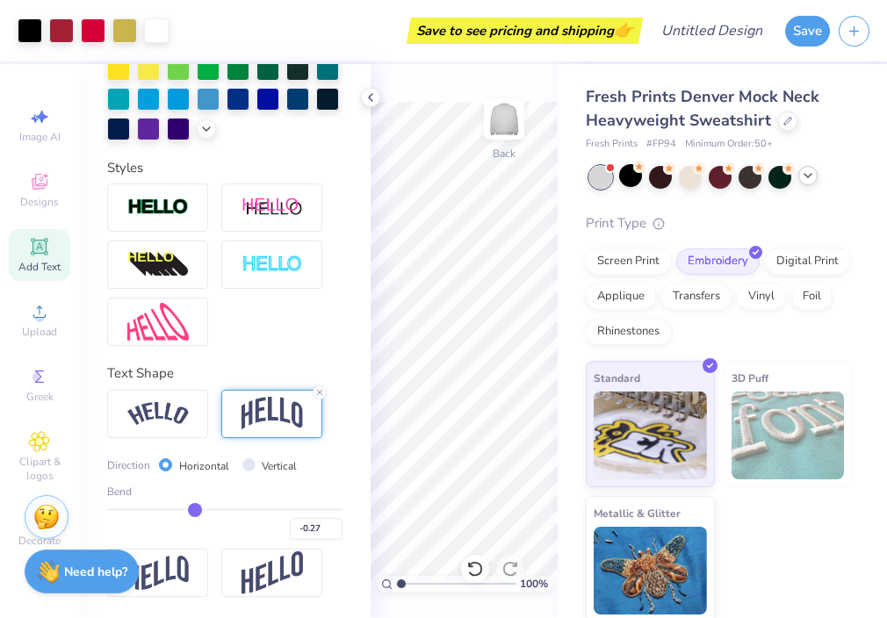
type input "-0.29"
type input "-0.3"
type input "-0.30"
type input "-0.32"
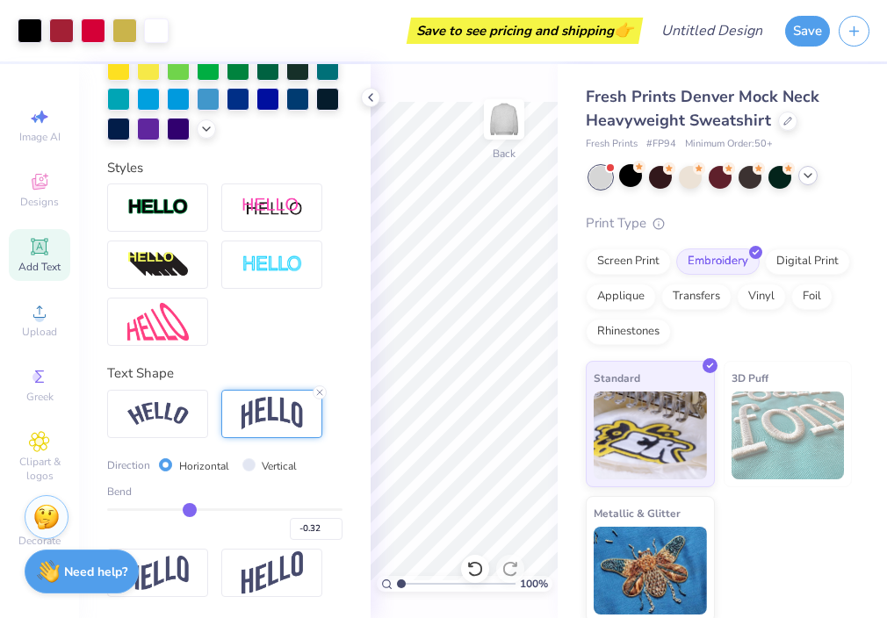
type input "-0.33"
type input "-0.34"
type input "-0.35"
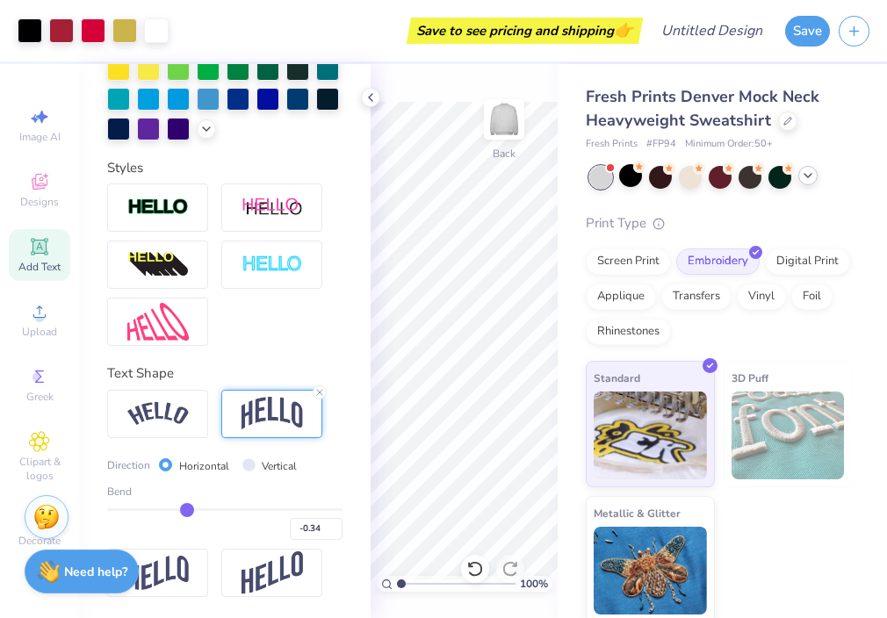
type input "-0.35"
type input "-0.36"
type input "-0.37"
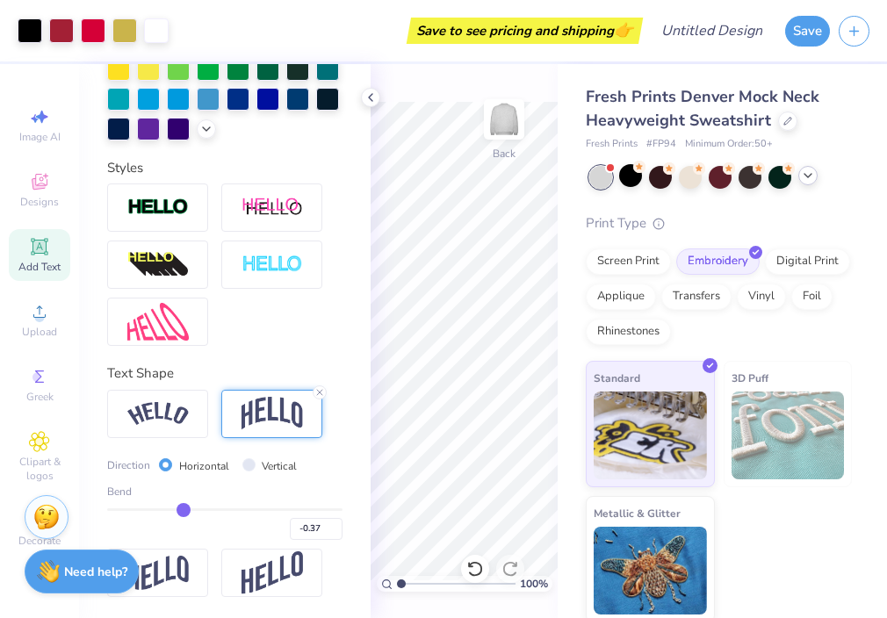
type input "-0.36"
drag, startPoint x: 280, startPoint y: 509, endPoint x: 184, endPoint y: 501, distance: 96.1
click at [184, 509] on input "range" at bounding box center [224, 510] width 235 height 3
type input "-0.35"
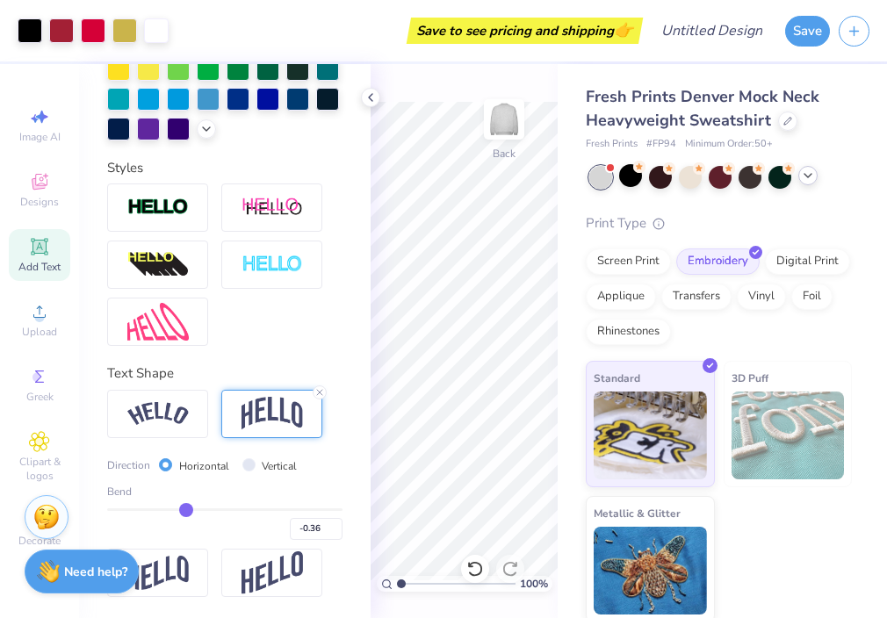
type input "-0.35"
type input "-0.34"
type input "-0.31"
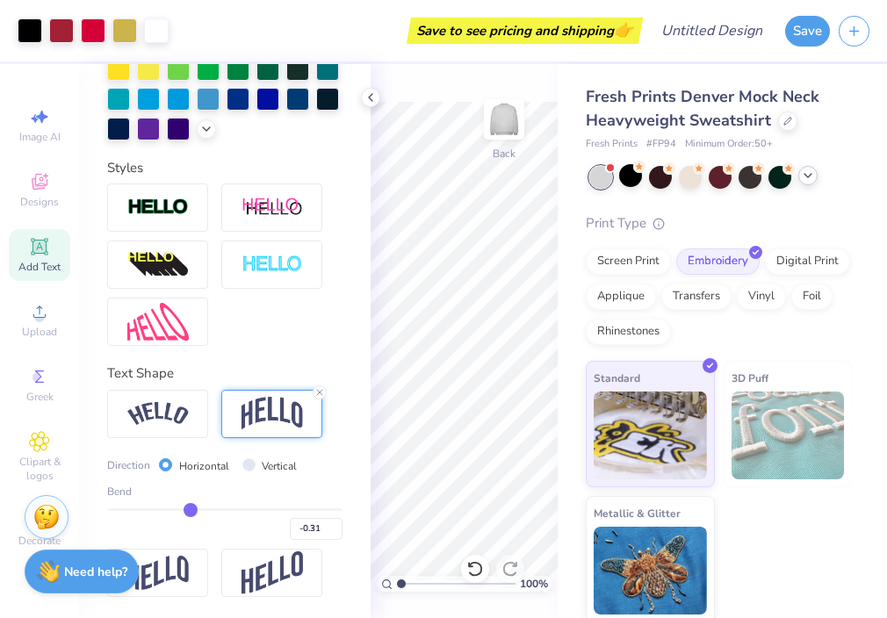
type input "-0.28"
type input "-0.26"
type input "-0.23"
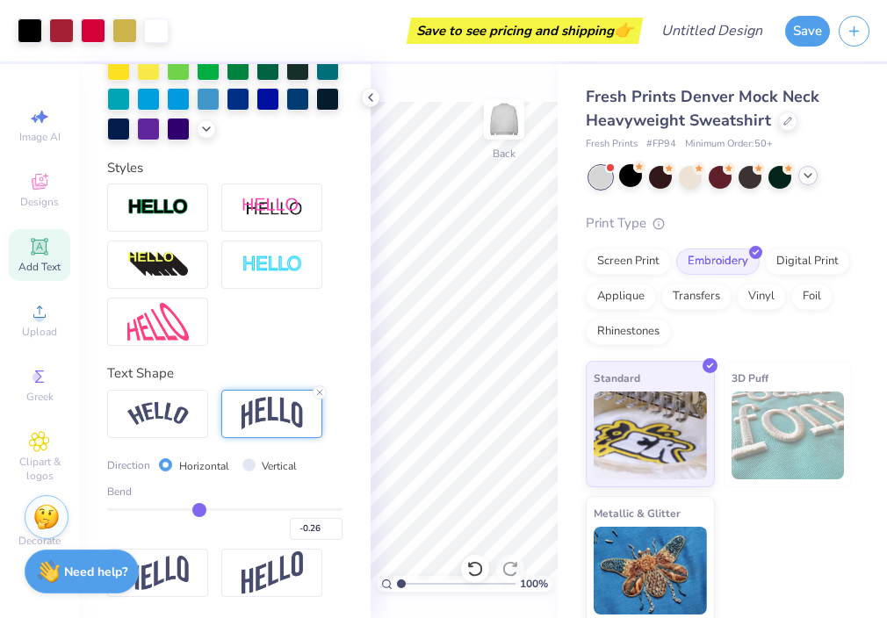
type input "-0.23"
type input "-0.2"
type input "-0.20"
type input "-0.17"
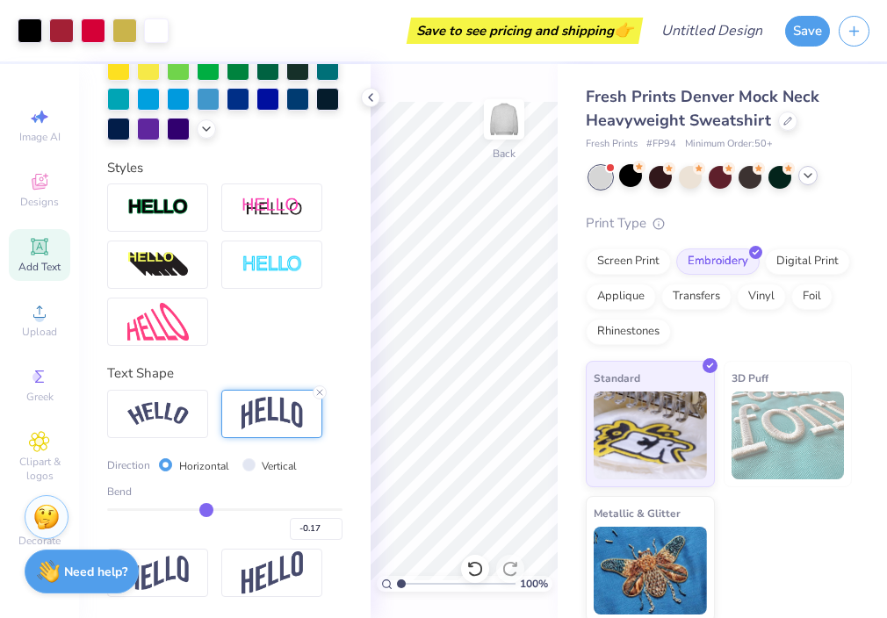
type input "-0.15"
type input "-0.12"
type input "-0.09"
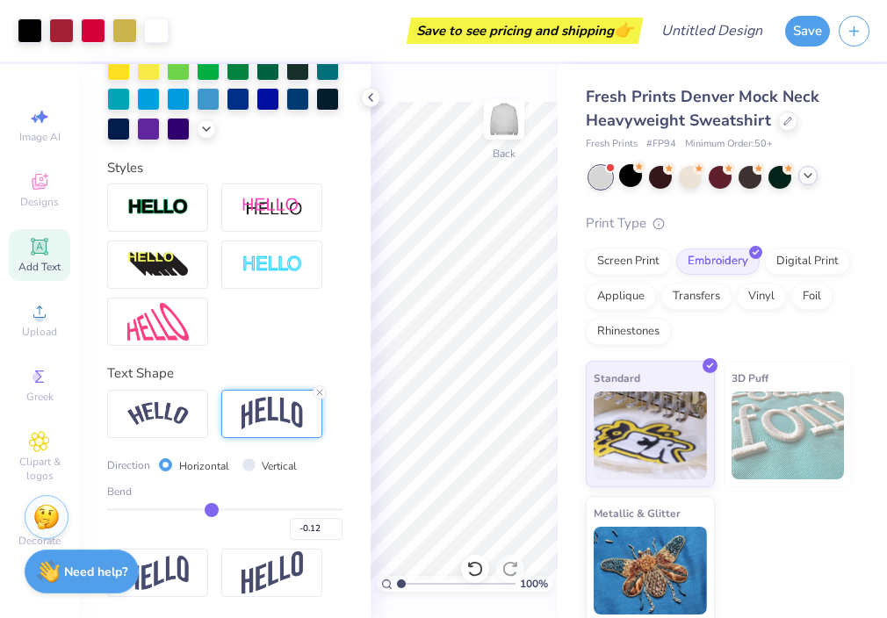
type input "-0.09"
type input "-0.07"
type input "-0.04"
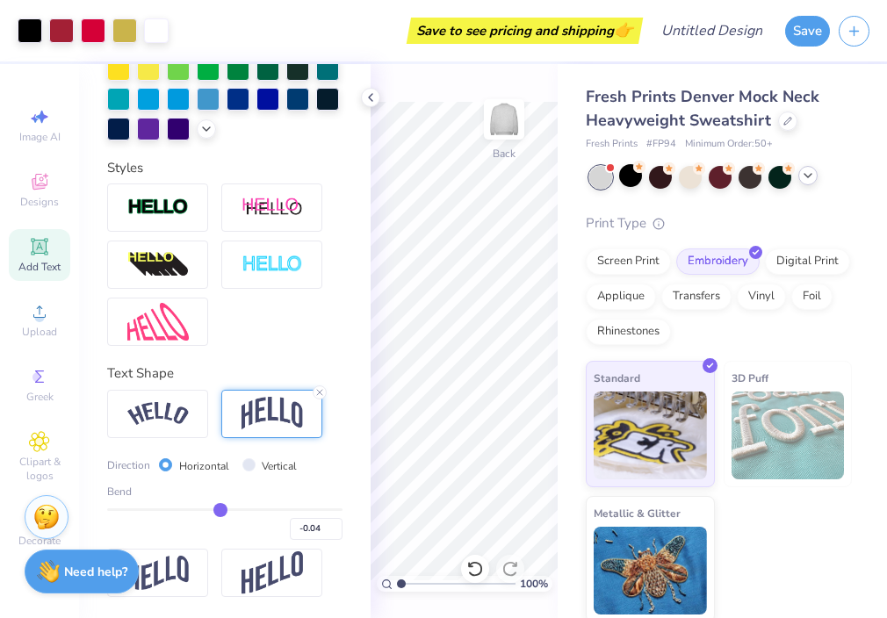
type input "-0.02"
drag, startPoint x: 186, startPoint y: 508, endPoint x: 278, endPoint y: 516, distance: 91.8
click at [278, 511] on input "range" at bounding box center [224, 510] width 235 height 3
click at [162, 410] on img at bounding box center [157, 414] width 61 height 24
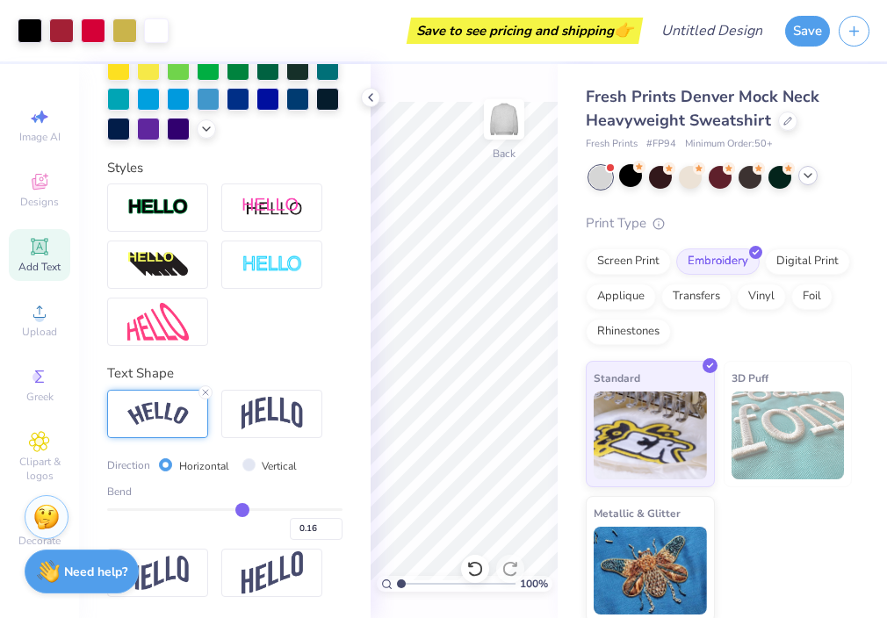
drag, startPoint x: 282, startPoint y: 509, endPoint x: 242, endPoint y: 509, distance: 39.5
click at [242, 509] on input "range" at bounding box center [224, 510] width 235 height 3
drag, startPoint x: 242, startPoint y: 509, endPoint x: 264, endPoint y: 509, distance: 22.0
click at [264, 509] on input "range" at bounding box center [224, 510] width 235 height 3
click at [249, 468] on input "Vertical" at bounding box center [248, 464] width 13 height 13
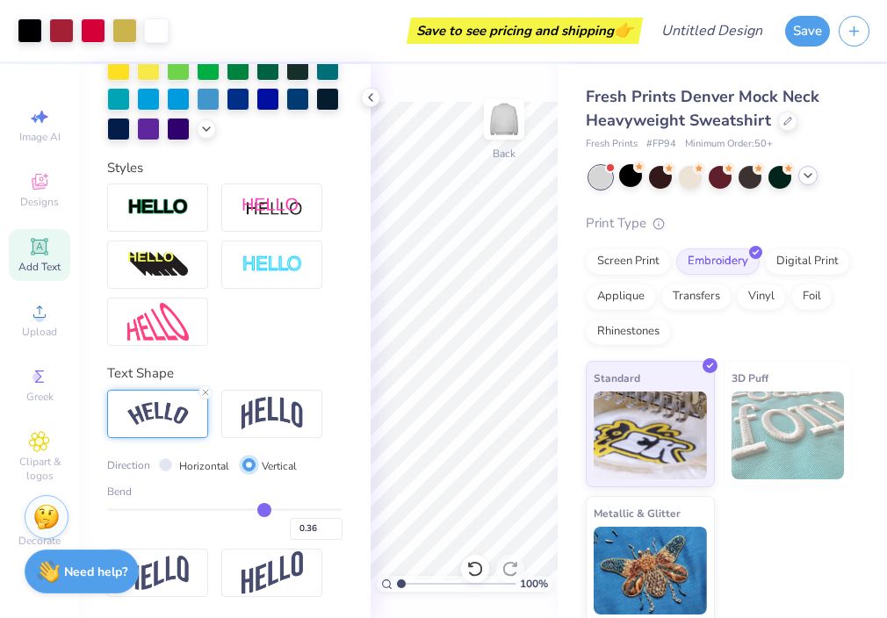
click at [249, 468] on input "Vertical" at bounding box center [248, 464] width 13 height 13
click at [163, 463] on input "Horizontal" at bounding box center [165, 464] width 13 height 13
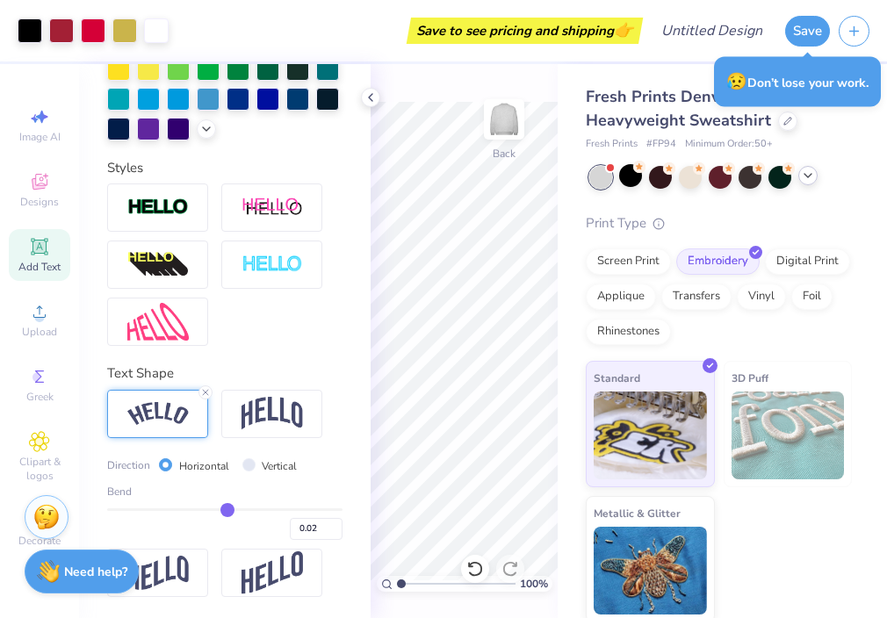
drag, startPoint x: 269, startPoint y: 506, endPoint x: 227, endPoint y: 509, distance: 42.2
click at [227, 509] on input "range" at bounding box center [224, 510] width 235 height 3
drag, startPoint x: 227, startPoint y: 509, endPoint x: 351, endPoint y: 511, distance: 124.7
click at [343, 511] on input "range" at bounding box center [224, 510] width 235 height 3
drag, startPoint x: 334, startPoint y: 504, endPoint x: 128, endPoint y: 524, distance: 206.5
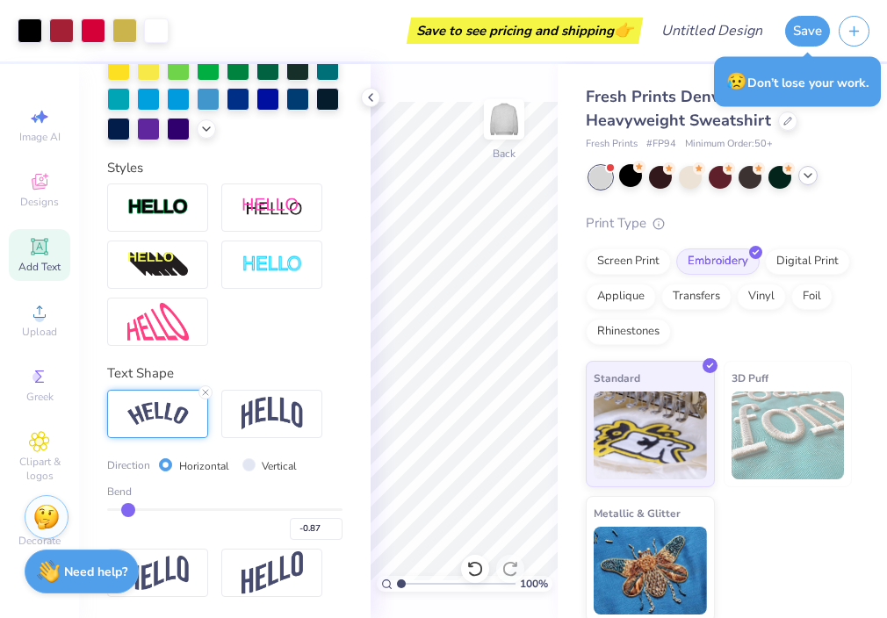
click at [128, 511] on input "range" at bounding box center [224, 510] width 235 height 3
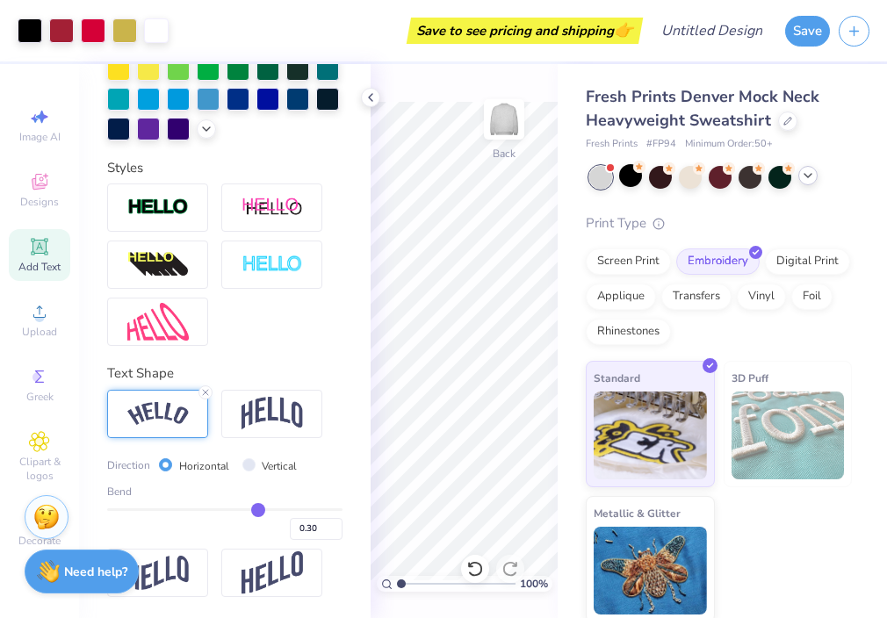
drag, startPoint x: 123, startPoint y: 506, endPoint x: 256, endPoint y: 516, distance: 133.0
click at [256, 511] on input "range" at bounding box center [224, 510] width 235 height 3
click at [263, 511] on input "range" at bounding box center [224, 510] width 235 height 3
click at [369, 97] on polyline at bounding box center [371, 97] width 4 height 7
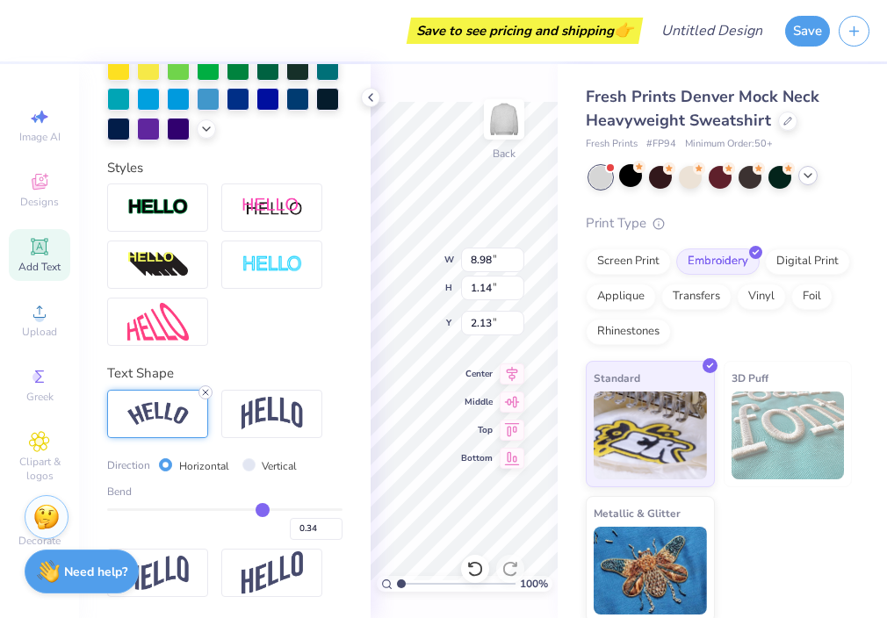
click at [204, 393] on line at bounding box center [205, 392] width 5 height 5
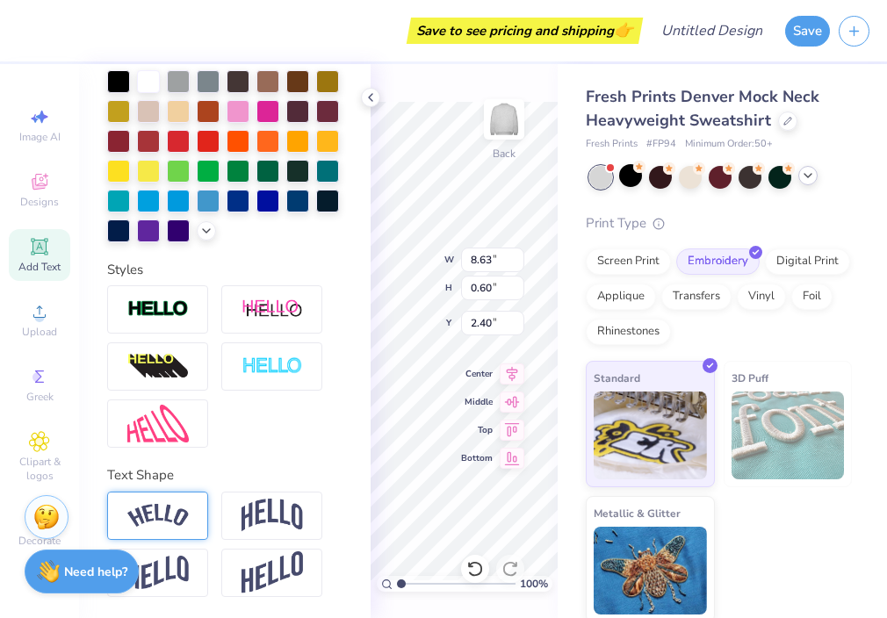
scroll to position [402, 0]
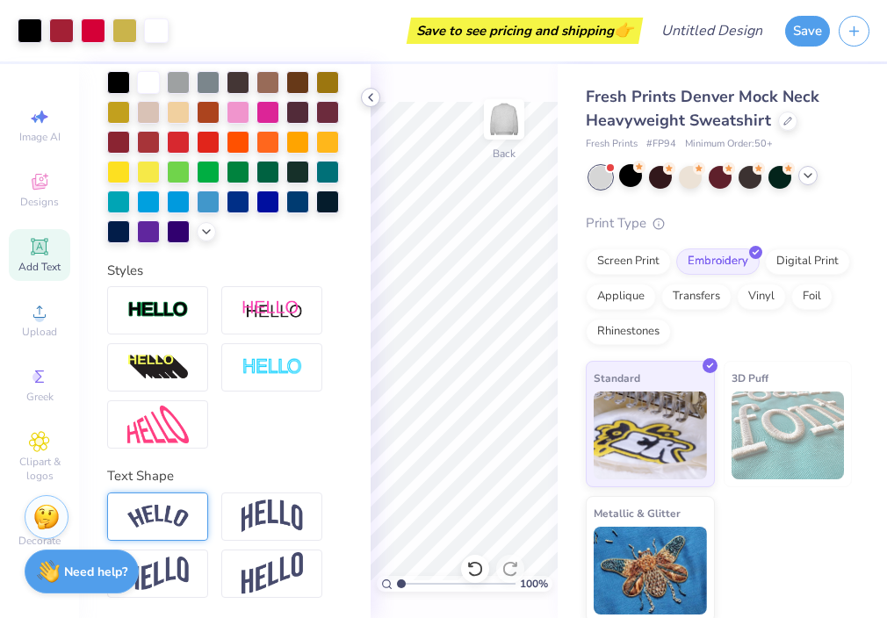
click at [369, 90] on icon at bounding box center [371, 97] width 14 height 14
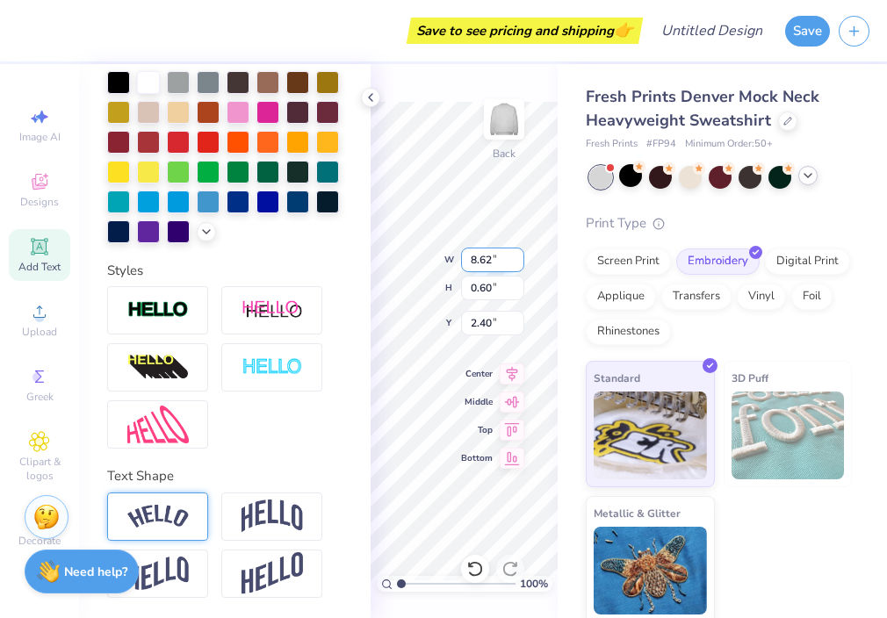
click at [517, 263] on input "8.62" at bounding box center [492, 260] width 63 height 25
click at [517, 263] on input "8.61" at bounding box center [492, 260] width 63 height 25
click at [517, 263] on input "8.6" at bounding box center [492, 260] width 63 height 25
click at [517, 263] on input "8.59" at bounding box center [492, 260] width 63 height 25
click at [517, 263] on input "8.58" at bounding box center [492, 260] width 63 height 25
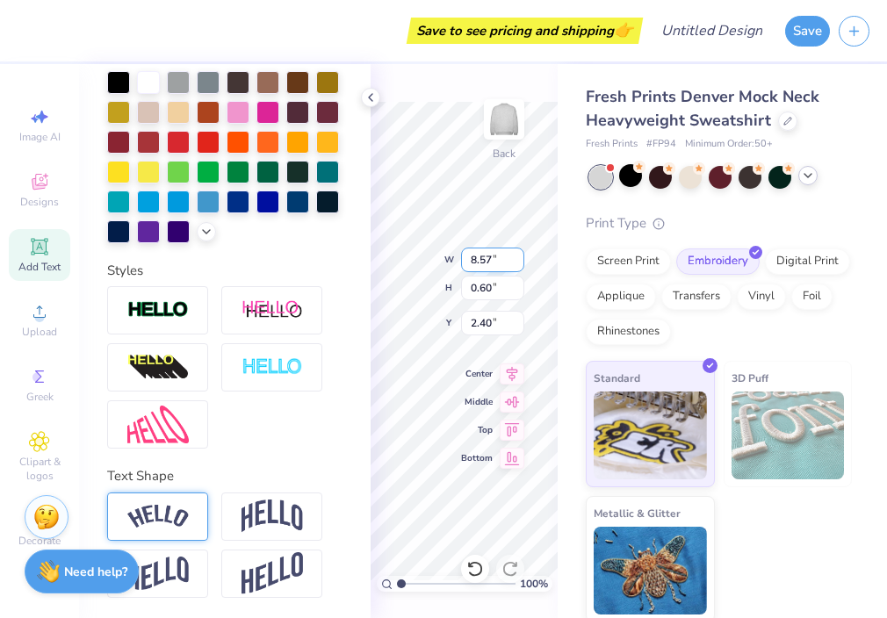
click at [517, 263] on input "8.57" at bounding box center [492, 260] width 63 height 25
click at [517, 263] on input "8.56" at bounding box center [492, 260] width 63 height 25
click at [517, 263] on input "8.55" at bounding box center [492, 260] width 63 height 25
click at [517, 263] on input "8.54" at bounding box center [492, 260] width 63 height 25
click at [517, 263] on input "8.53" at bounding box center [492, 260] width 63 height 25
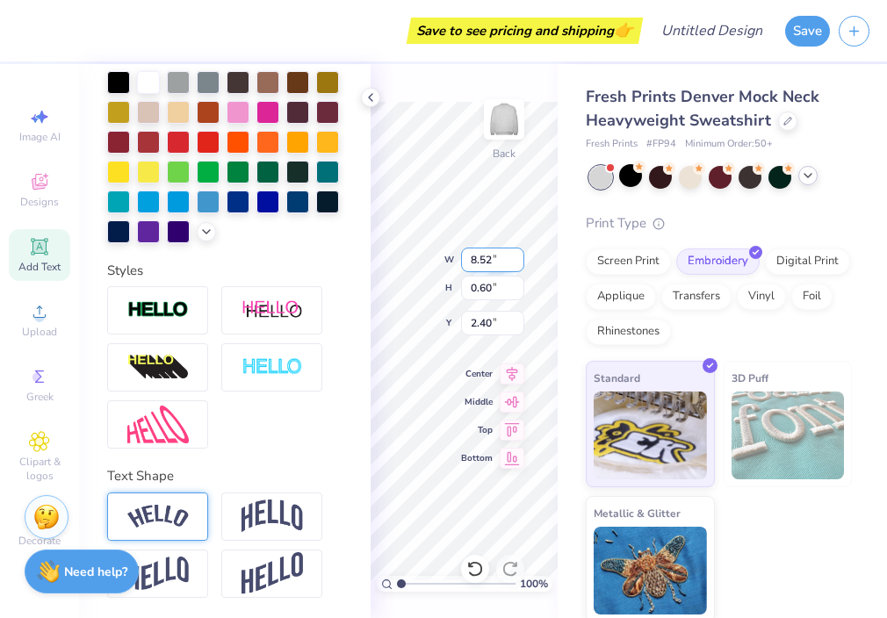
click at [517, 263] on input "8.52" at bounding box center [492, 260] width 63 height 25
click at [517, 263] on input "8.51" at bounding box center [492, 260] width 63 height 25
click at [517, 263] on input "8.5" at bounding box center [492, 260] width 63 height 25
click at [517, 263] on input "8.49" at bounding box center [492, 260] width 63 height 25
click at [517, 263] on input "8.48" at bounding box center [492, 260] width 63 height 25
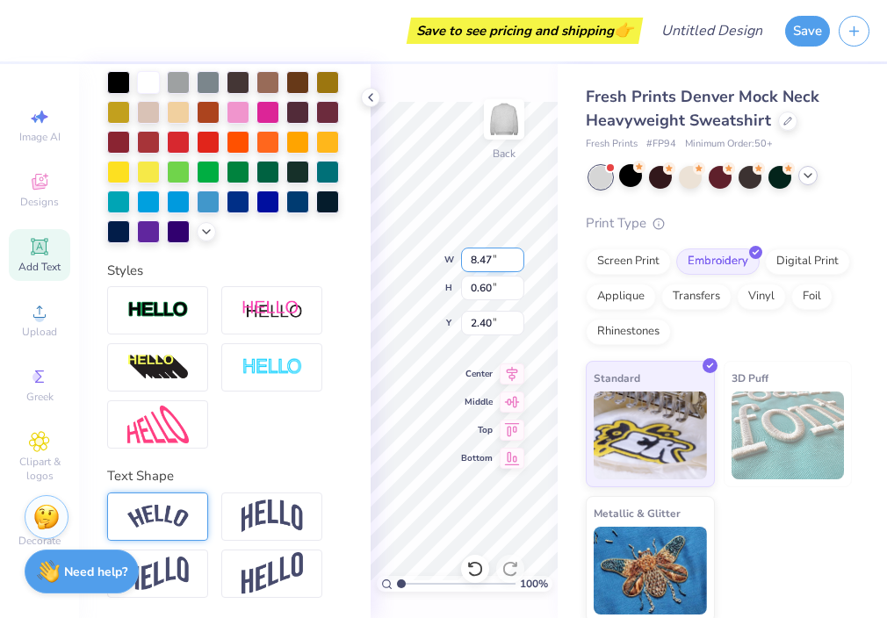
click at [517, 263] on input "8.47" at bounding box center [492, 260] width 63 height 25
click at [517, 263] on input "8.46" at bounding box center [492, 260] width 63 height 25
click at [517, 263] on input "8.45" at bounding box center [492, 260] width 63 height 25
click at [492, 260] on input "8.63" at bounding box center [492, 260] width 63 height 25
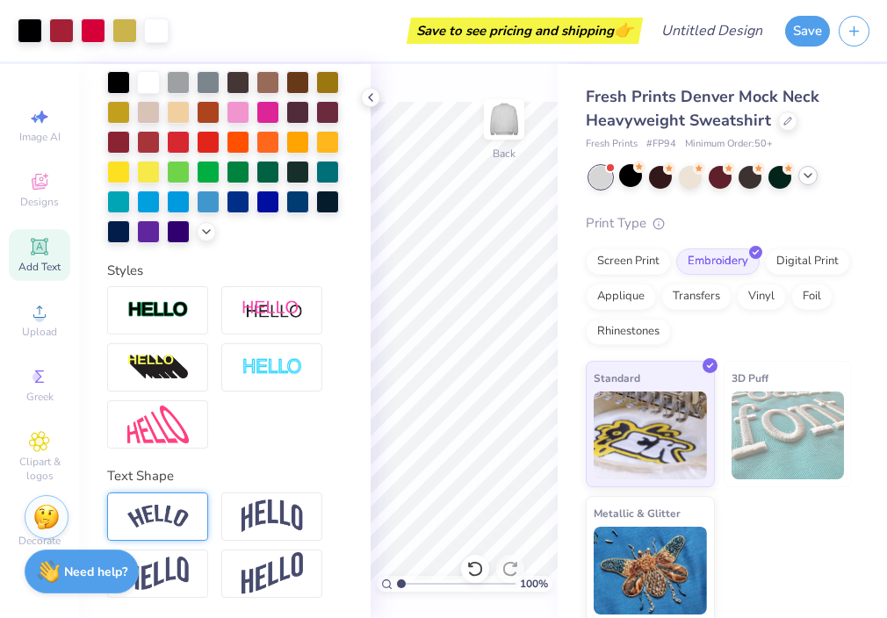
click at [499, 278] on div "100 % Back" at bounding box center [464, 341] width 187 height 554
click at [371, 99] on polyline at bounding box center [371, 97] width 4 height 7
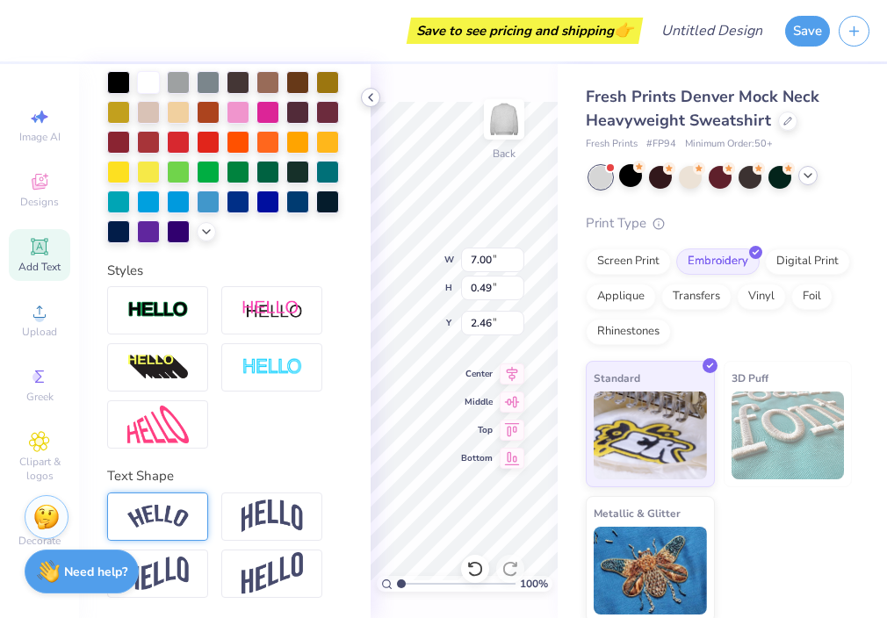
click at [370, 97] on polyline at bounding box center [371, 97] width 4 height 7
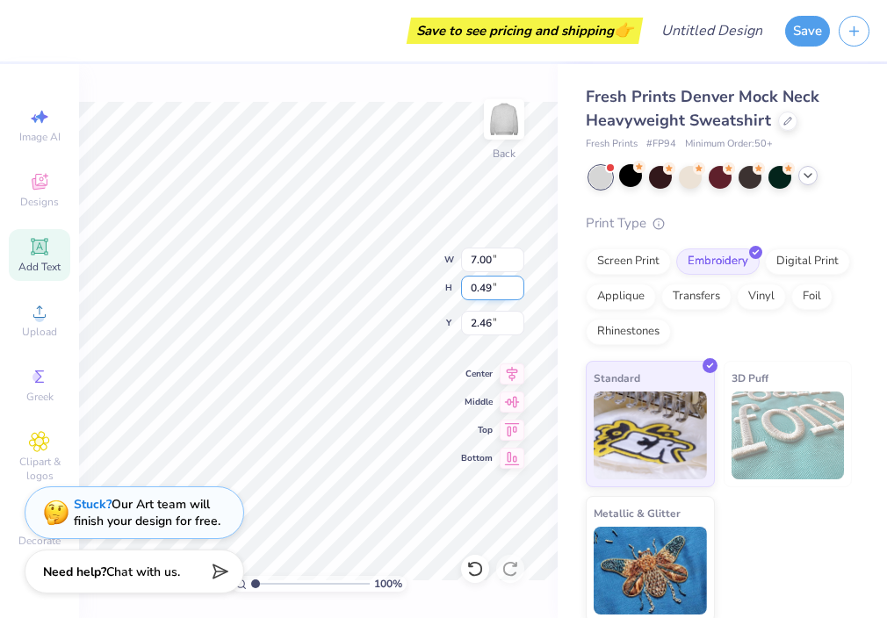
click at [375, 287] on div "100 % Back W 7.00 7.00 " H 0.49 0.49 " Y 2.46 2.46 " Center Middle Top Bottom" at bounding box center [318, 341] width 479 height 554
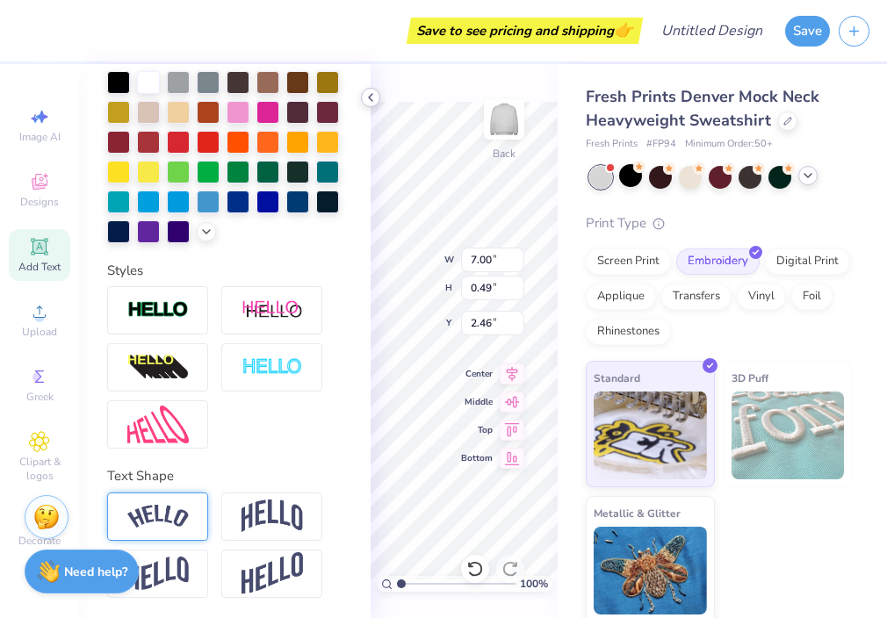
click at [370, 97] on icon at bounding box center [371, 97] width 14 height 14
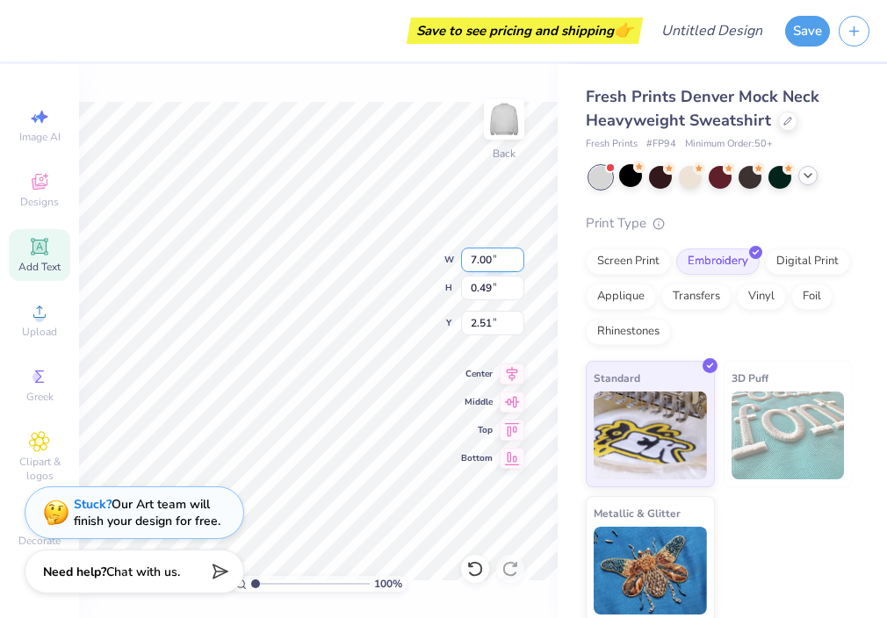
click at [477, 260] on input "7.00" at bounding box center [492, 260] width 63 height 25
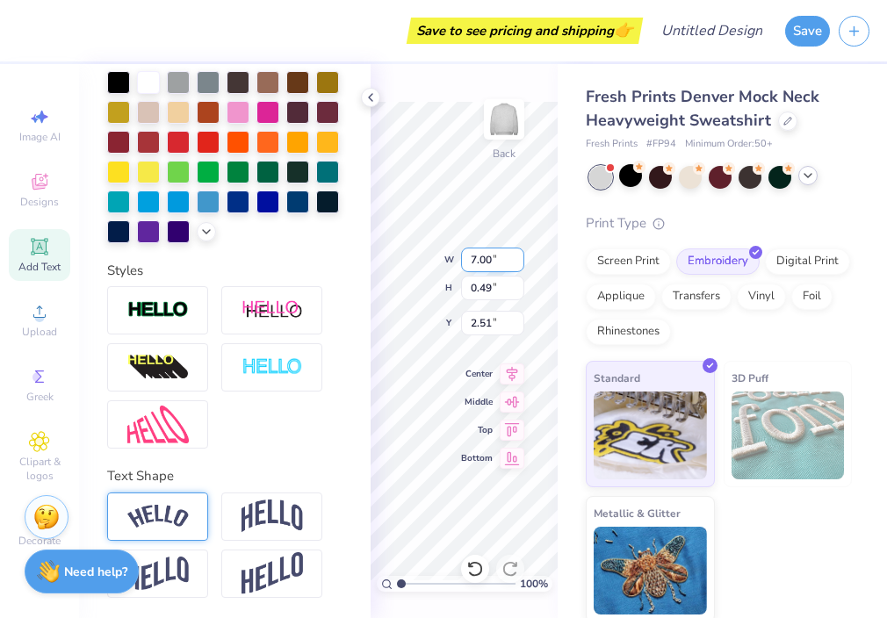
click at [475, 263] on input "7.00" at bounding box center [492, 260] width 63 height 25
click at [494, 261] on input "5.00" at bounding box center [492, 260] width 63 height 25
click at [366, 92] on icon at bounding box center [371, 97] width 14 height 14
click at [370, 92] on icon at bounding box center [371, 97] width 14 height 14
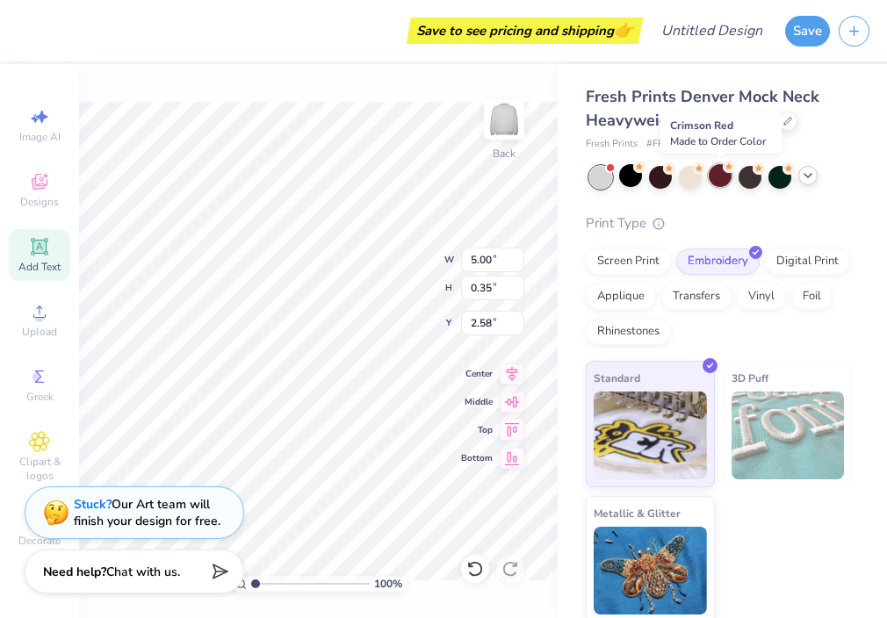
click at [718, 175] on div at bounding box center [720, 175] width 23 height 23
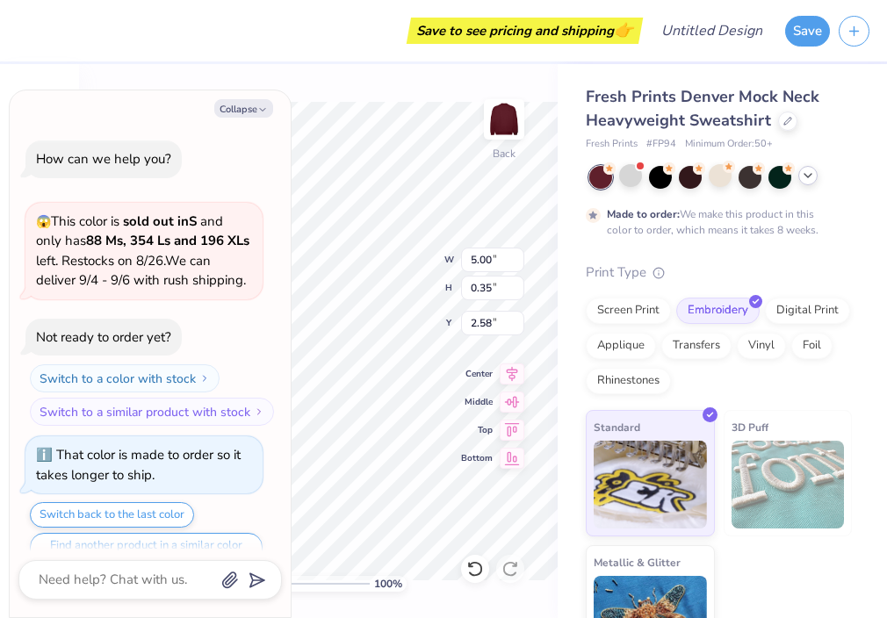
scroll to position [1244, 0]
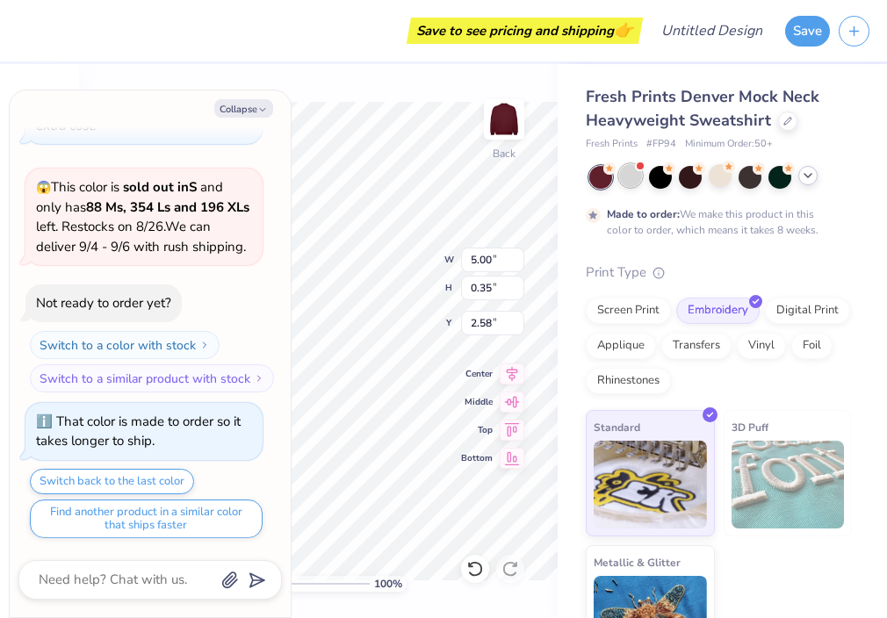
click at [634, 178] on div at bounding box center [630, 175] width 23 height 23
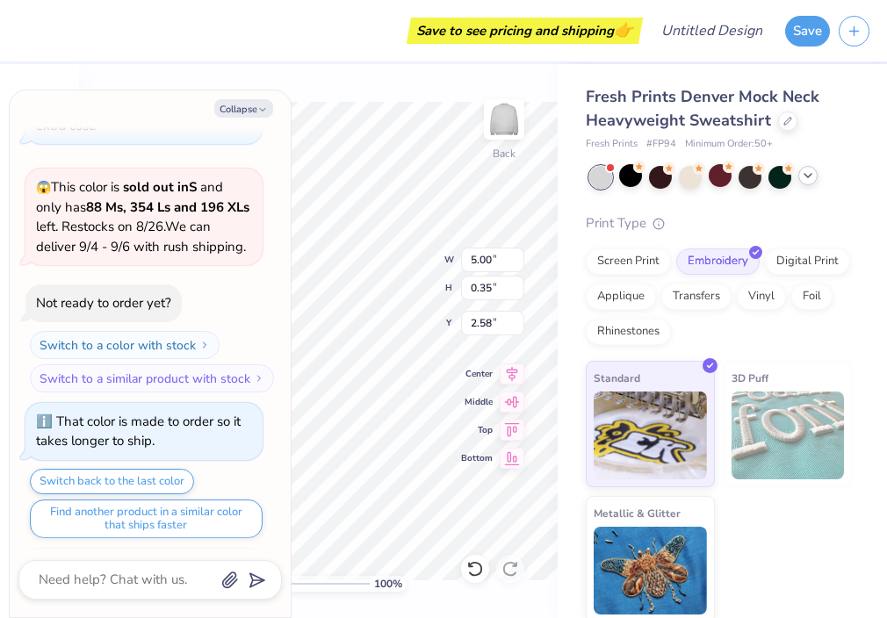
scroll to position [1580, 0]
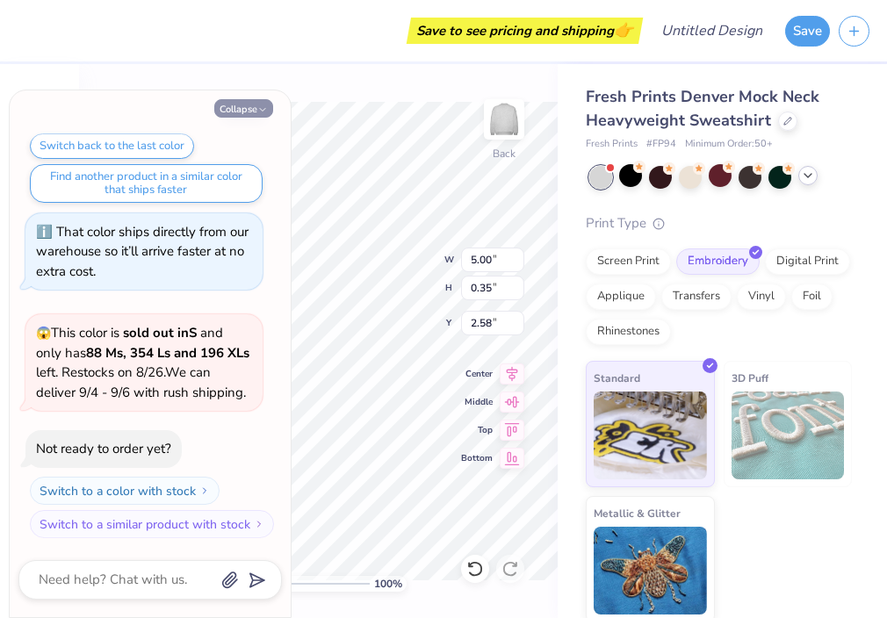
click at [259, 105] on icon "button" at bounding box center [262, 110] width 11 height 11
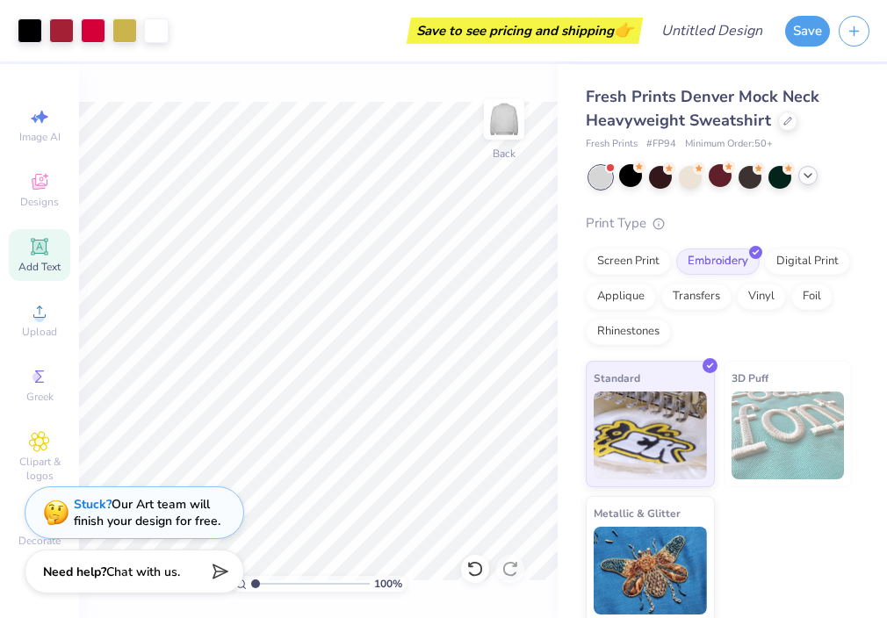
scroll to position [4, 0]
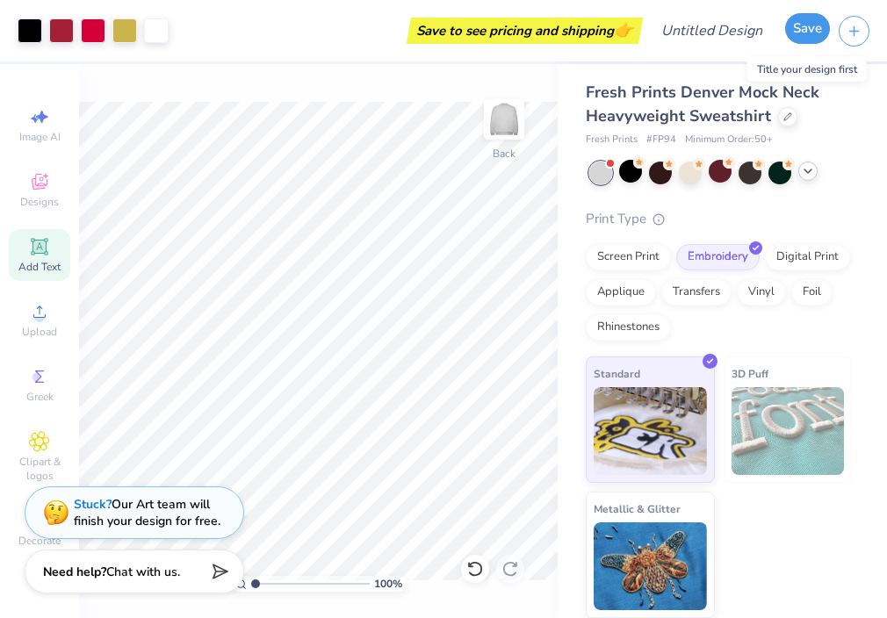
click at [812, 29] on button "Save" at bounding box center [807, 28] width 45 height 31
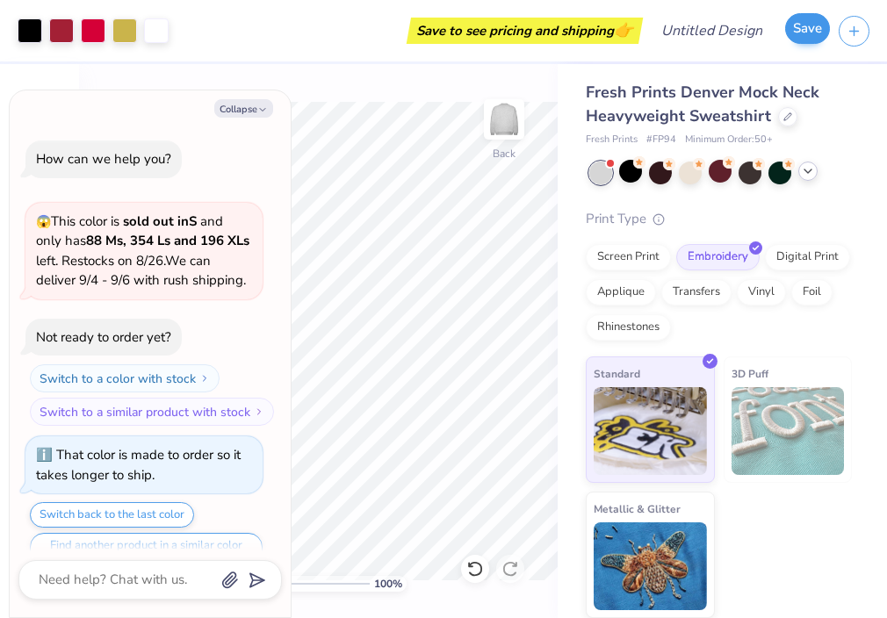
scroll to position [1628, 0]
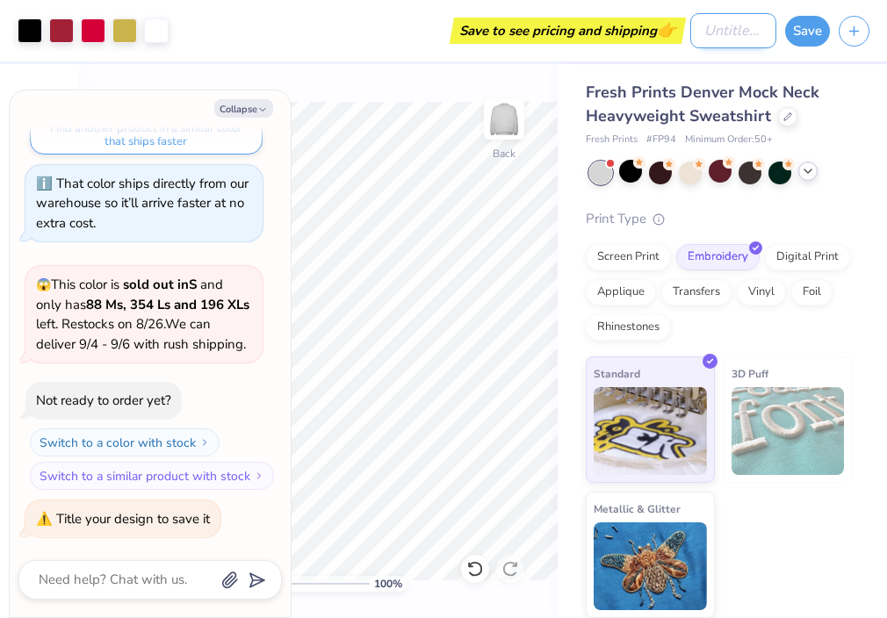
click at [715, 35] on input "Design Title" at bounding box center [733, 30] width 86 height 35
click at [797, 32] on button "Save" at bounding box center [807, 28] width 45 height 31
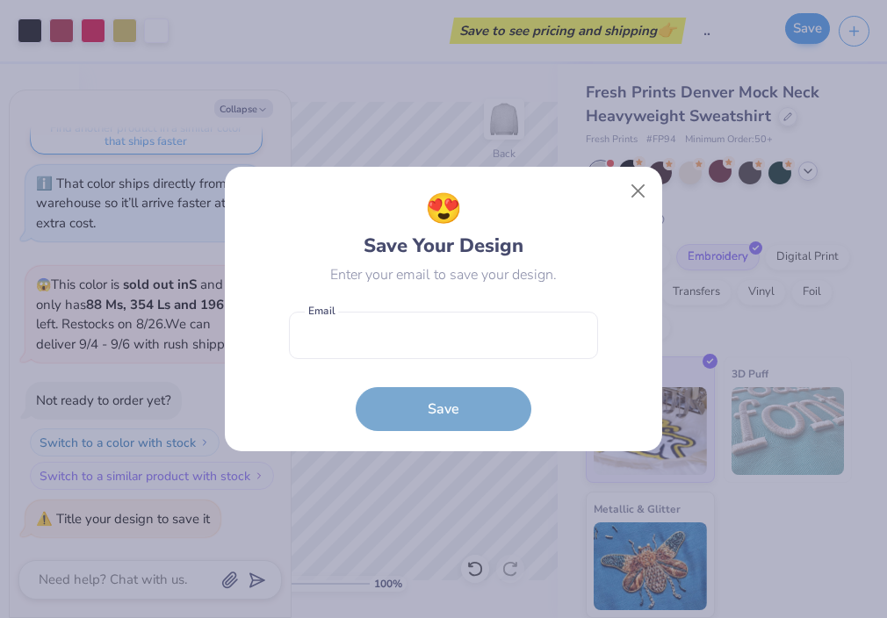
scroll to position [0, 0]
click at [545, 335] on input "email" at bounding box center [443, 336] width 309 height 48
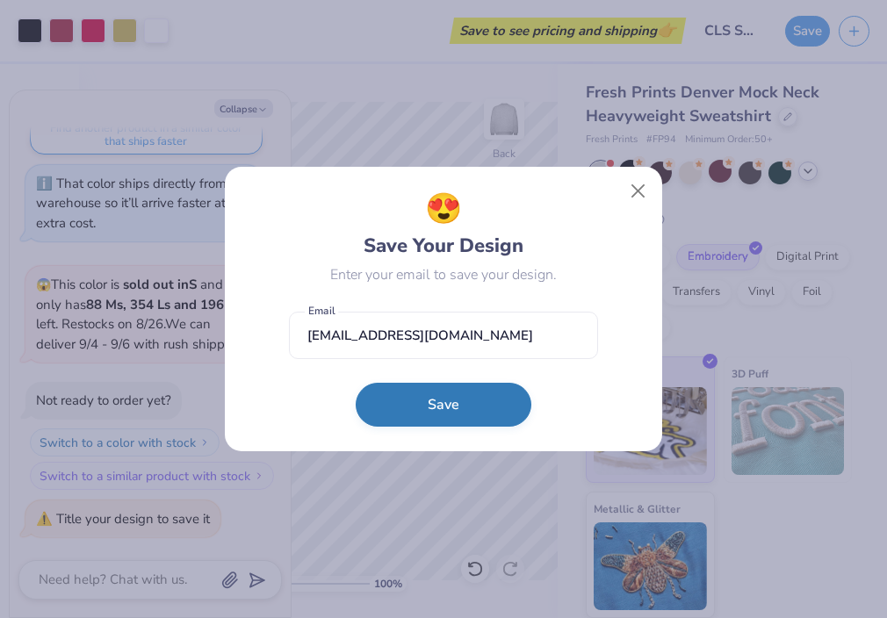
click at [455, 407] on button "Save" at bounding box center [444, 405] width 176 height 44
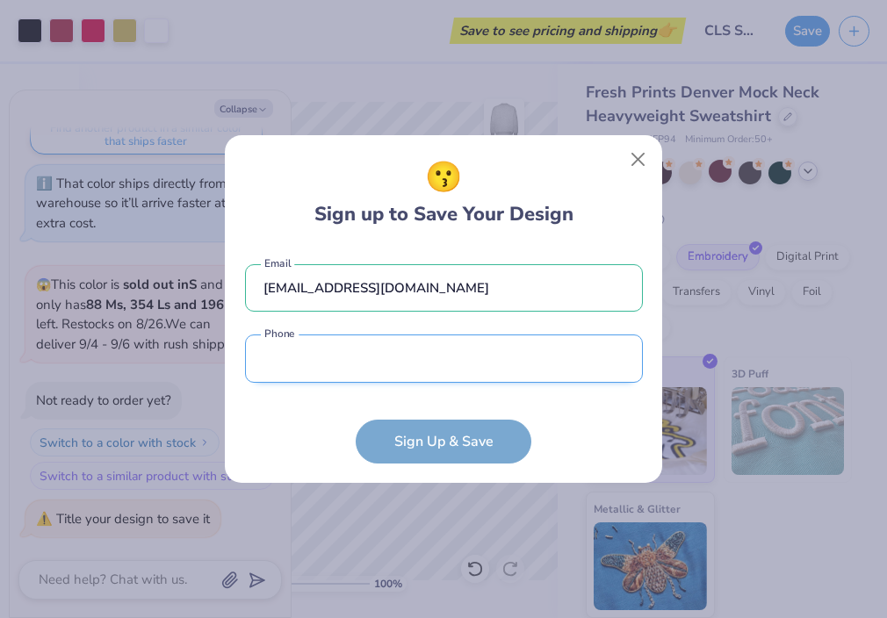
click at [508, 356] on input "tel" at bounding box center [444, 359] width 398 height 48
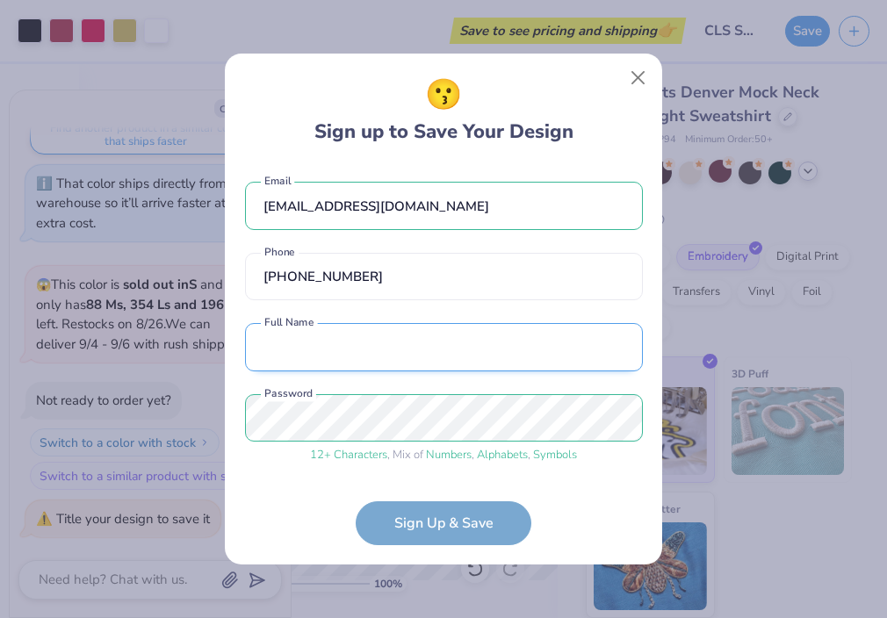
click at [413, 350] on input "text" at bounding box center [444, 347] width 398 height 48
click at [436, 363] on input "[PERSON_NAME]" at bounding box center [444, 347] width 398 height 48
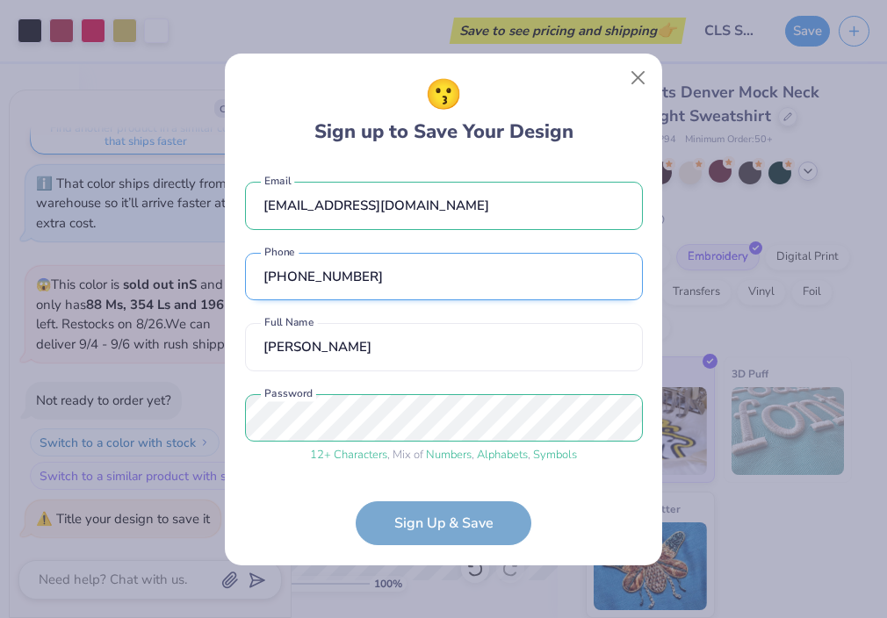
click at [551, 259] on input "[PHONE_NUMBER]" at bounding box center [444, 277] width 398 height 48
click at [535, 523] on form "[EMAIL_ADDRESS][DOMAIN_NAME] Email [PHONE_NUMBER] Phone [PERSON_NAME] Full Name…" at bounding box center [444, 354] width 398 height 381
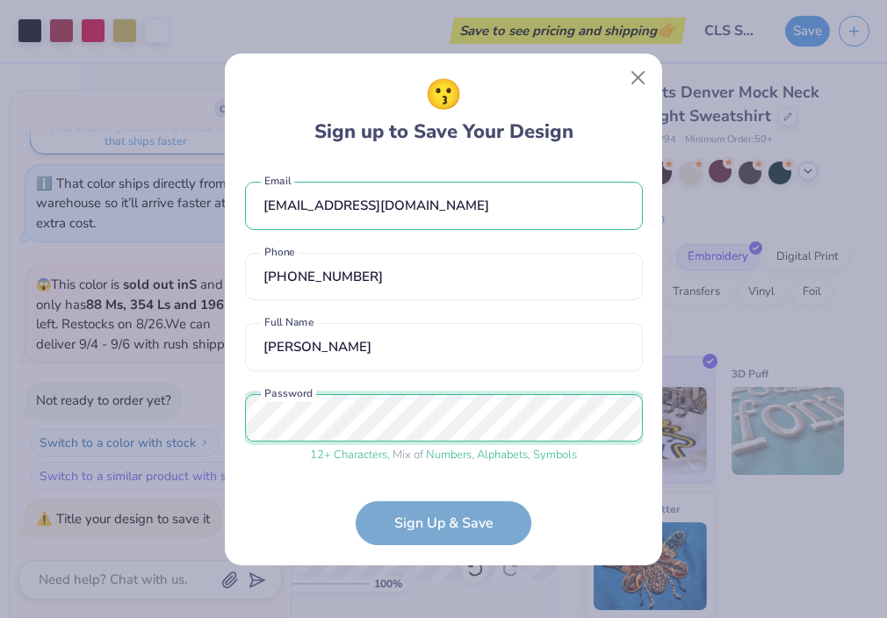
click at [158, 422] on div "😗 Sign up to Save Your Design [EMAIL_ADDRESS][DOMAIN_NAME] Email [PHONE_NUMBER]…" at bounding box center [443, 309] width 887 height 618
click at [259, 504] on form "[EMAIL_ADDRESS][DOMAIN_NAME] Email [PHONE_NUMBER] Phone [PERSON_NAME] Full Name…" at bounding box center [444, 354] width 398 height 381
click at [224, 480] on div "😗 Sign up to Save Your Design [EMAIL_ADDRESS][DOMAIN_NAME] Email [PHONE_NUMBER]…" at bounding box center [443, 310] width 439 height 514
click at [417, 525] on form "[EMAIL_ADDRESS][DOMAIN_NAME] Email [PHONE_NUMBER] Phone [PERSON_NAME] Full Name…" at bounding box center [444, 354] width 398 height 381
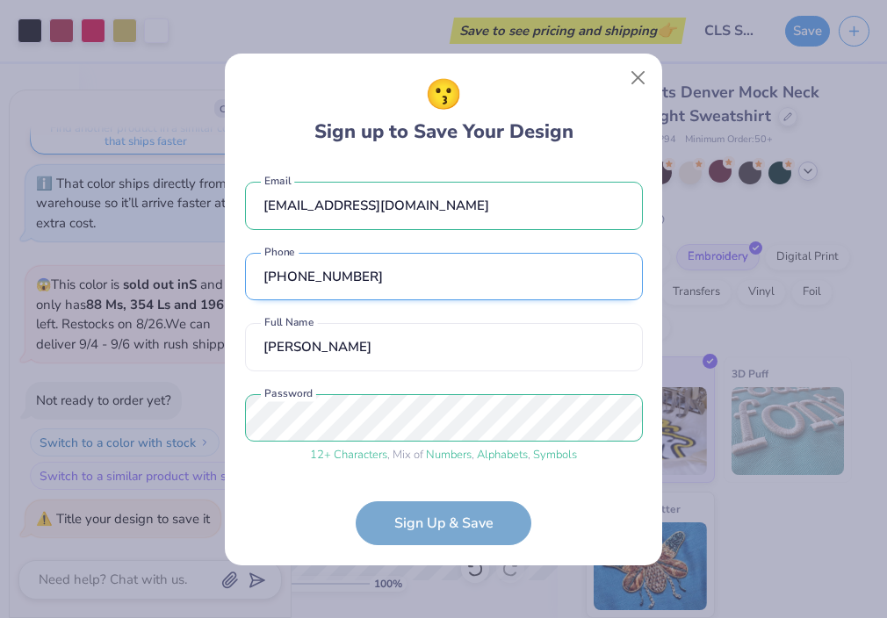
click at [454, 278] on input "[PHONE_NUMBER]" at bounding box center [444, 277] width 398 height 48
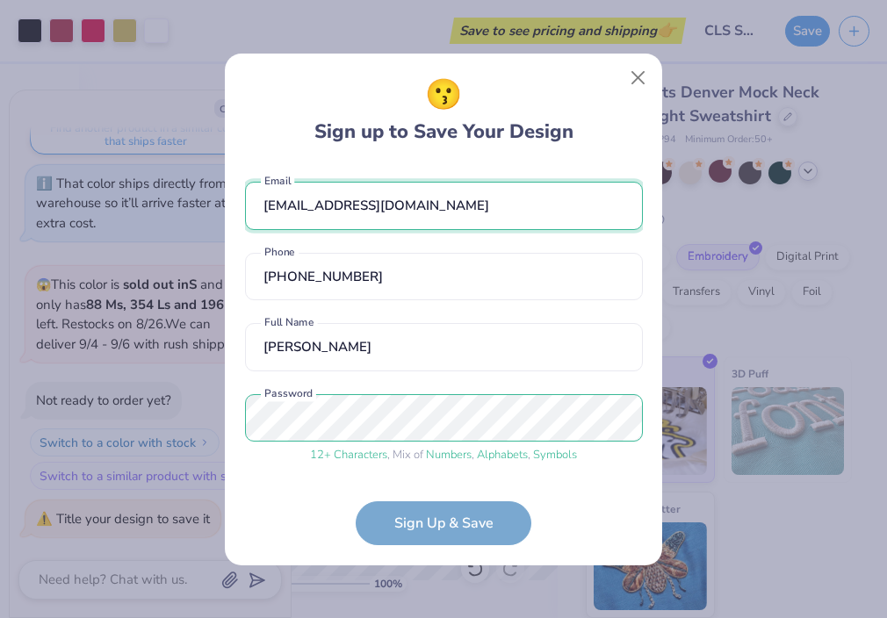
click at [507, 214] on input "[EMAIL_ADDRESS][DOMAIN_NAME]" at bounding box center [444, 206] width 398 height 48
click at [572, 472] on div "[EMAIL_ADDRESS][DOMAIN_NAME] Email [PHONE_NUMBER] Phone [PERSON_NAME] Full Name…" at bounding box center [444, 318] width 398 height 309
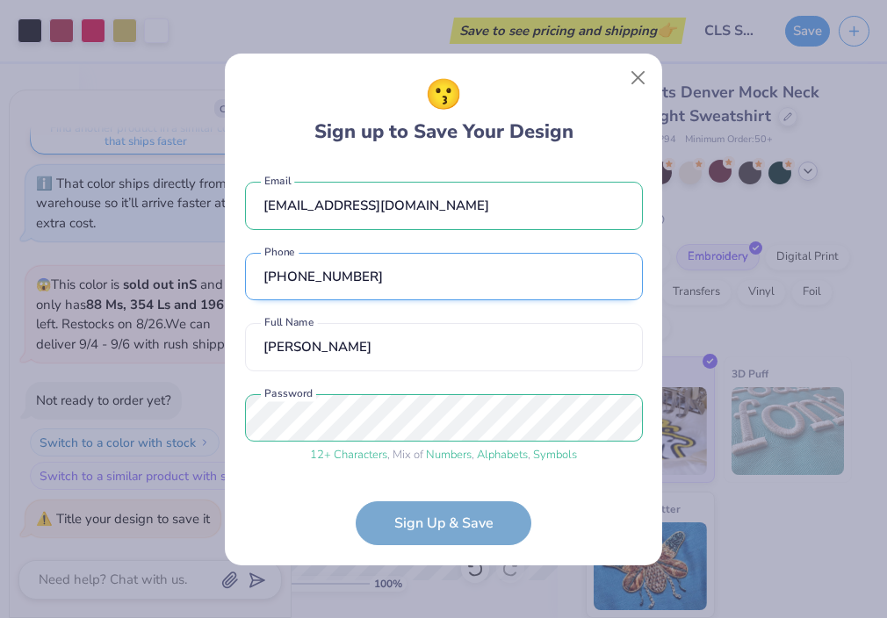
click at [509, 271] on input "[PHONE_NUMBER]" at bounding box center [444, 277] width 398 height 48
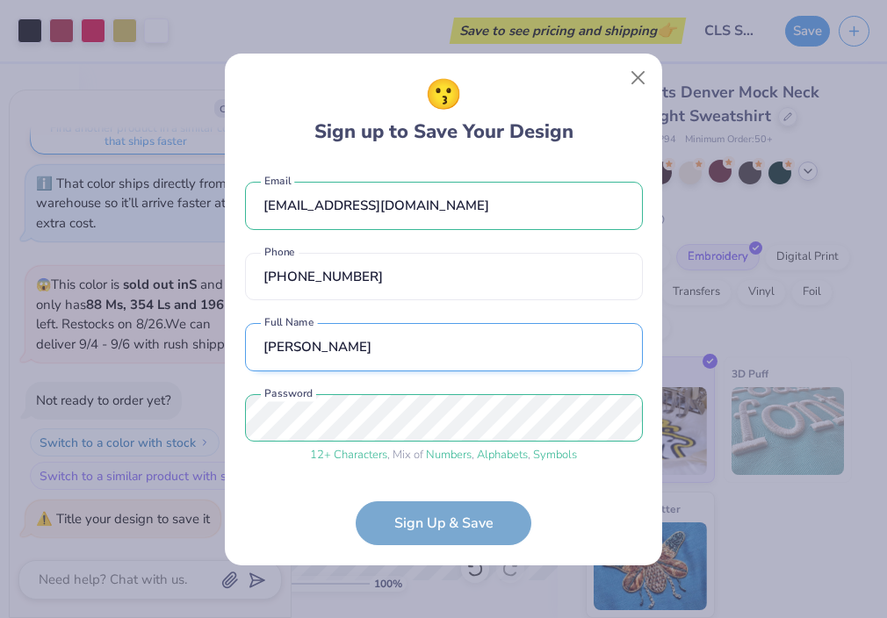
click at [428, 348] on input "[PERSON_NAME]" at bounding box center [444, 347] width 398 height 48
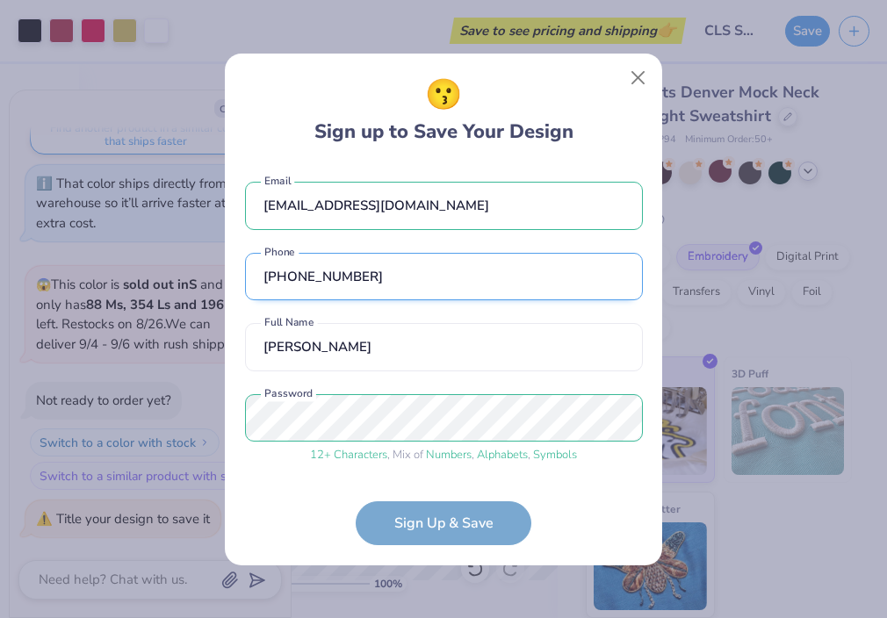
click at [428, 298] on input "[PHONE_NUMBER]" at bounding box center [444, 277] width 398 height 48
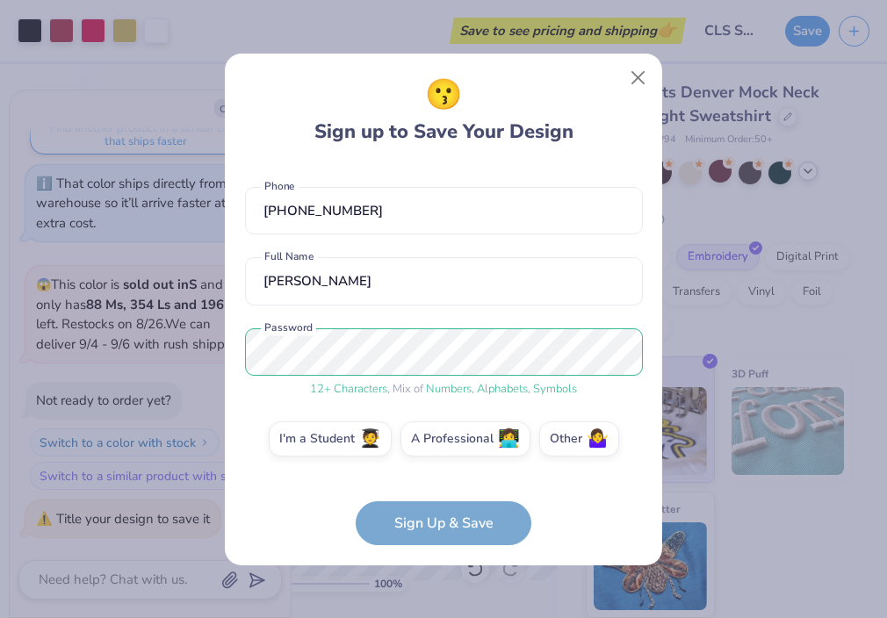
click at [321, 502] on form "[EMAIL_ADDRESS][DOMAIN_NAME] Email [PHONE_NUMBER] Phone [PERSON_NAME] Full Name…" at bounding box center [444, 354] width 398 height 381
click at [338, 446] on label "I'm a Student 🧑‍🎓" at bounding box center [330, 436] width 123 height 35
click at [438, 503] on input "I'm a Student 🧑‍🎓" at bounding box center [443, 508] width 11 height 11
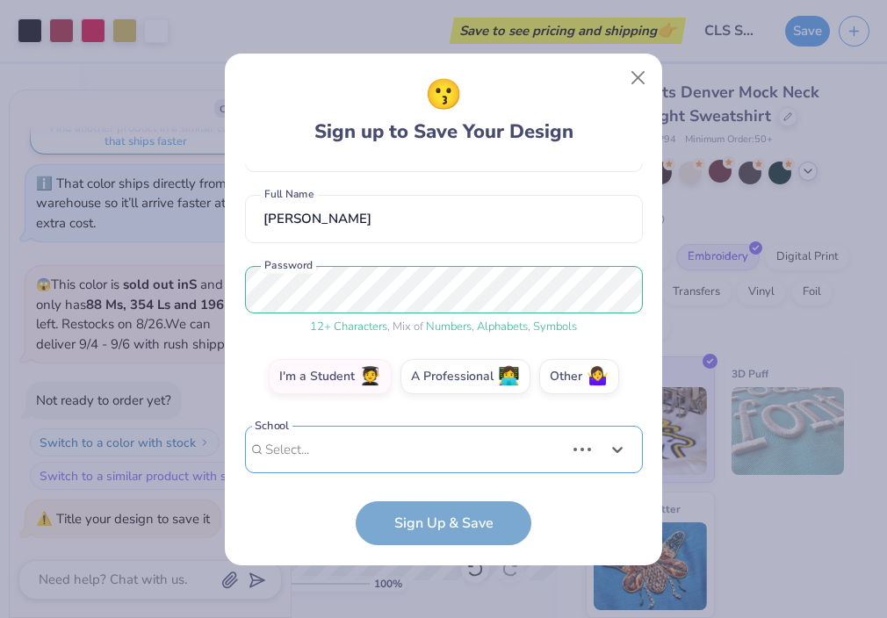
click at [350, 441] on div "Use Up and Down to choose options, press Enter to select the currently focused …" at bounding box center [444, 476] width 398 height 101
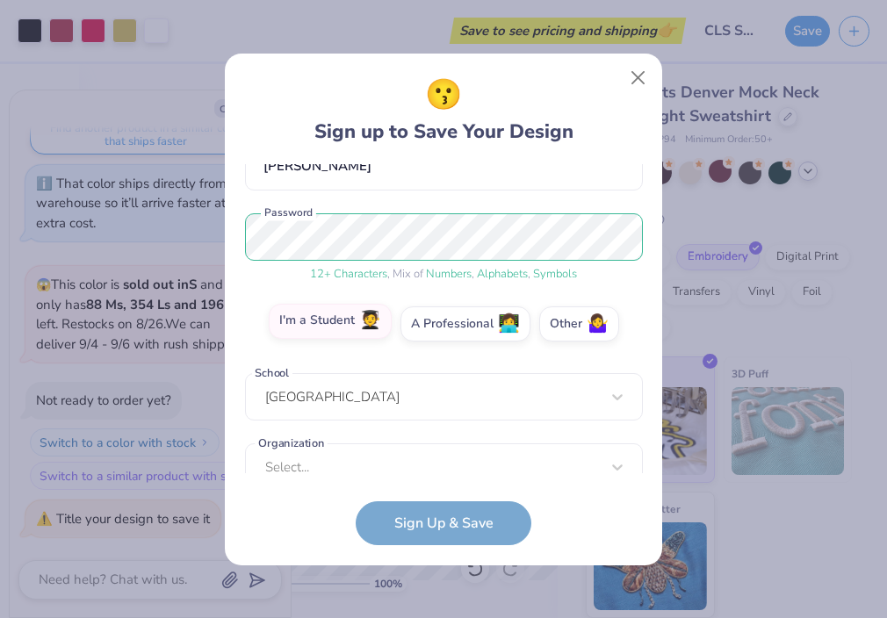
scroll to position [207, 0]
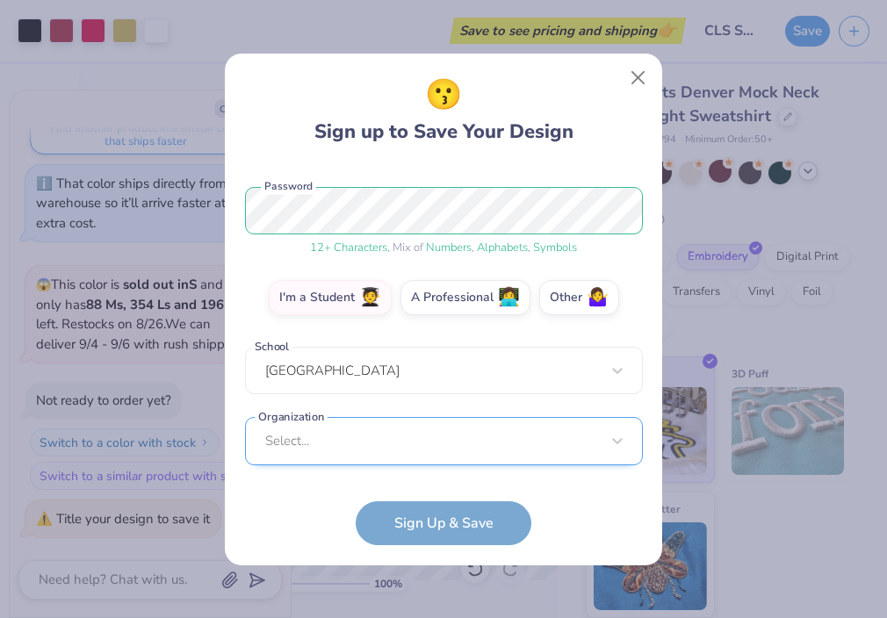
click at [327, 434] on div "Select..." at bounding box center [444, 441] width 398 height 48
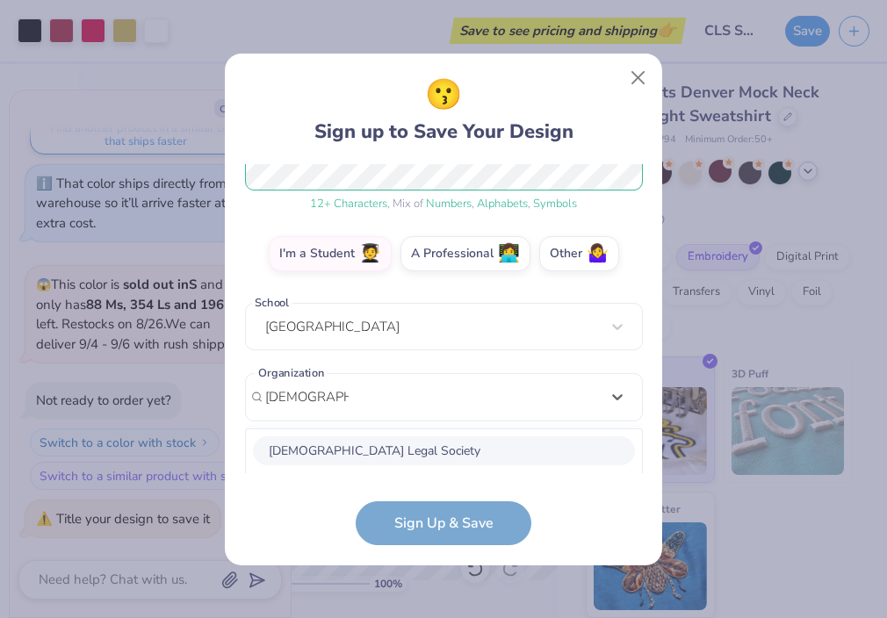
scroll to position [471, 0]
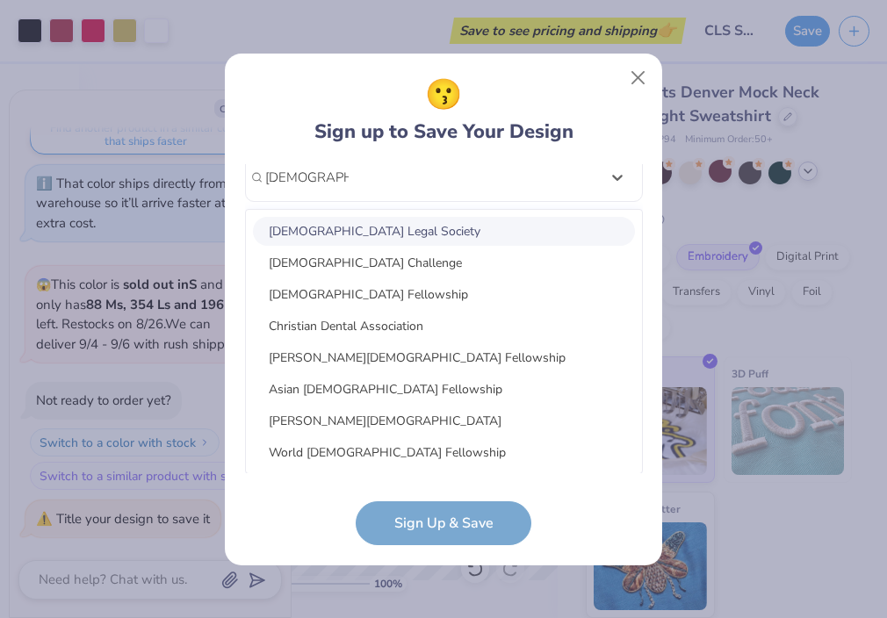
click at [422, 235] on div "[DEMOGRAPHIC_DATA] Legal Society" at bounding box center [444, 231] width 382 height 29
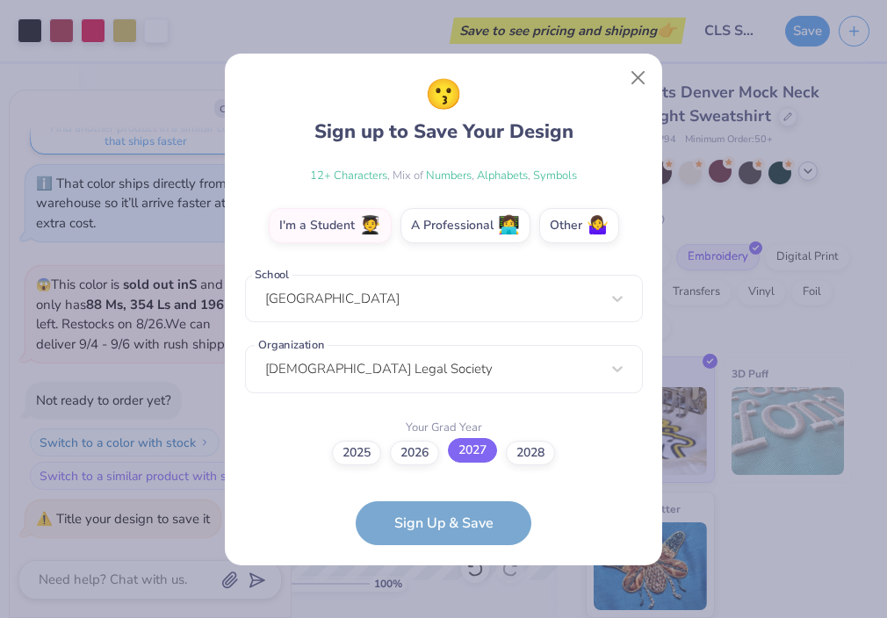
click at [477, 451] on label "2027" at bounding box center [472, 450] width 49 height 25
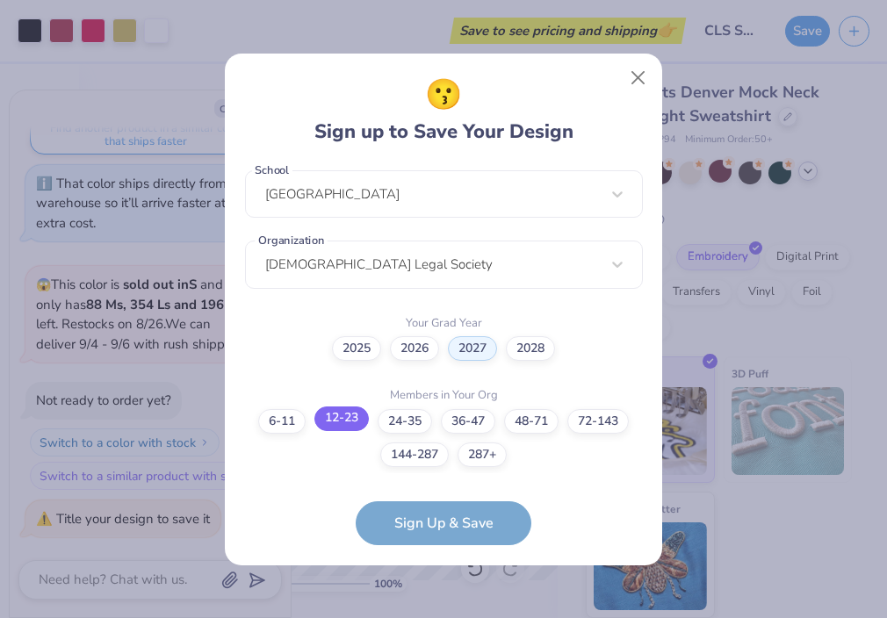
click at [343, 421] on label "12-23" at bounding box center [341, 419] width 54 height 25
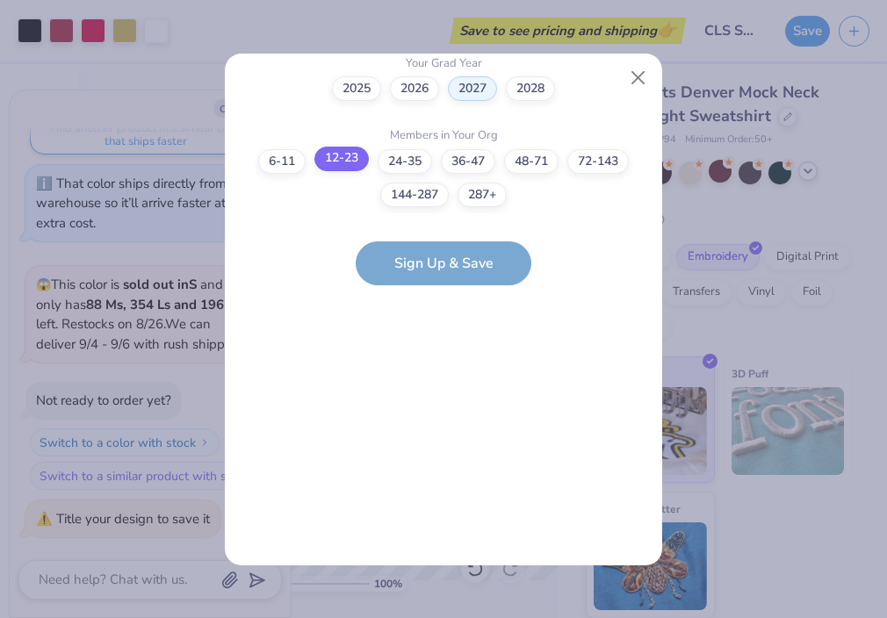
scroll to position [0, 0]
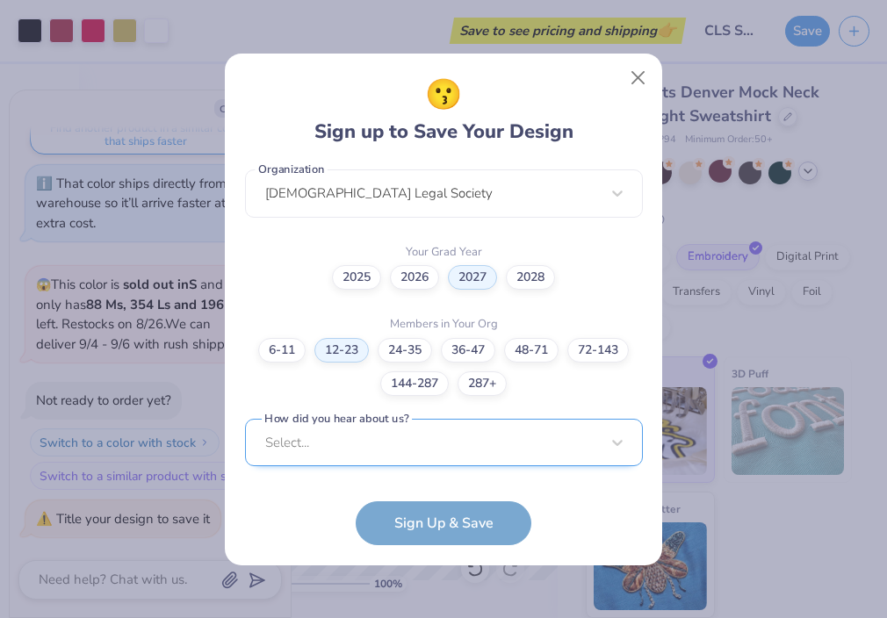
click at [344, 436] on div "Select..." at bounding box center [444, 443] width 398 height 48
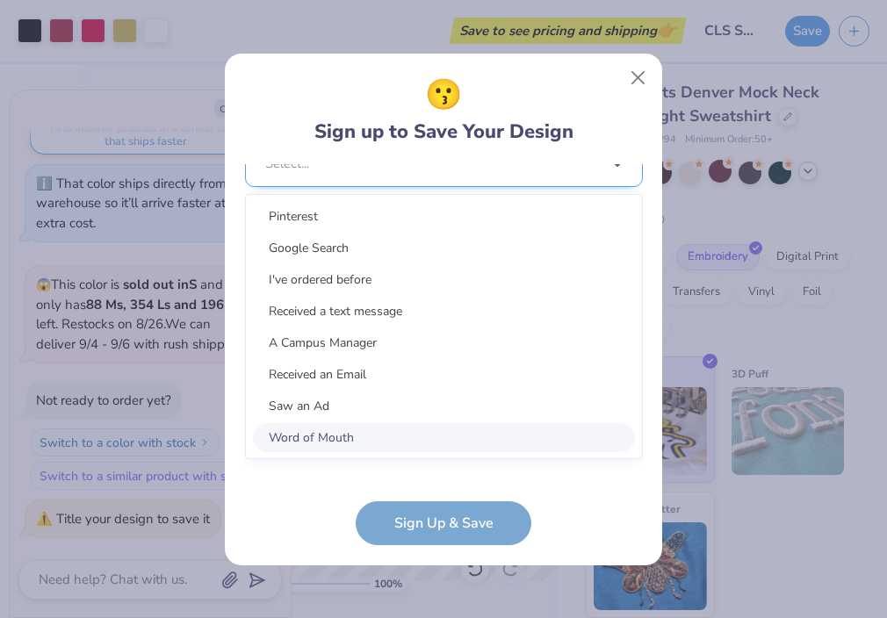
scroll to position [718, 0]
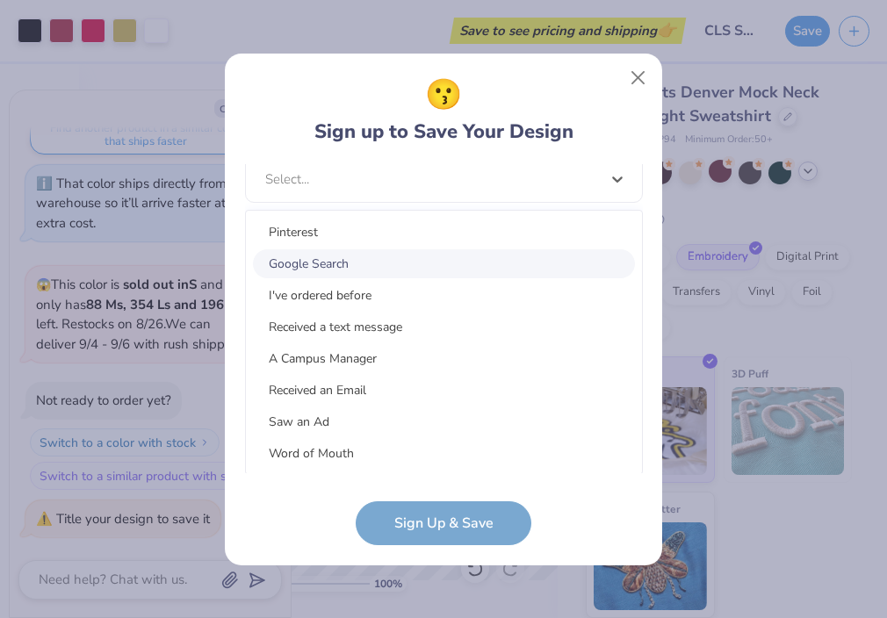
click at [331, 251] on div "Google Search" at bounding box center [444, 263] width 382 height 29
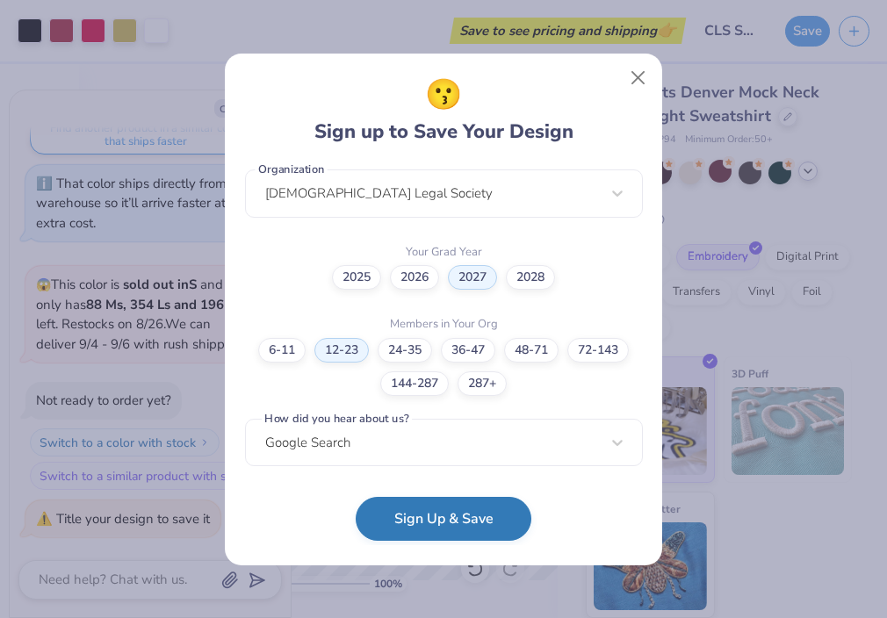
click at [470, 518] on button "Sign Up & Save" at bounding box center [444, 519] width 176 height 44
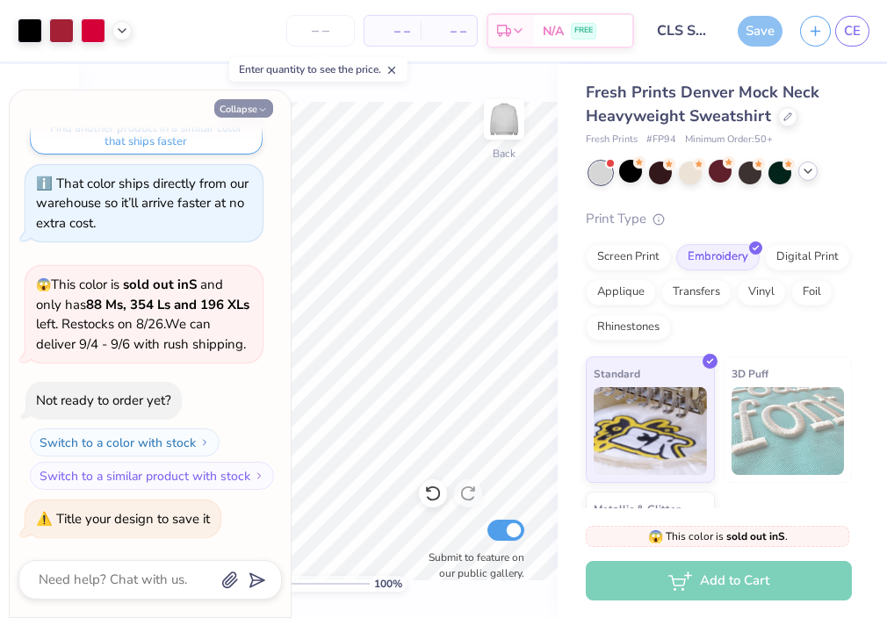
click at [253, 105] on button "Collapse" at bounding box center [243, 108] width 59 height 18
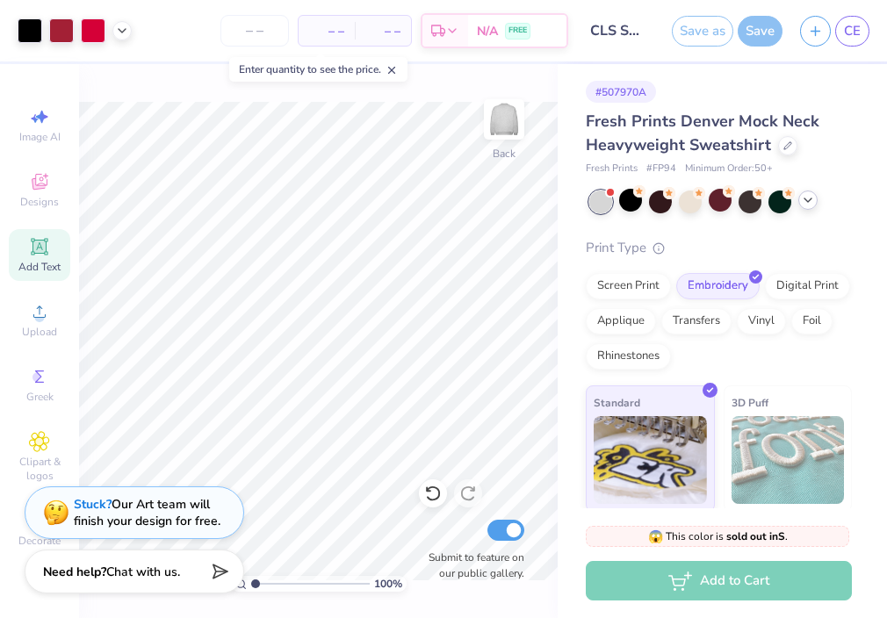
scroll to position [33, 0]
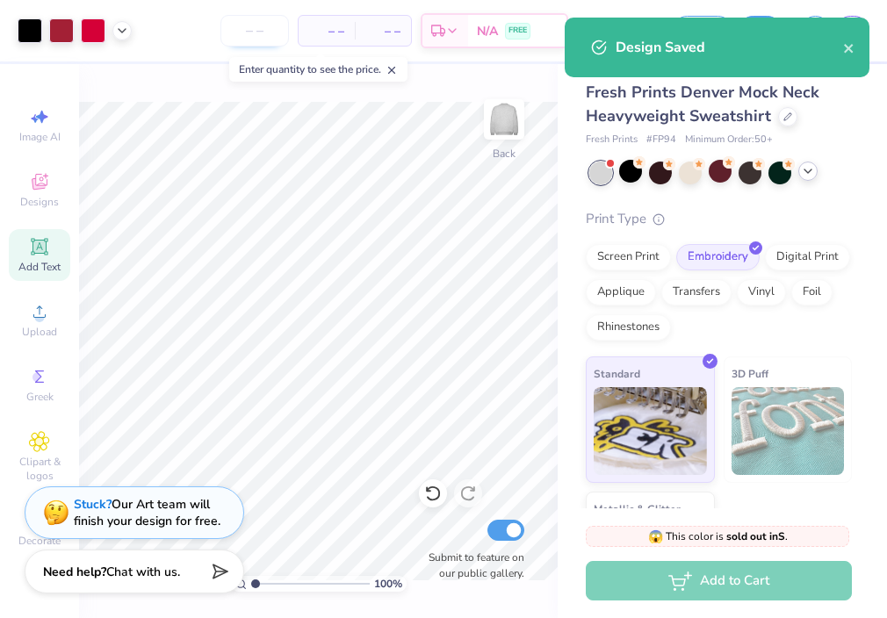
click at [261, 41] on input "number" at bounding box center [254, 31] width 69 height 32
click at [346, 20] on div "– – Per Item" at bounding box center [327, 31] width 56 height 30
click at [393, 30] on span "– –" at bounding box center [382, 31] width 35 height 18
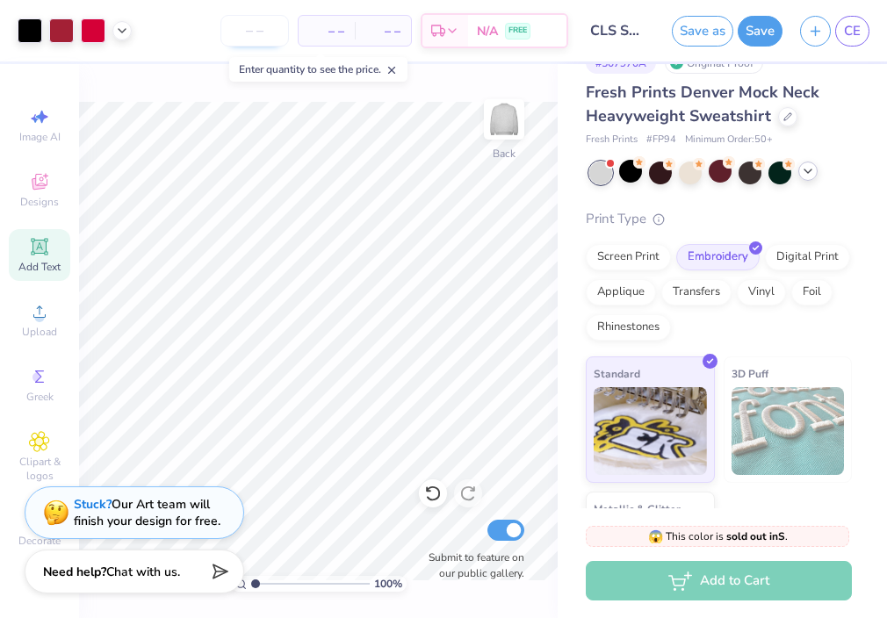
click at [234, 39] on input "number" at bounding box center [254, 31] width 69 height 32
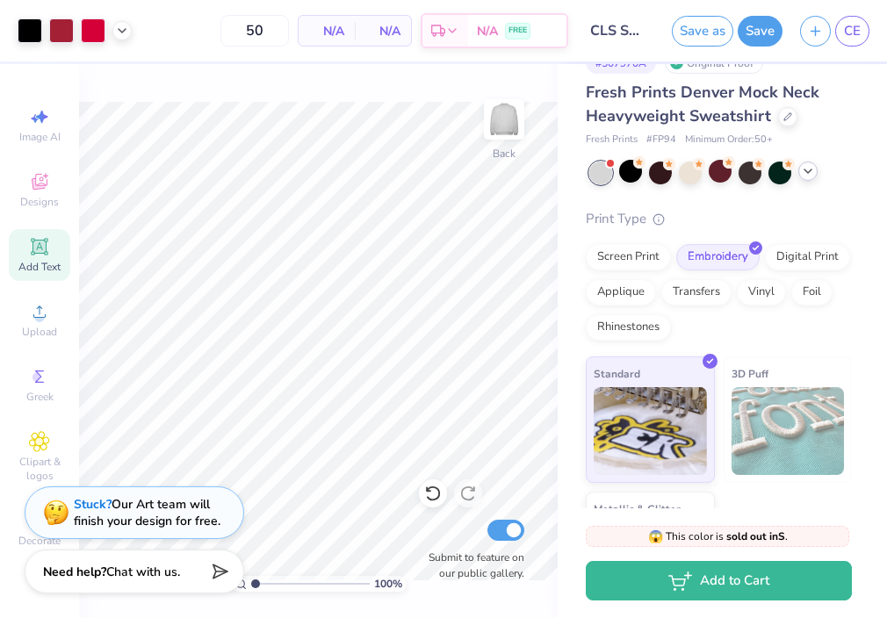
click at [337, 101] on body "Art colors 50 N/A Per Item N/A Total Est. Delivery N/A FREE Design Title CLS Sw…" at bounding box center [443, 309] width 887 height 618
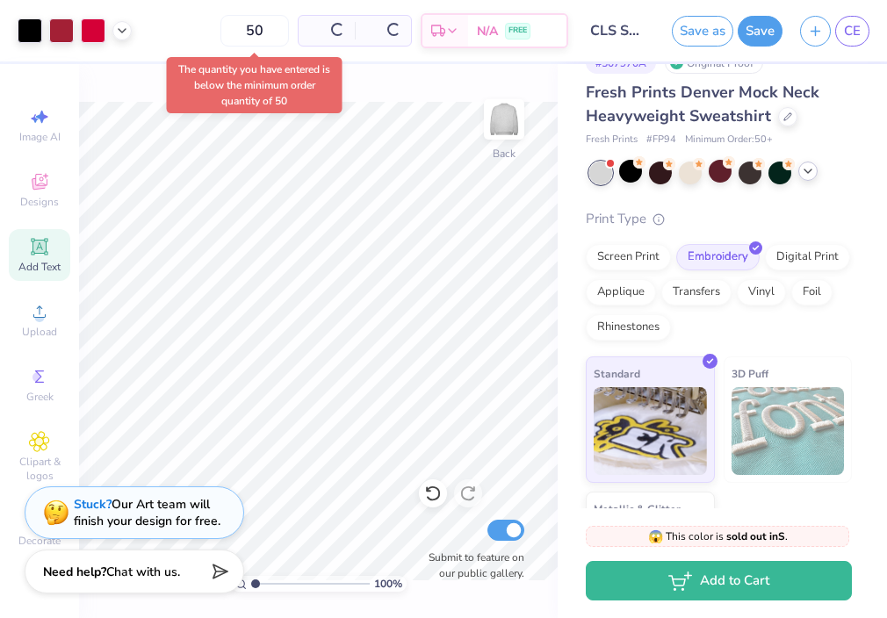
drag, startPoint x: 274, startPoint y: 30, endPoint x: 203, endPoint y: 13, distance: 73.1
click at [204, 13] on div "50 Per Item Total Est. Delivery N/A FREE" at bounding box center [355, 30] width 428 height 61
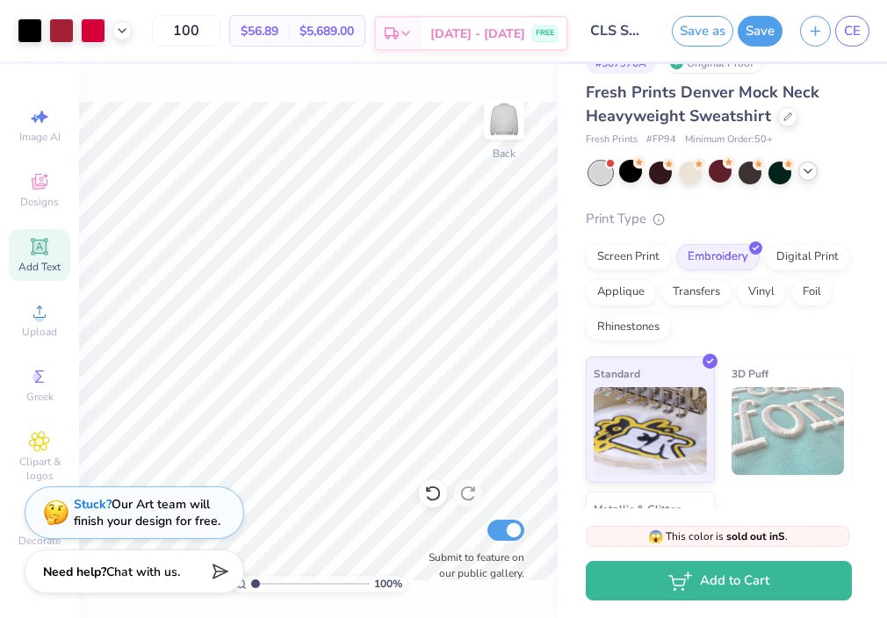
click at [479, 42] on div "[DATE] - [DATE] FREE" at bounding box center [494, 34] width 145 height 32
click at [758, 24] on button "Save" at bounding box center [760, 31] width 45 height 31
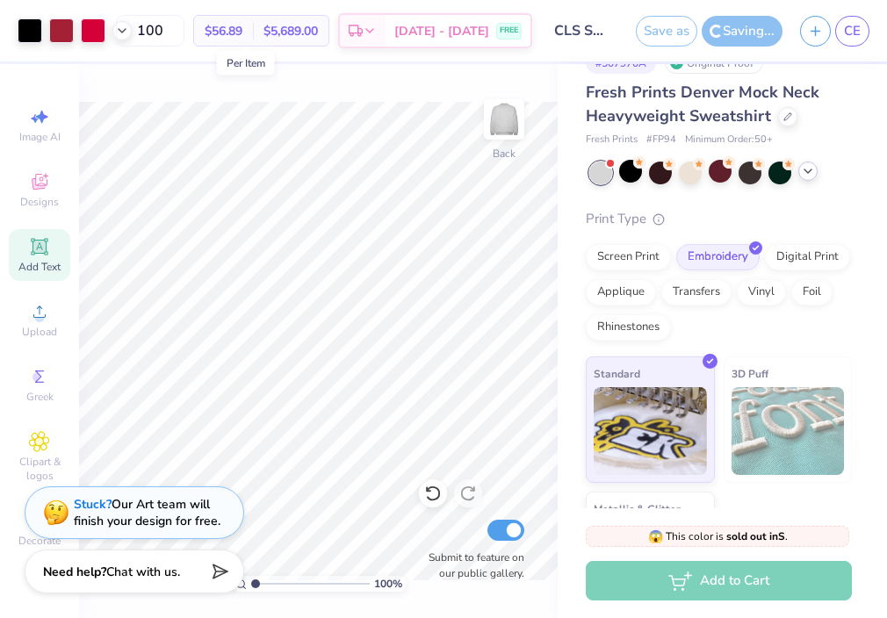
click at [242, 28] on span "$56.89" at bounding box center [224, 31] width 38 height 18
click at [184, 29] on input "100" at bounding box center [150, 31] width 69 height 32
click at [120, 32] on icon at bounding box center [122, 29] width 14 height 14
click at [242, 32] on span "$56.89" at bounding box center [224, 31] width 38 height 18
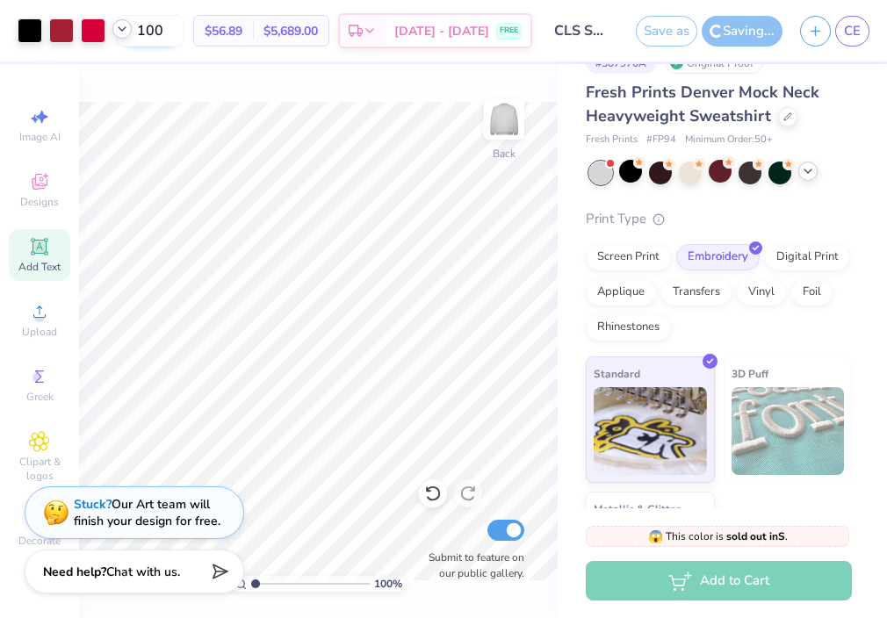
click at [184, 19] on input "100" at bounding box center [150, 31] width 69 height 32
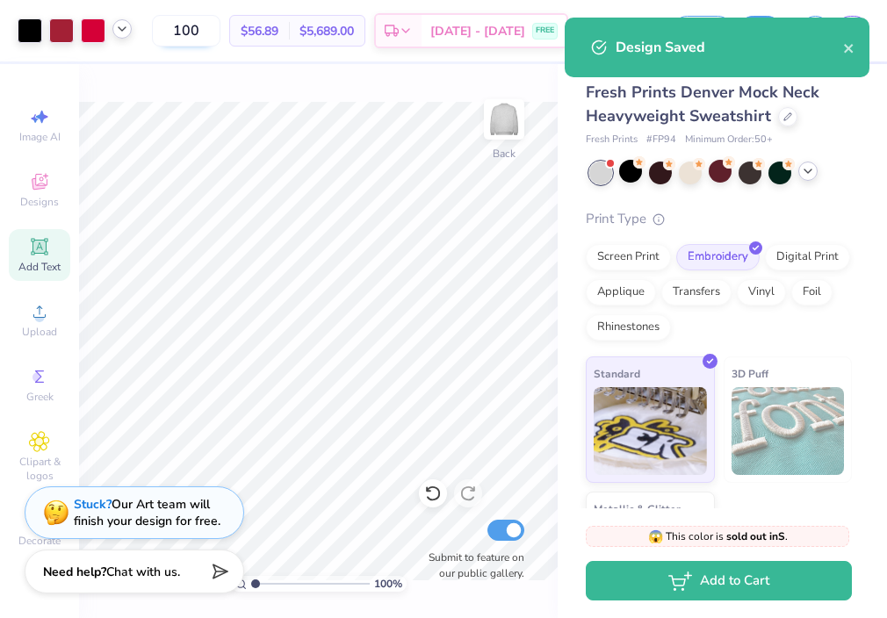
click at [220, 23] on input "100" at bounding box center [186, 31] width 69 height 32
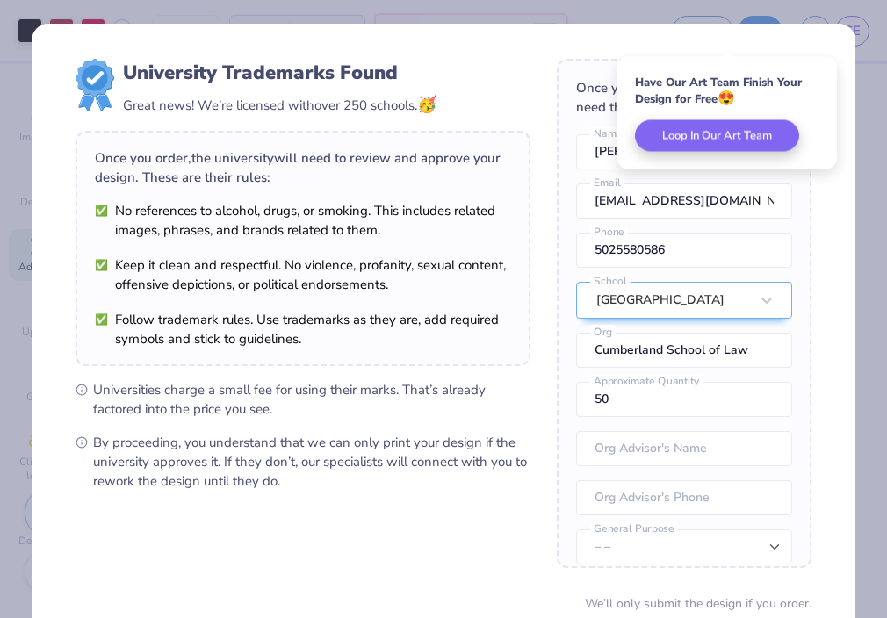
scroll to position [146, 0]
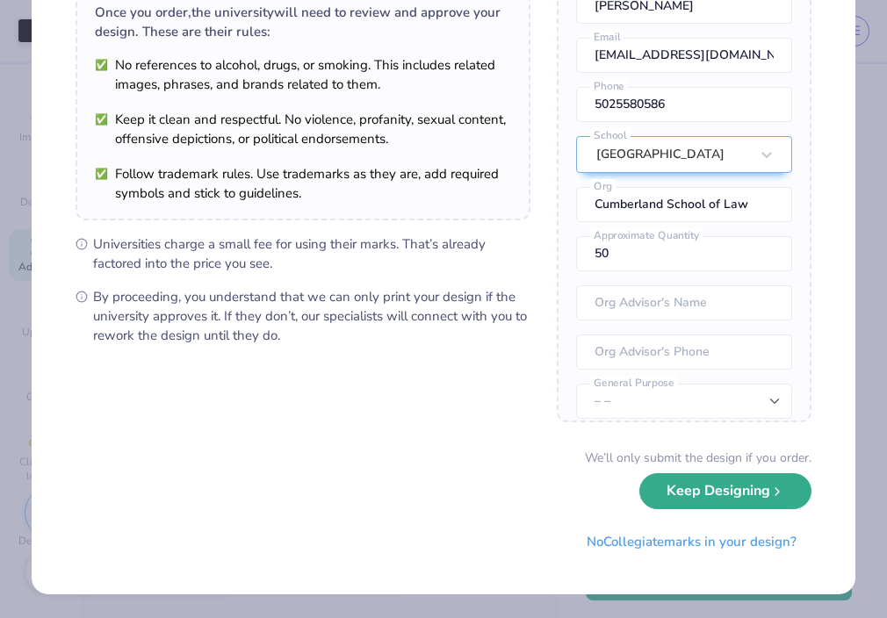
click at [736, 498] on button "Keep Designing" at bounding box center [725, 491] width 172 height 36
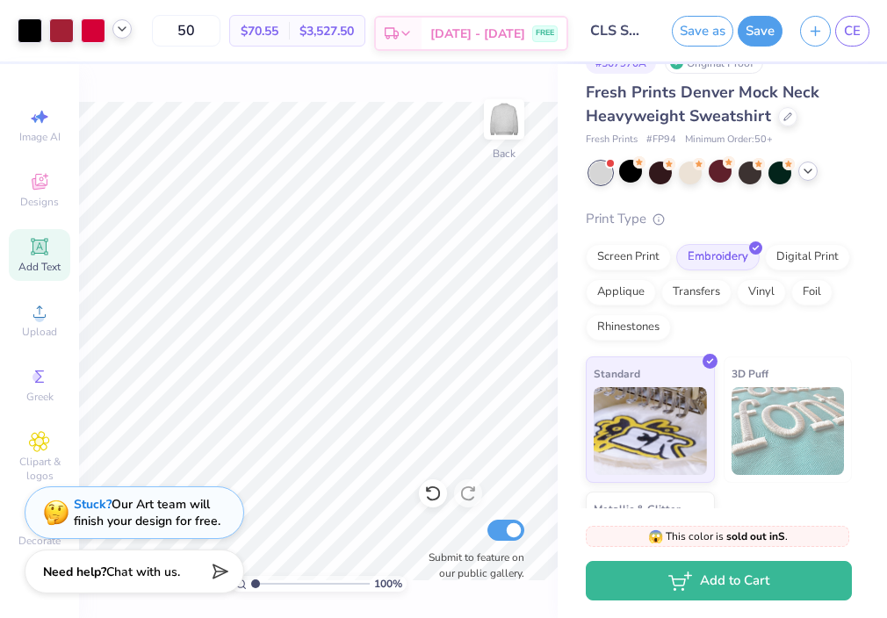
click at [422, 41] on div "Est. Delivery" at bounding box center [399, 34] width 46 height 32
click at [412, 97] on div "100 % Back Submit to feature on our public gallery." at bounding box center [318, 341] width 479 height 554
click at [761, 41] on button "Save" at bounding box center [760, 28] width 45 height 31
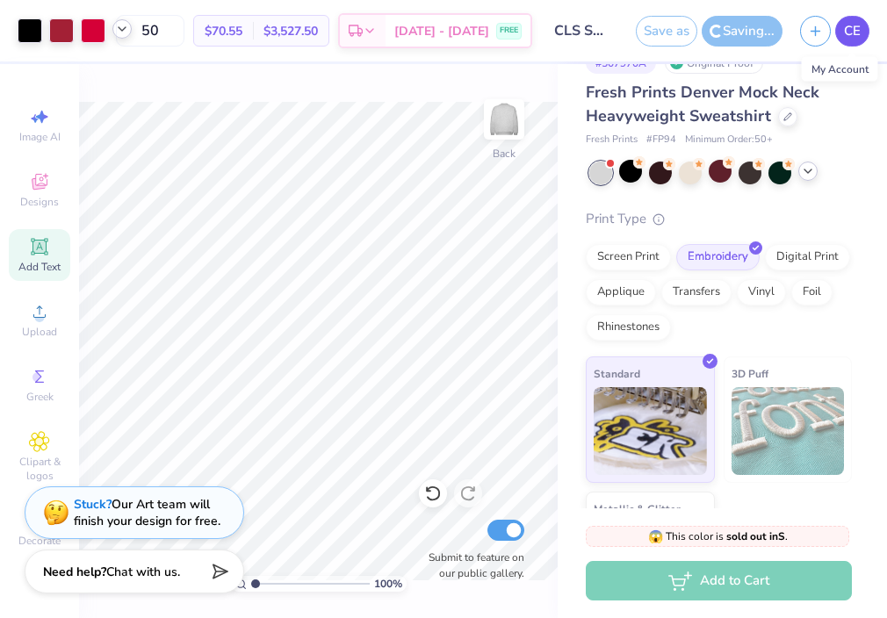
click at [850, 33] on span "CE" at bounding box center [852, 31] width 17 height 20
